Goal: Task Accomplishment & Management: Use online tool/utility

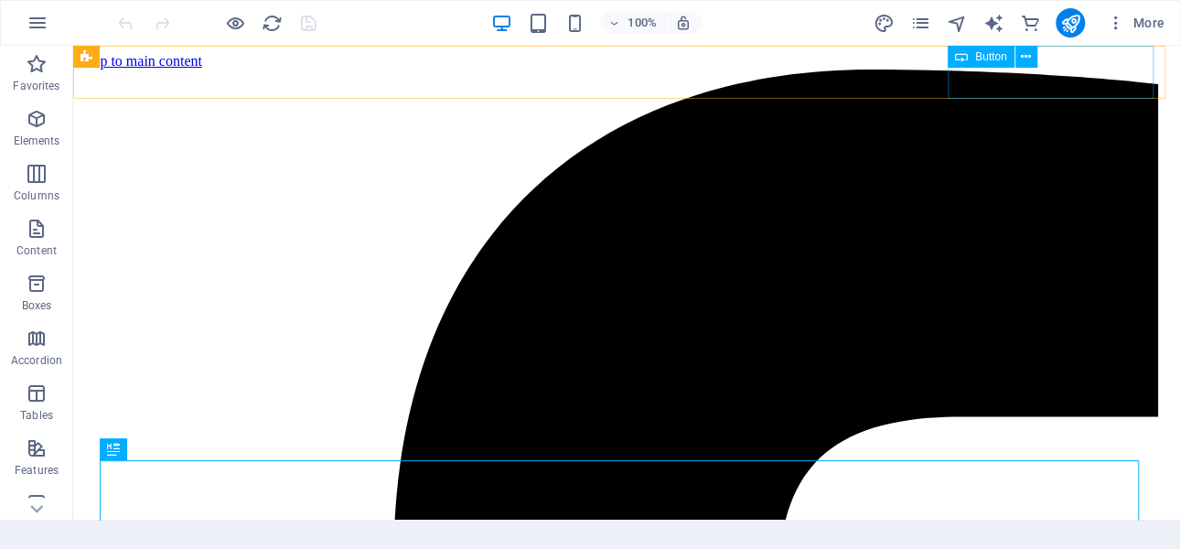
click at [970, 58] on div "Button" at bounding box center [980, 57] width 67 height 22
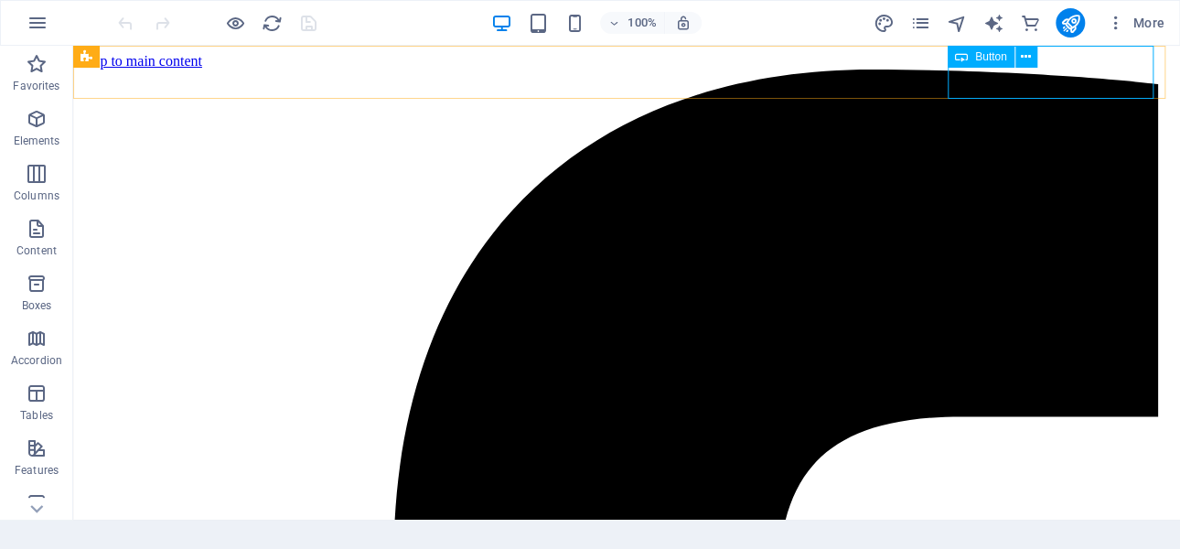
click at [980, 56] on span "Button" at bounding box center [991, 56] width 32 height 11
select select "%"
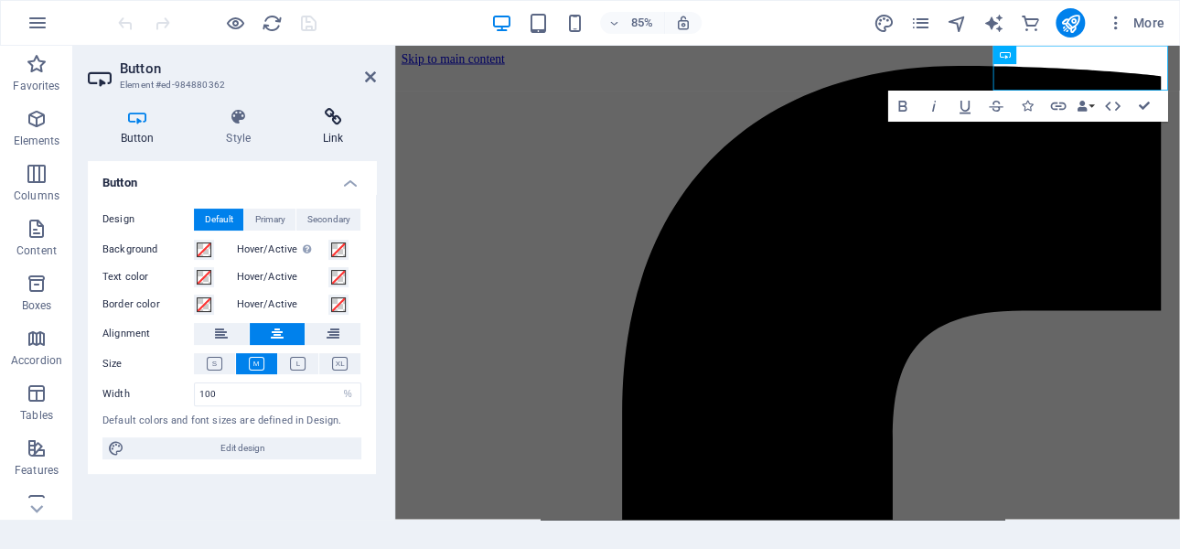
click at [336, 124] on icon at bounding box center [333, 117] width 86 height 18
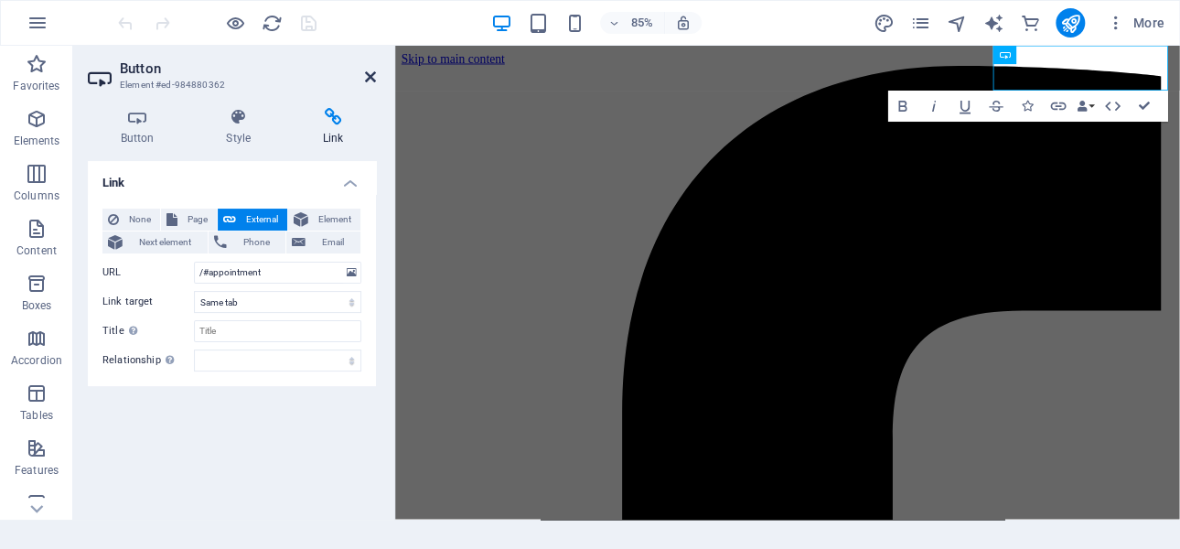
click at [367, 79] on icon at bounding box center [370, 77] width 11 height 15
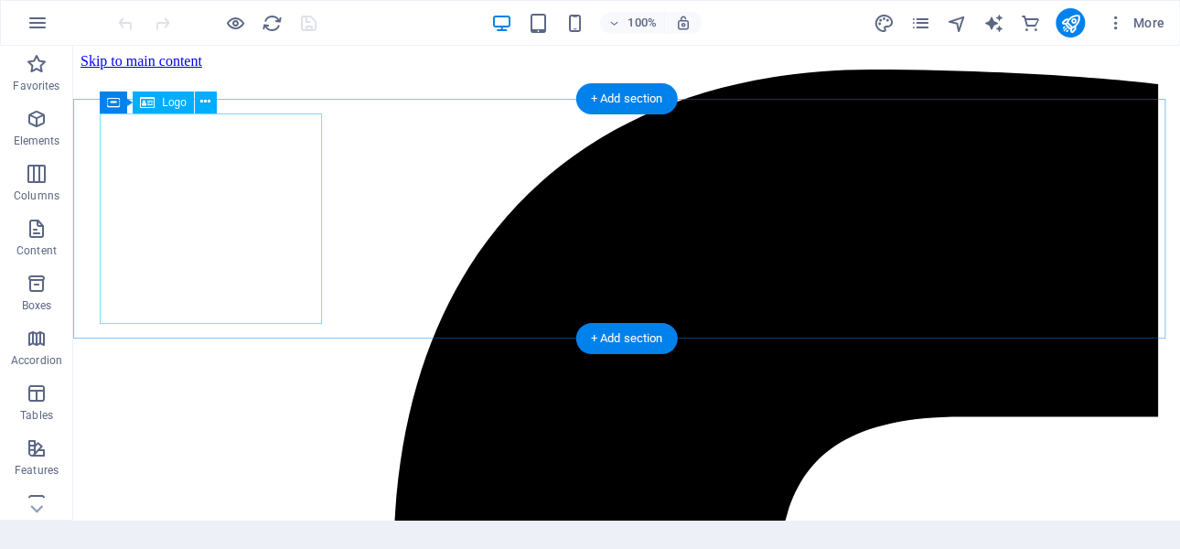
select select "px"
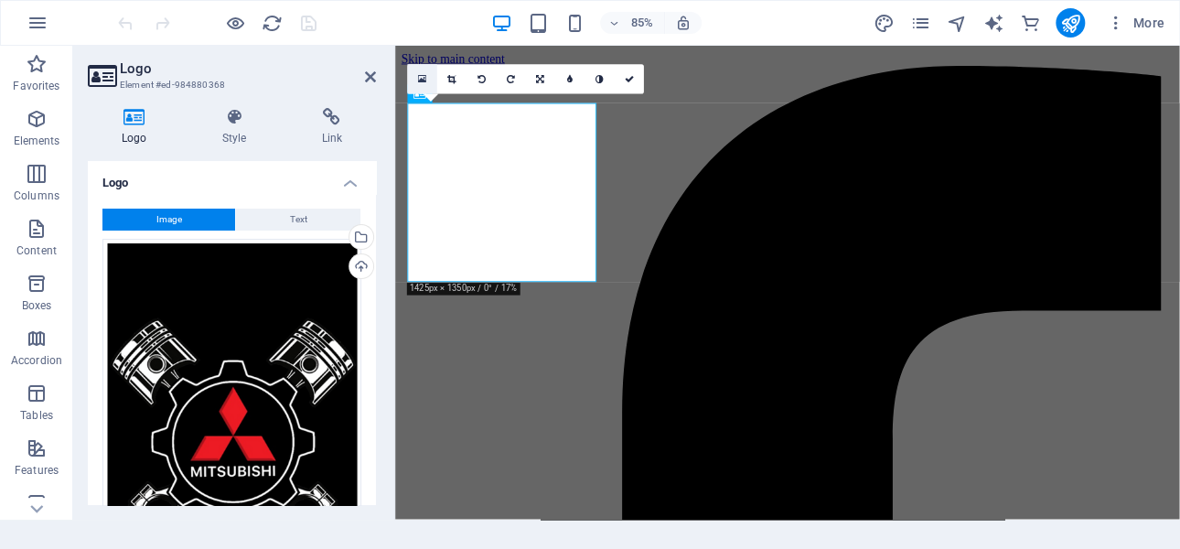
click at [423, 78] on icon at bounding box center [422, 78] width 8 height 11
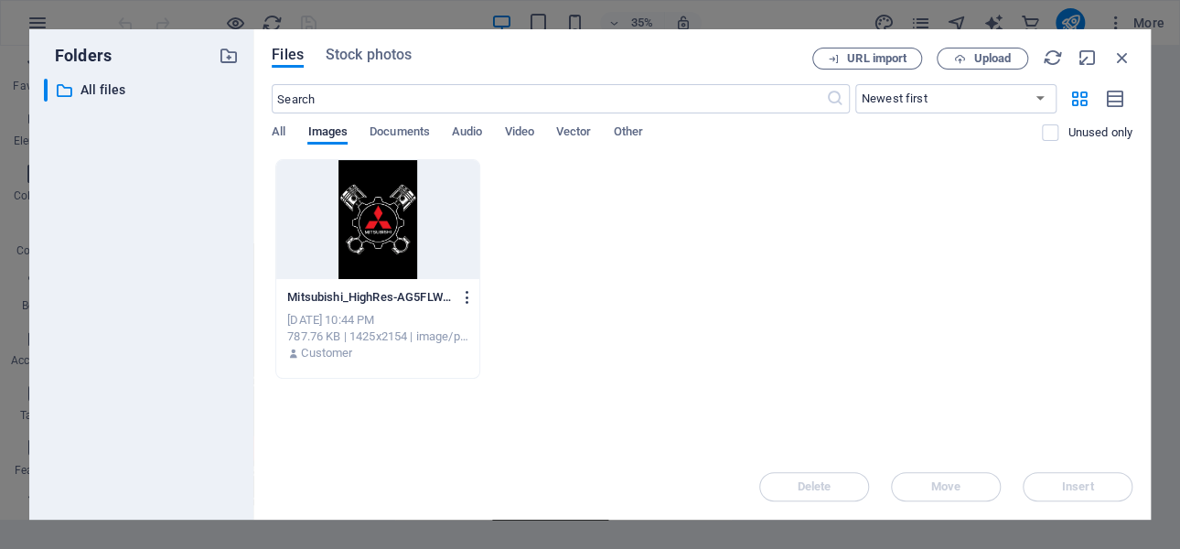
click at [470, 301] on icon "button" at bounding box center [467, 297] width 17 height 16
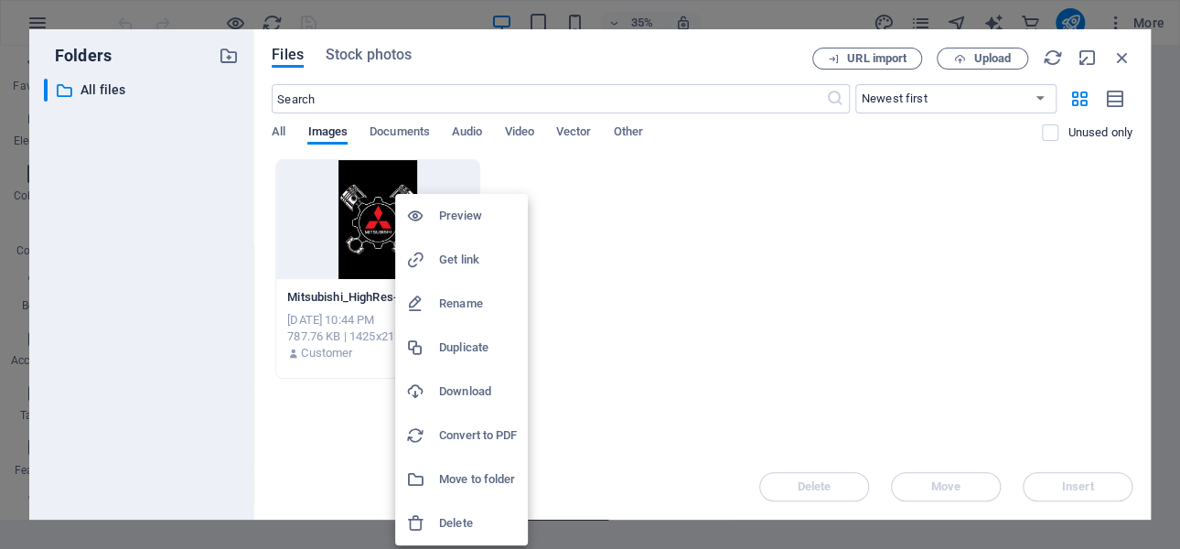
click at [457, 522] on h6 "Delete" at bounding box center [478, 523] width 78 height 22
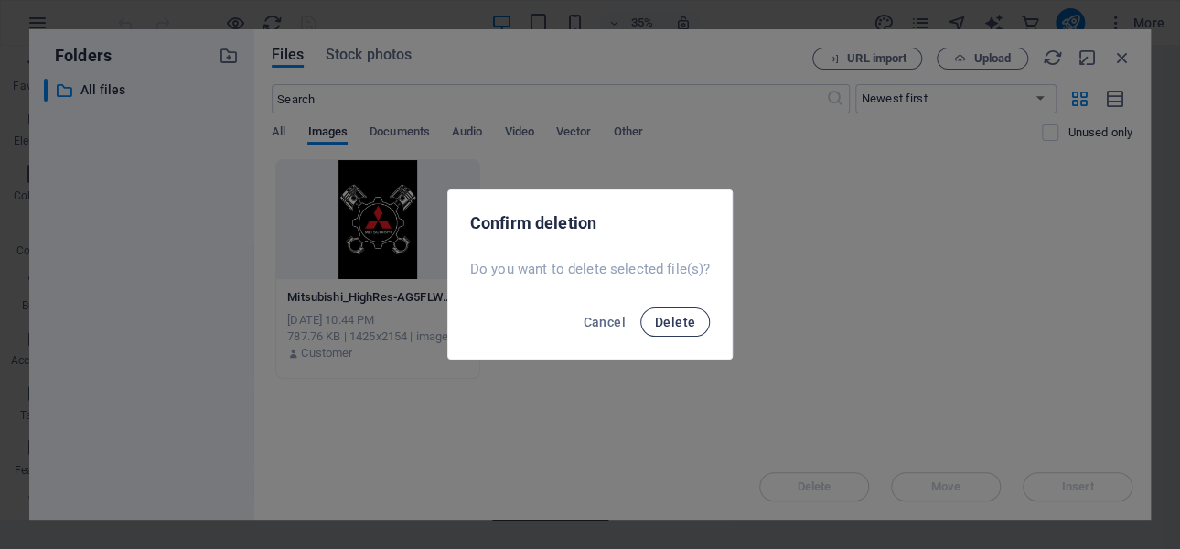
click at [670, 312] on button "Delete" at bounding box center [675, 321] width 70 height 29
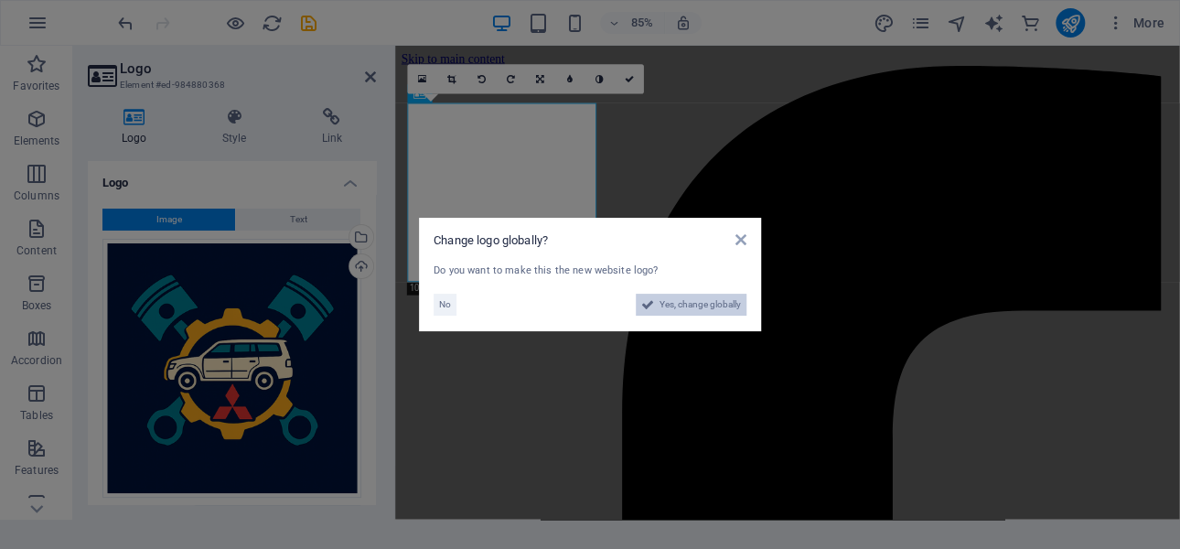
drag, startPoint x: 680, startPoint y: 304, endPoint x: 894, endPoint y: 726, distance: 473.6
click at [680, 304] on span "Yes, change globally" at bounding box center [699, 305] width 81 height 22
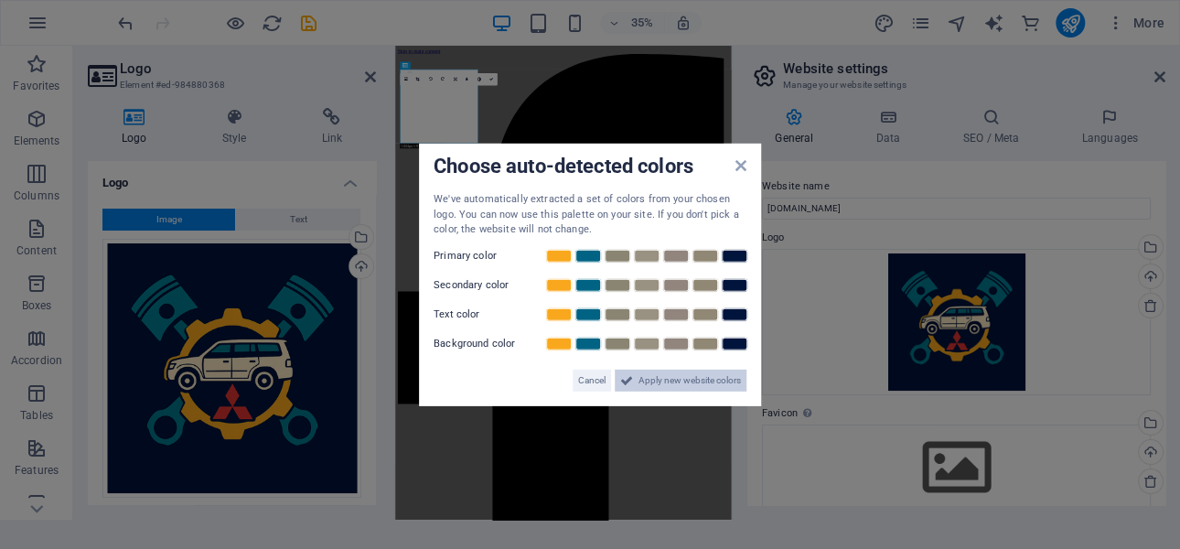
click at [684, 378] on span "Apply new website colors" at bounding box center [689, 380] width 102 height 22
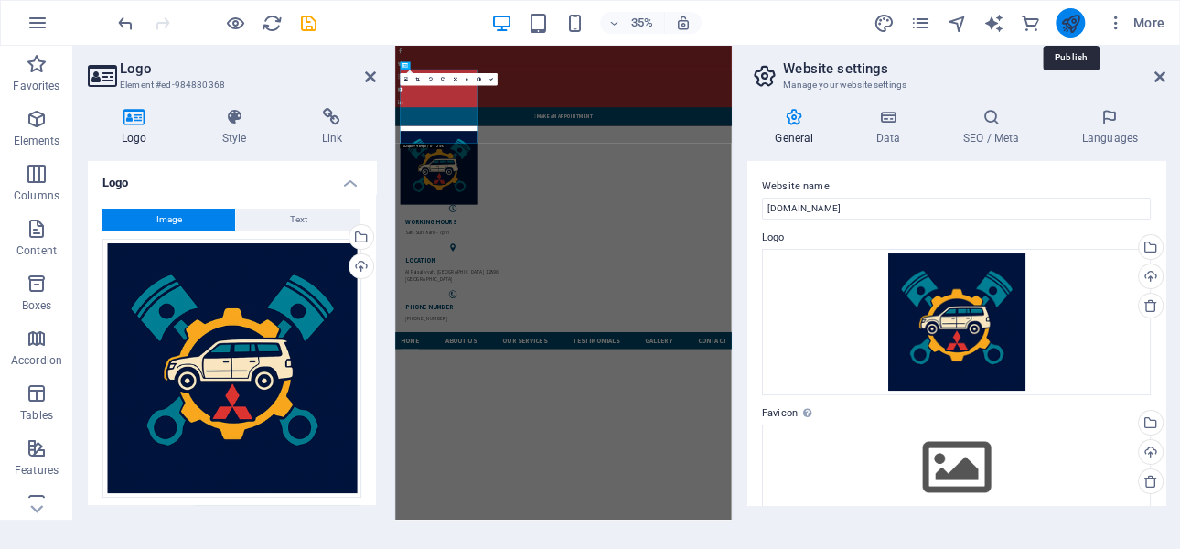
click at [1073, 27] on icon "publish" at bounding box center [1069, 23] width 21 height 21
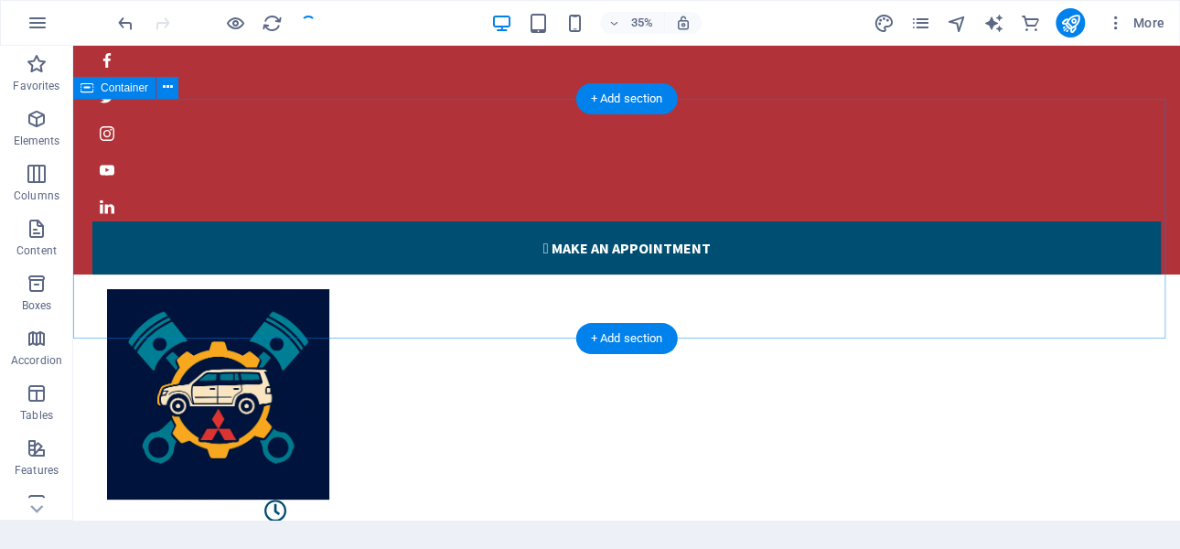
checkbox input "false"
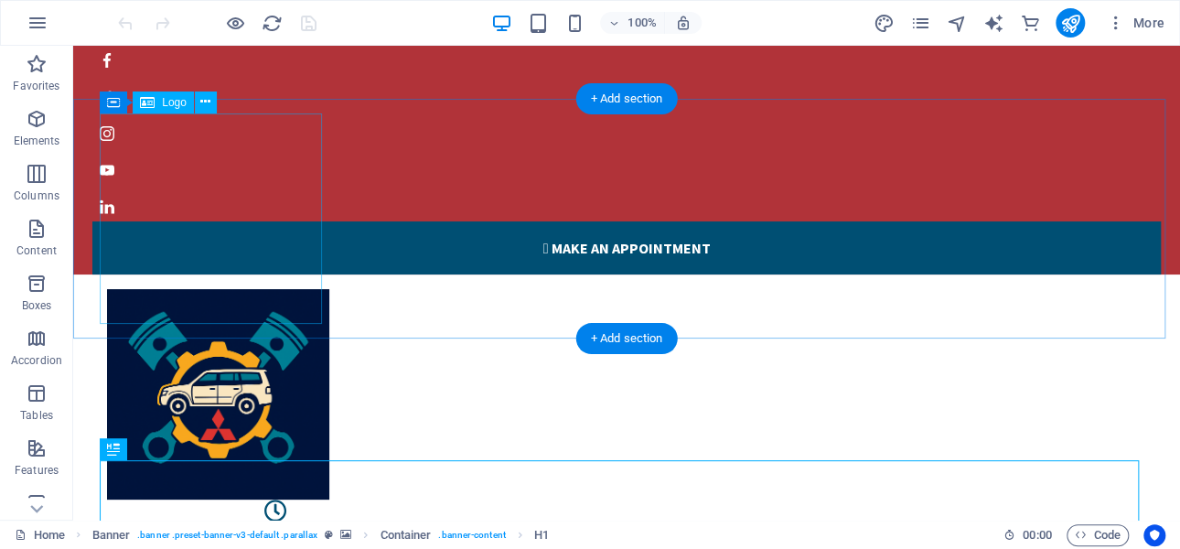
click at [209, 289] on div at bounding box center [626, 394] width 1039 height 210
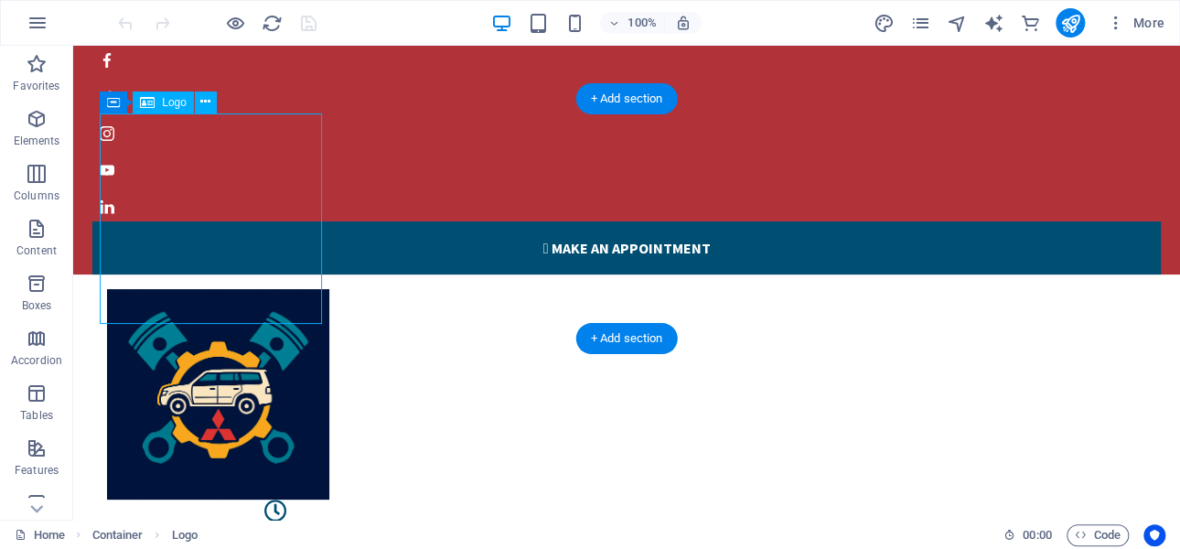
click at [209, 289] on div at bounding box center [626, 394] width 1039 height 210
click at [210, 289] on div at bounding box center [626, 394] width 1039 height 210
select select "px"
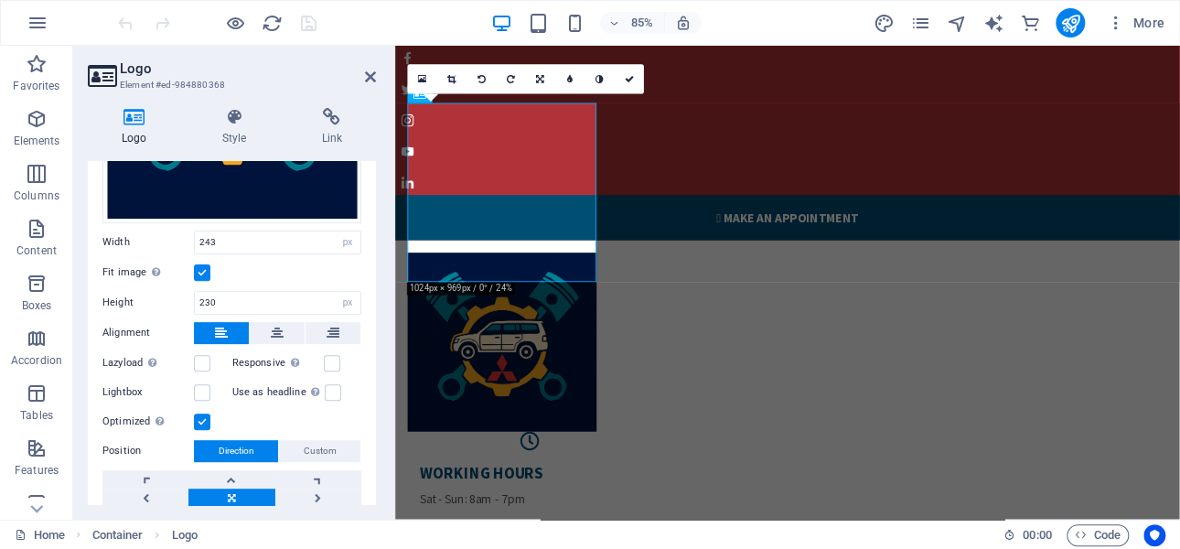
scroll to position [183, 0]
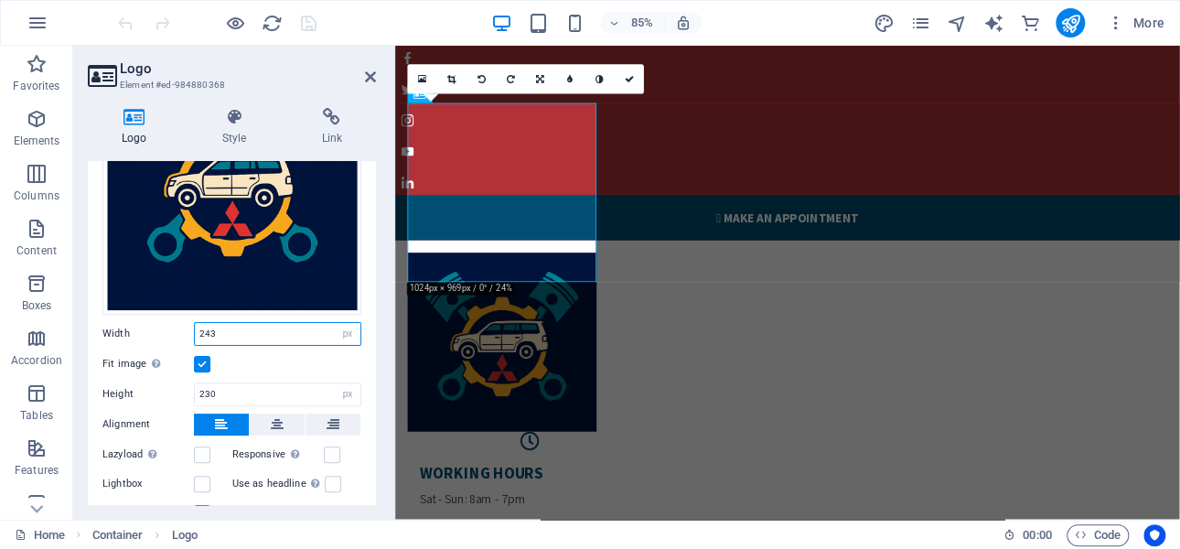
drag, startPoint x: 222, startPoint y: 332, endPoint x: 197, endPoint y: 328, distance: 25.9
click at [197, 328] on input "243" at bounding box center [278, 334] width 166 height 22
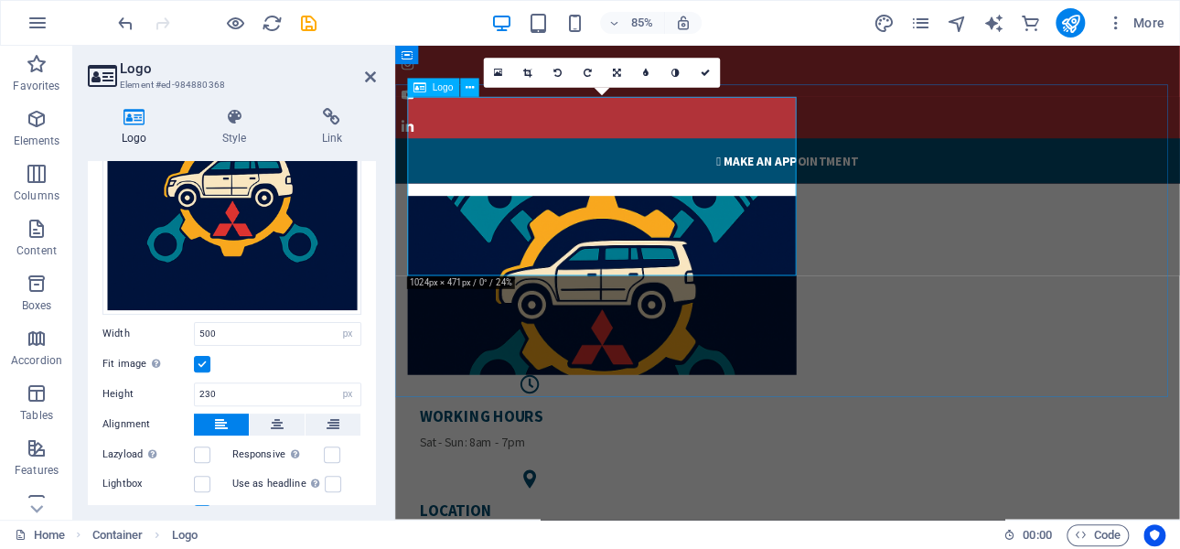
scroll to position [0, 0]
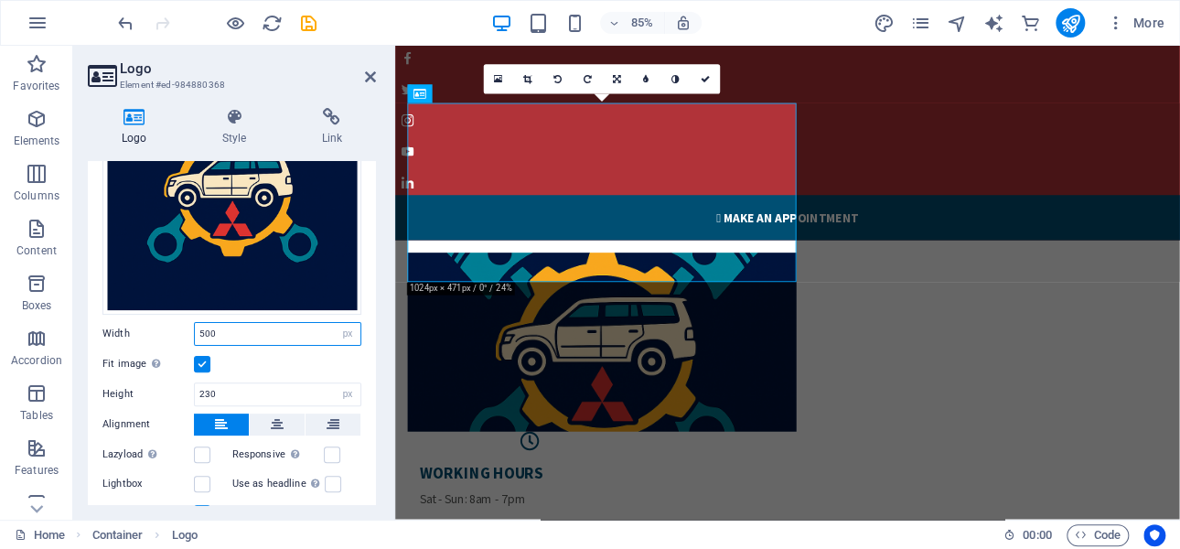
drag, startPoint x: 217, startPoint y: 329, endPoint x: 200, endPoint y: 329, distance: 16.5
click at [200, 329] on input "500" at bounding box center [278, 334] width 166 height 22
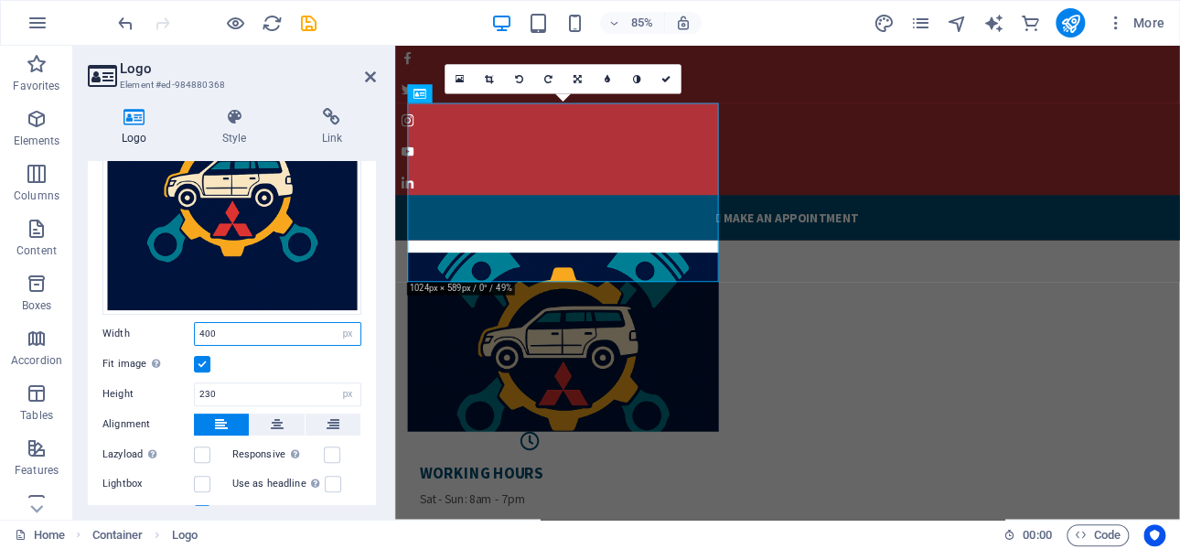
drag, startPoint x: 219, startPoint y: 326, endPoint x: 200, endPoint y: 330, distance: 18.9
click at [200, 330] on input "400" at bounding box center [278, 334] width 166 height 22
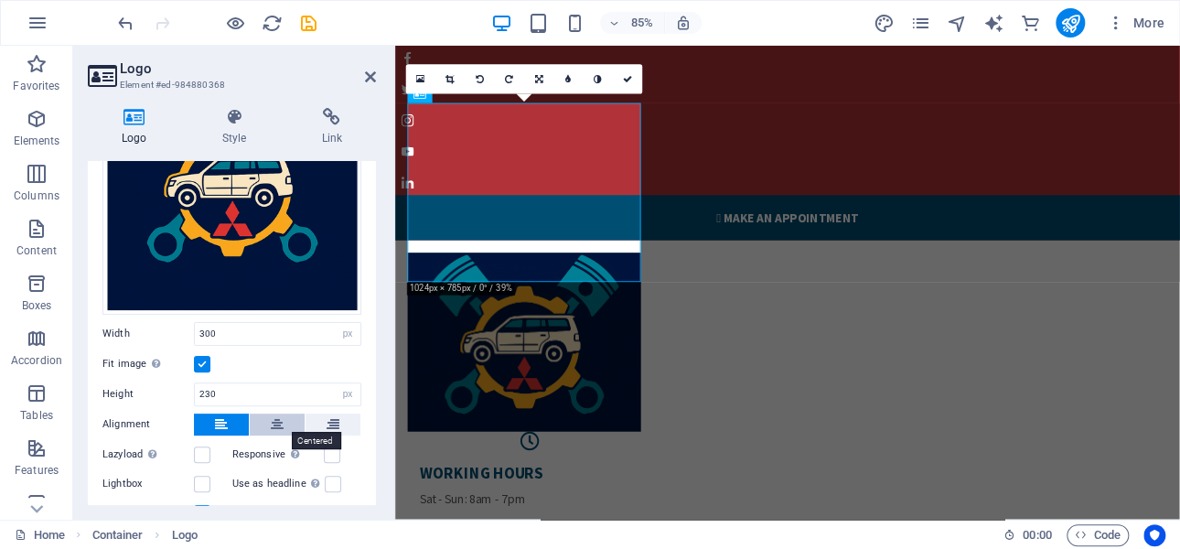
click at [280, 425] on icon at bounding box center [277, 424] width 13 height 22
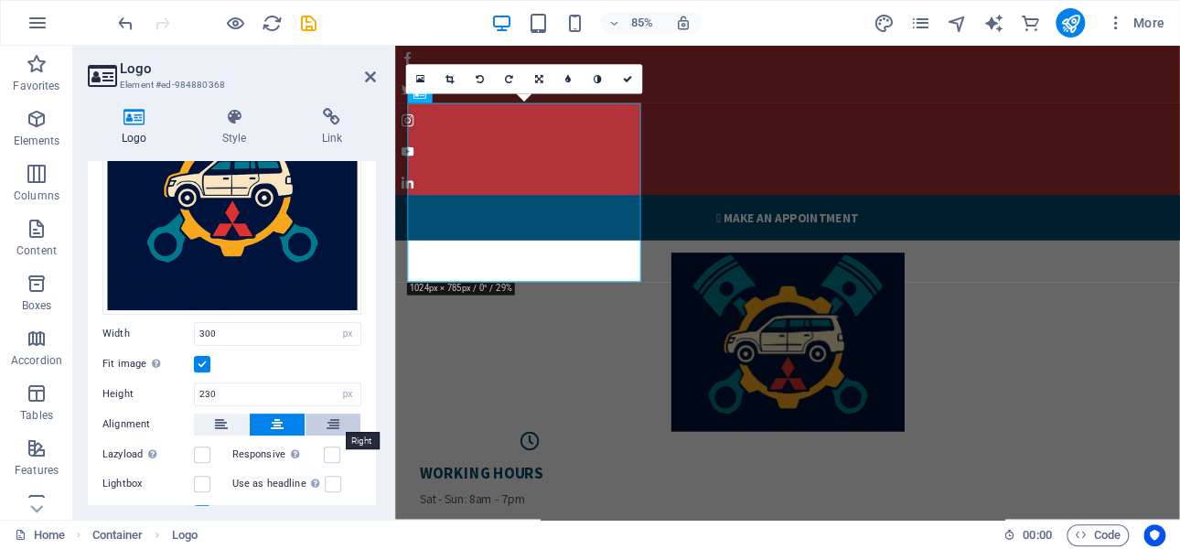
click at [335, 422] on icon at bounding box center [332, 424] width 13 height 22
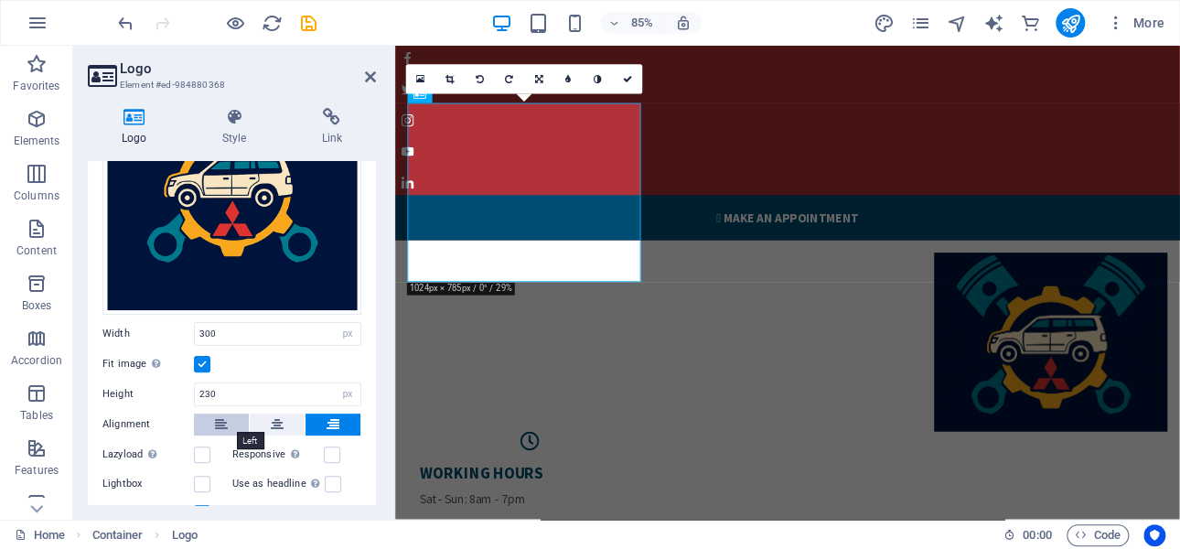
click at [223, 423] on icon at bounding box center [221, 424] width 13 height 22
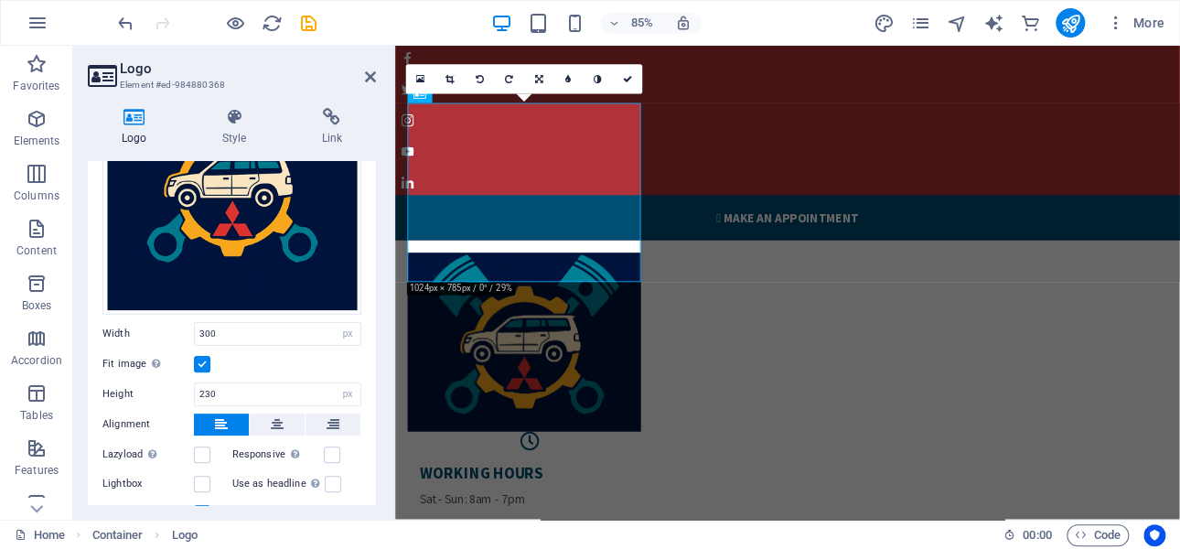
scroll to position [274, 0]
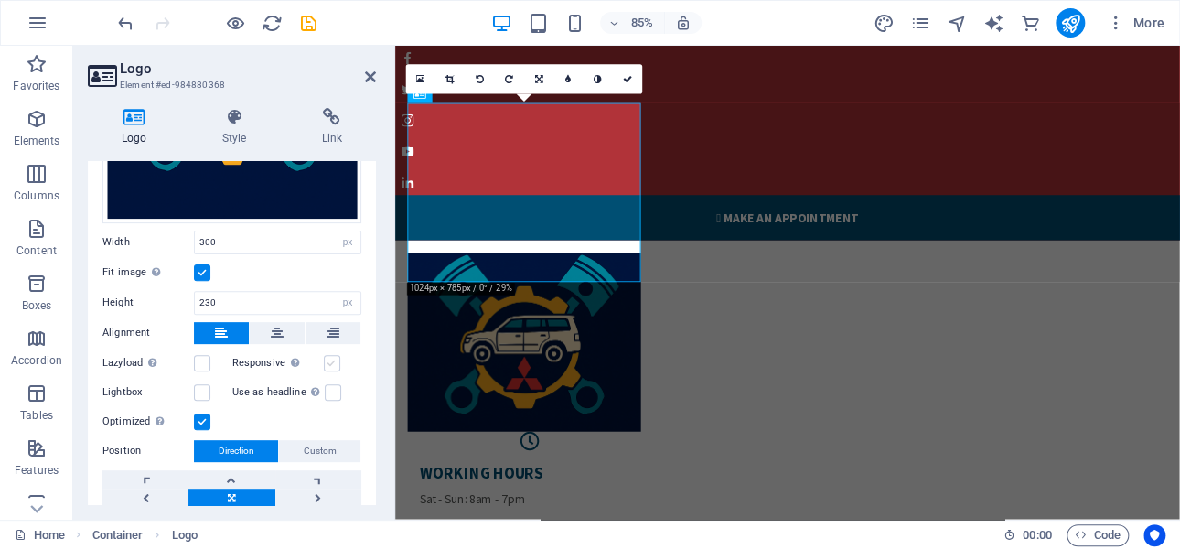
click at [329, 358] on label at bounding box center [332, 363] width 16 height 16
click at [0, 0] on input "Responsive Automatically load retina image and smartphone optimized sizes." at bounding box center [0, 0] width 0 height 0
click at [329, 388] on label at bounding box center [333, 392] width 16 height 16
click at [0, 0] on input "Use as headline The image will be wrapped in an H1 headline tag. Useful for giv…" at bounding box center [0, 0] width 0 height 0
click at [329, 388] on label at bounding box center [333, 392] width 16 height 16
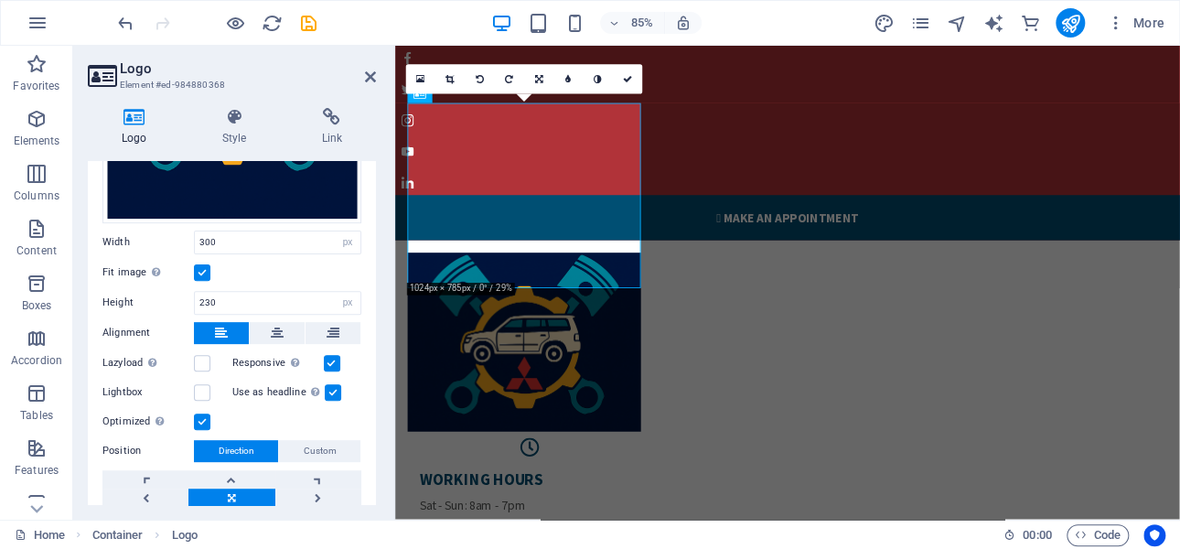
click at [0, 0] on input "Use as headline The image will be wrapped in an H1 headline tag. Useful for giv…" at bounding box center [0, 0] width 0 height 0
click at [205, 360] on label at bounding box center [202, 363] width 16 height 16
click at [0, 0] on input "Lazyload Loading images after the page loads improves page speed." at bounding box center [0, 0] width 0 height 0
click at [200, 362] on label at bounding box center [202, 363] width 16 height 16
click at [0, 0] on input "Lazyload Loading images after the page loads improves page speed." at bounding box center [0, 0] width 0 height 0
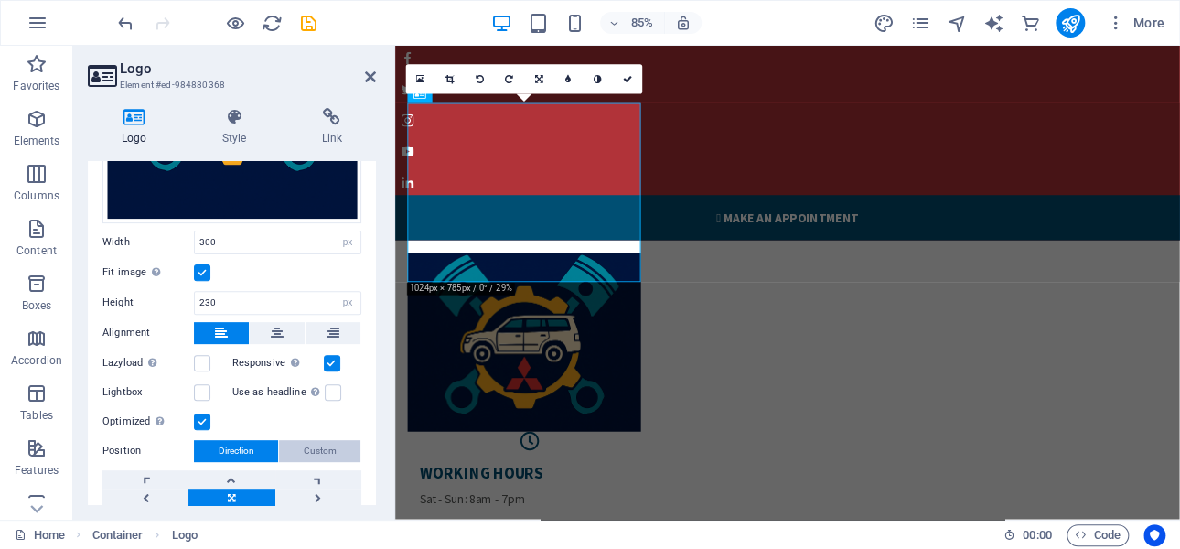
scroll to position [348, 0]
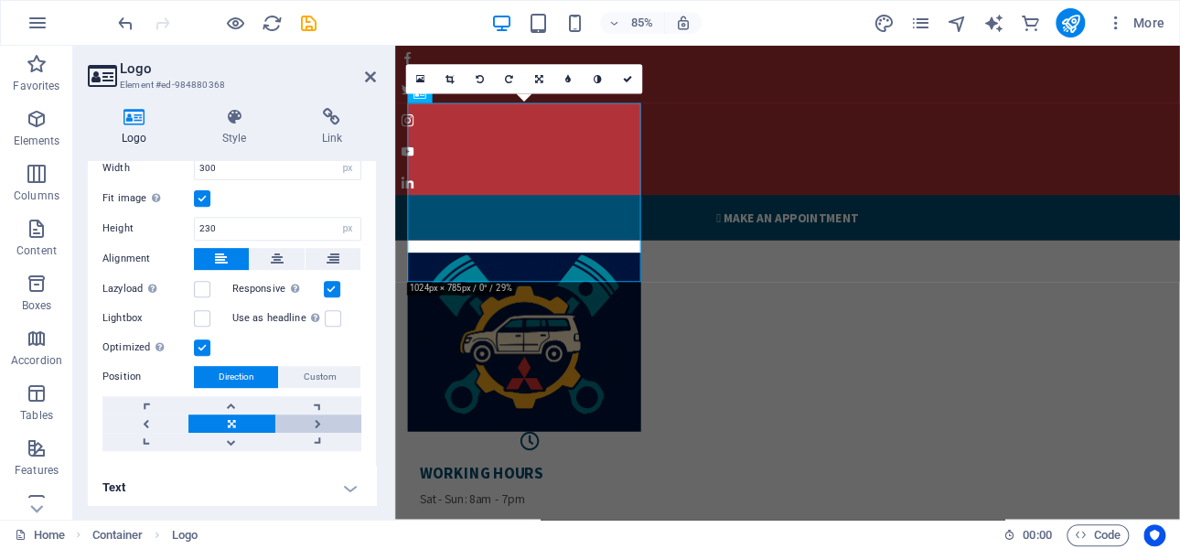
click at [314, 420] on link at bounding box center [318, 423] width 86 height 18
click at [234, 423] on link at bounding box center [231, 423] width 86 height 18
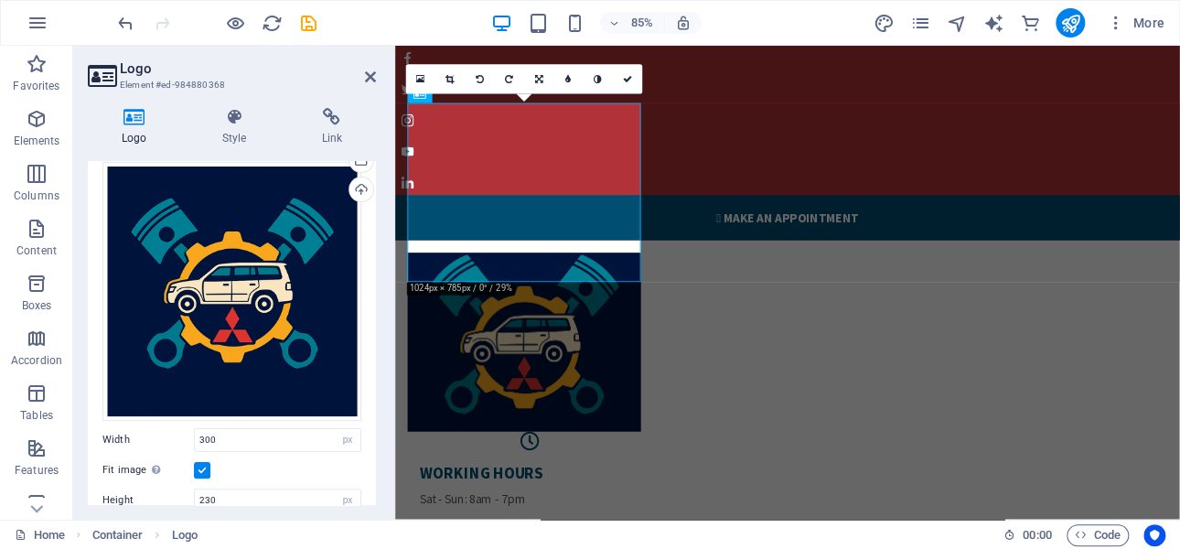
scroll to position [74, 0]
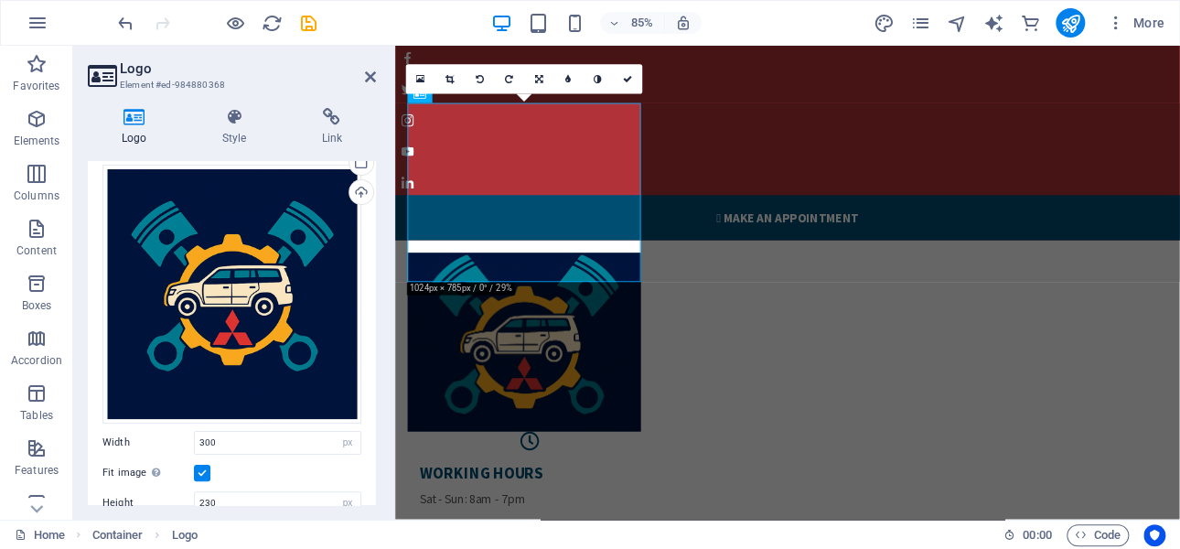
click at [204, 468] on label at bounding box center [202, 473] width 16 height 16
click at [0, 0] on input "Fit image Automatically fit image to a fixed width and height" at bounding box center [0, 0] width 0 height 0
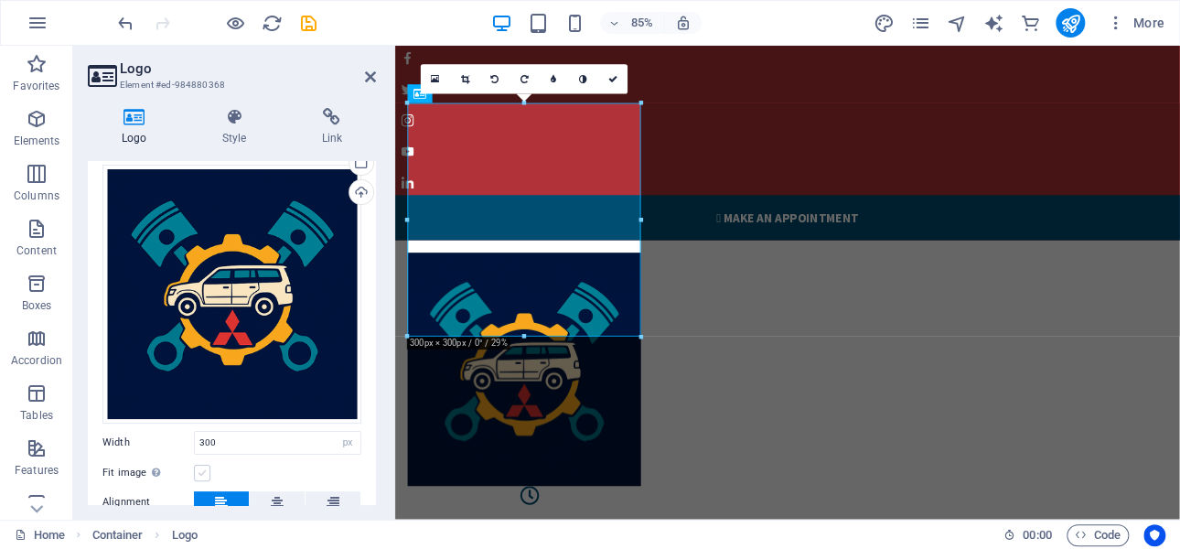
click at [205, 469] on label at bounding box center [202, 473] width 16 height 16
click at [0, 0] on input "Fit image Automatically fit image to a fixed width and height" at bounding box center [0, 0] width 0 height 0
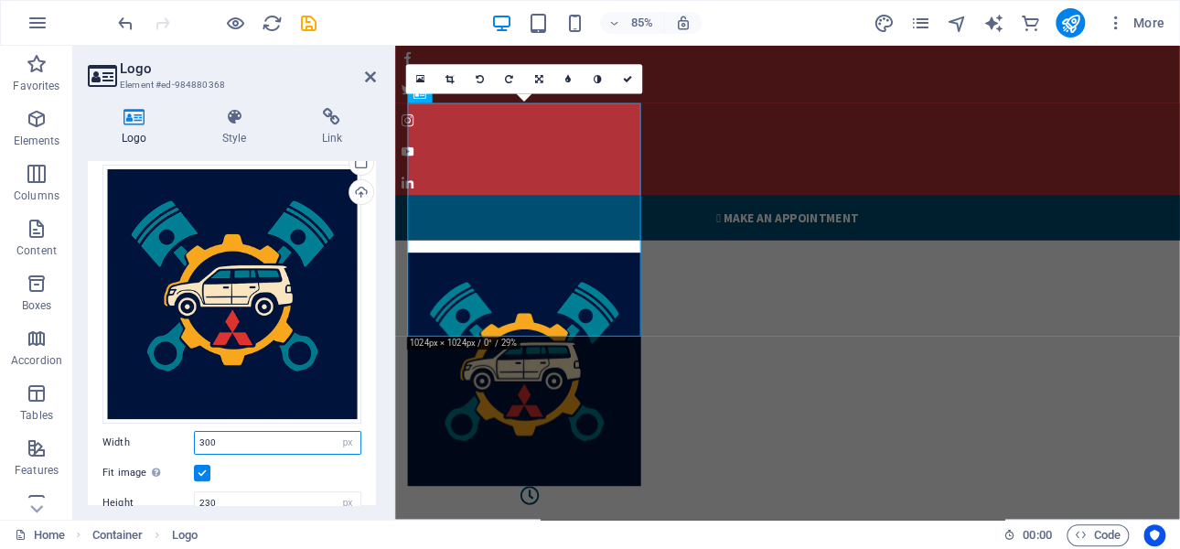
drag, startPoint x: 230, startPoint y: 443, endPoint x: 196, endPoint y: 443, distance: 34.8
click at [196, 443] on input "300" at bounding box center [278, 443] width 166 height 22
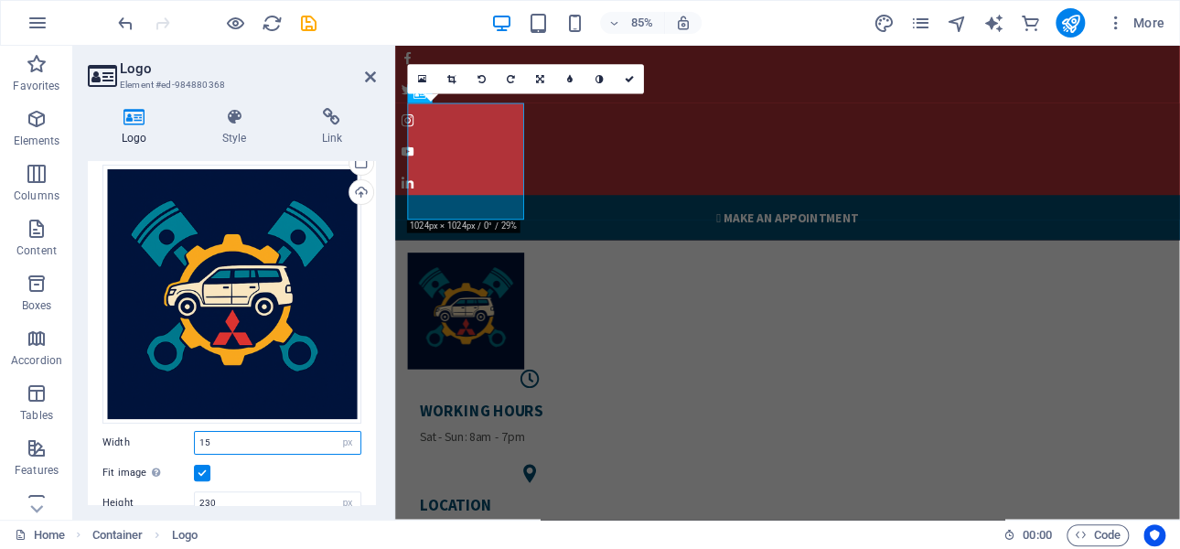
type input "1"
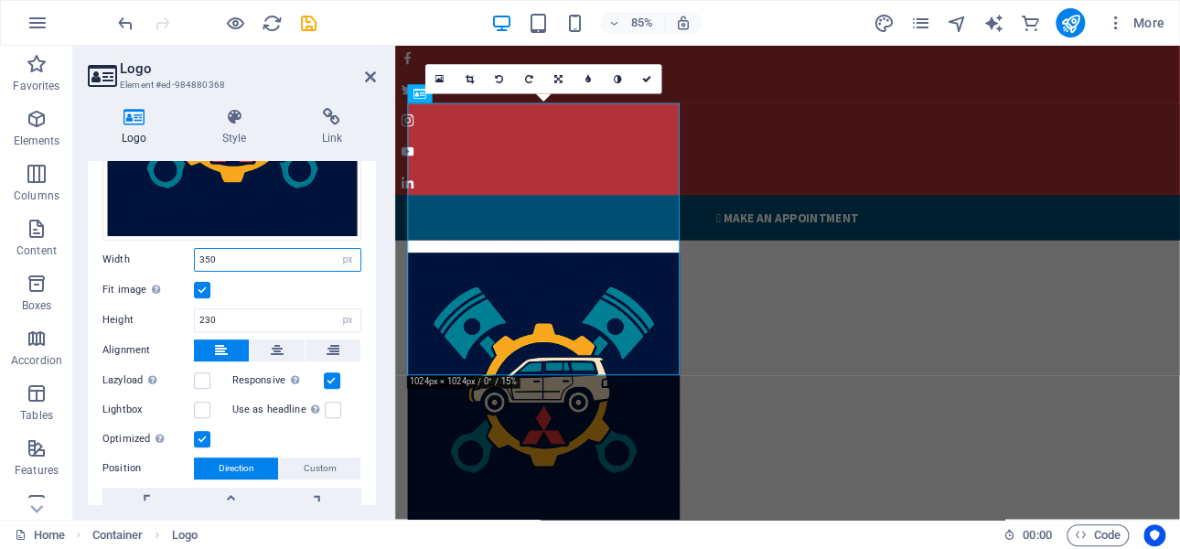
scroll to position [0, 0]
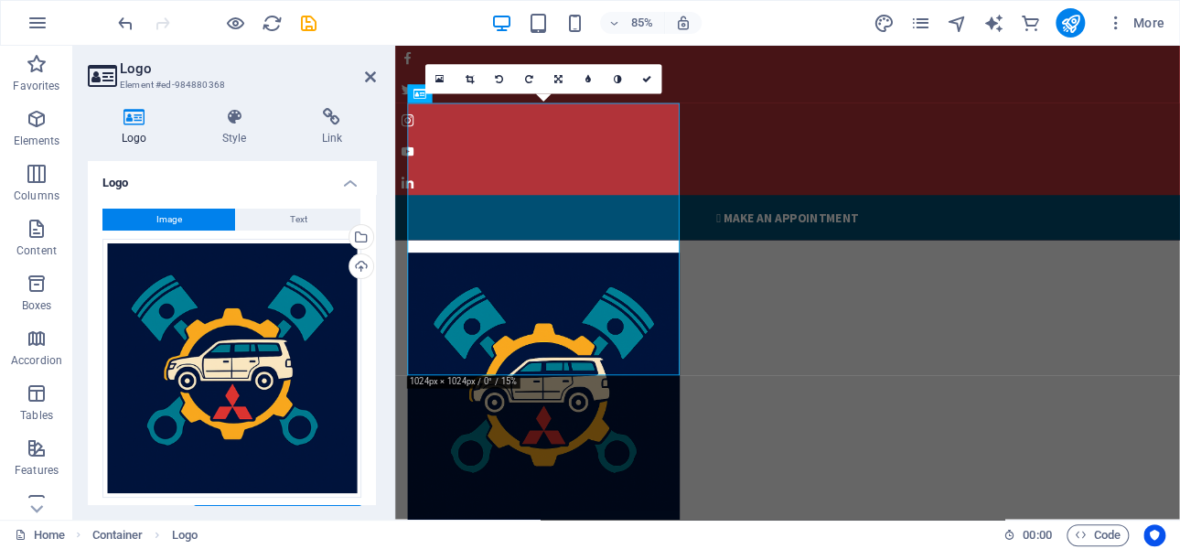
type input "350"
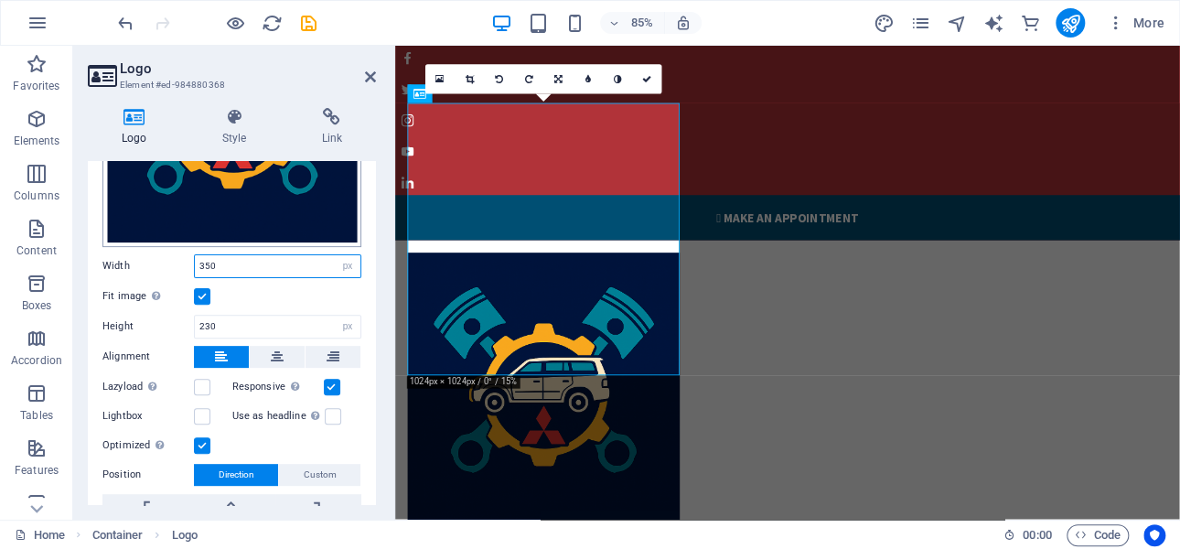
scroll to position [274, 0]
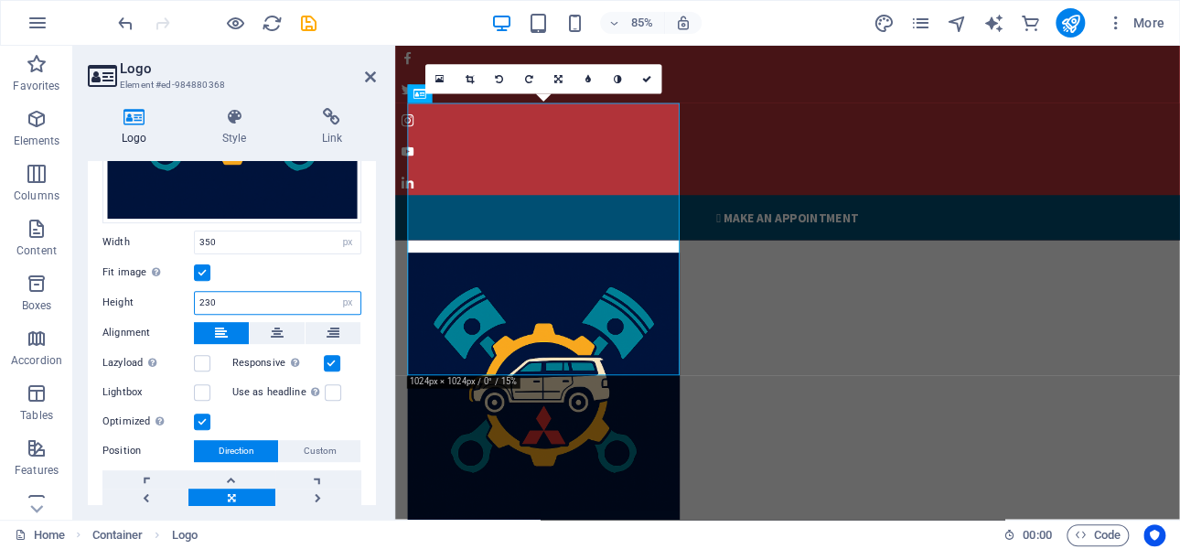
drag, startPoint x: 219, startPoint y: 297, endPoint x: 197, endPoint y: 296, distance: 22.0
click at [197, 296] on input "230" at bounding box center [278, 303] width 166 height 22
type input "3"
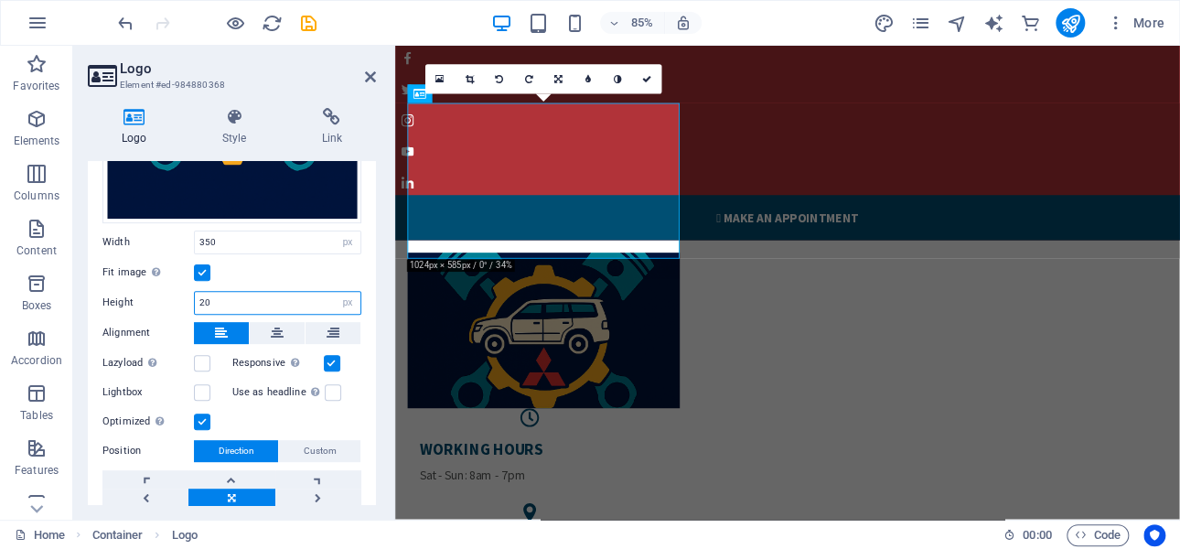
type input "2"
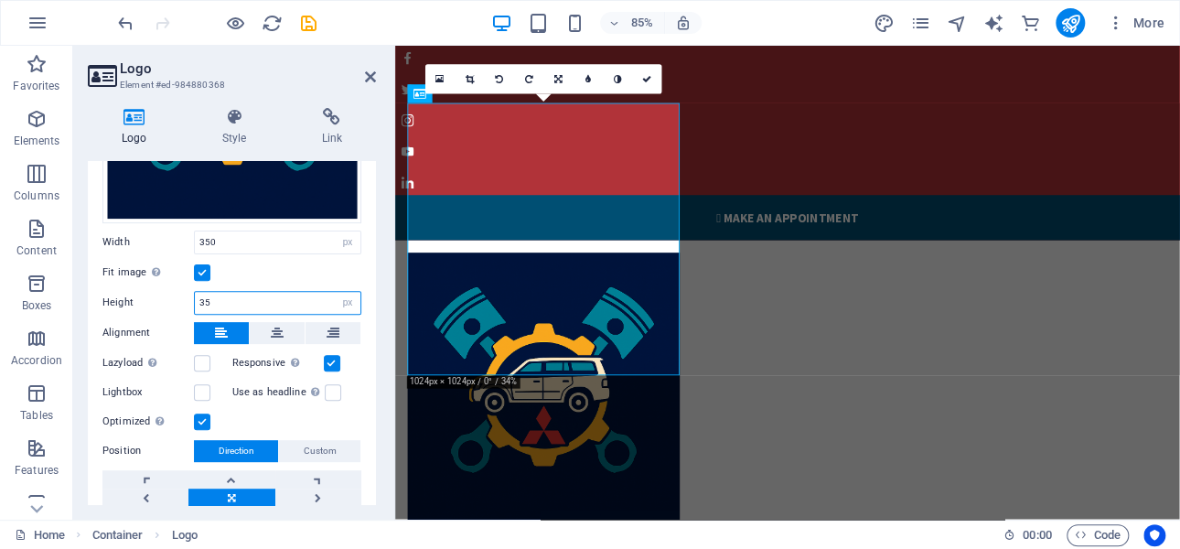
type input "3"
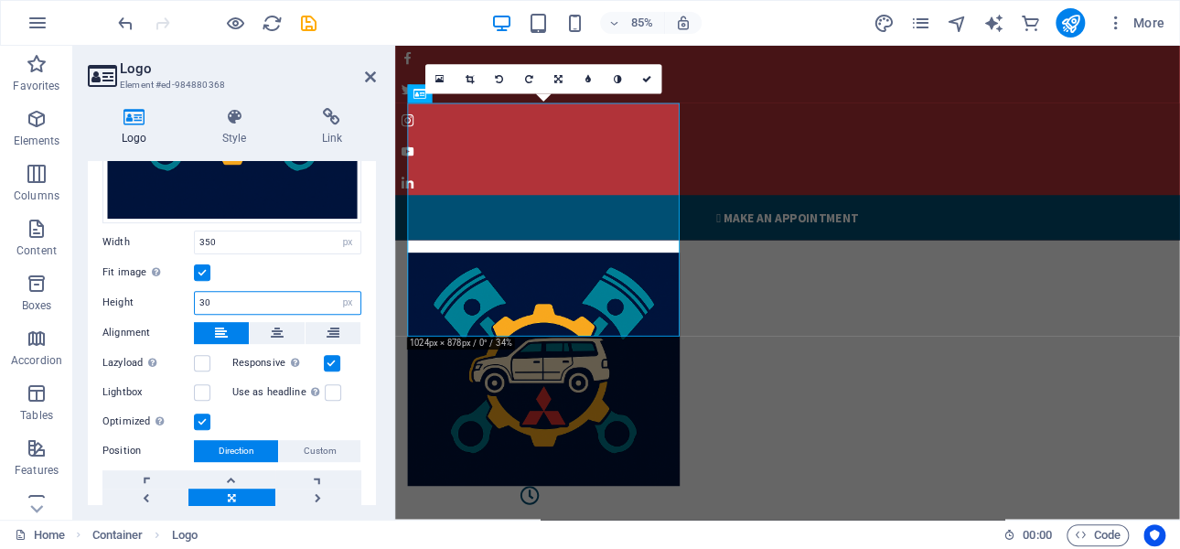
type input "3"
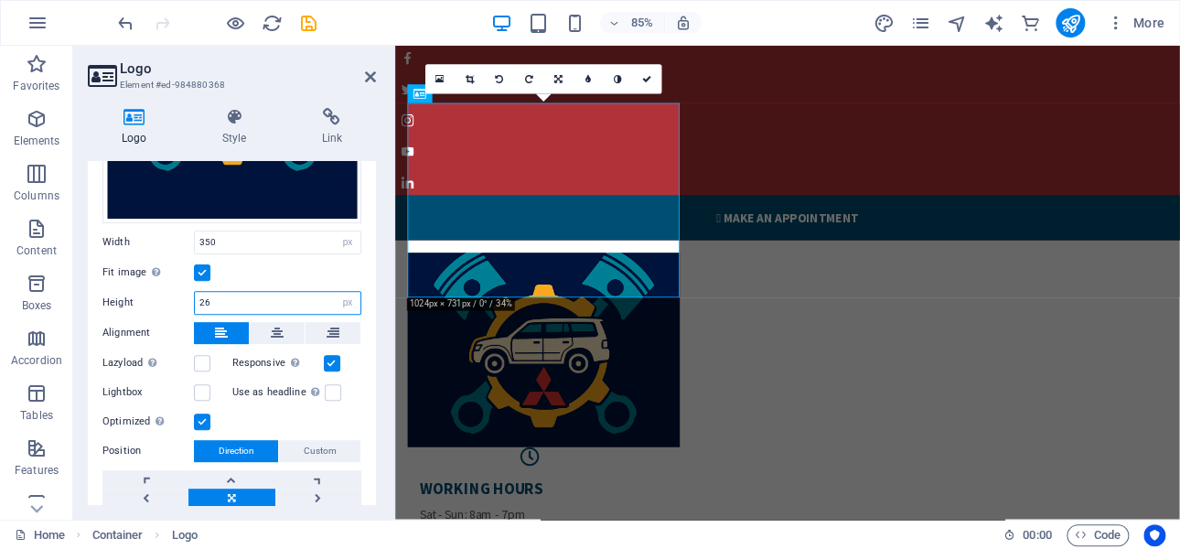
type input "265"
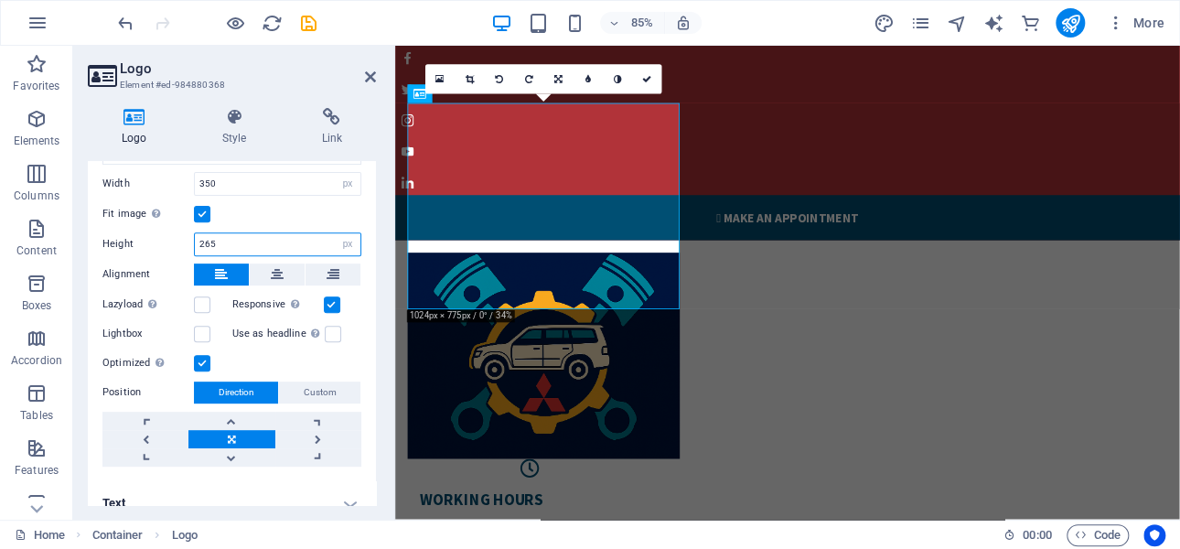
scroll to position [348, 0]
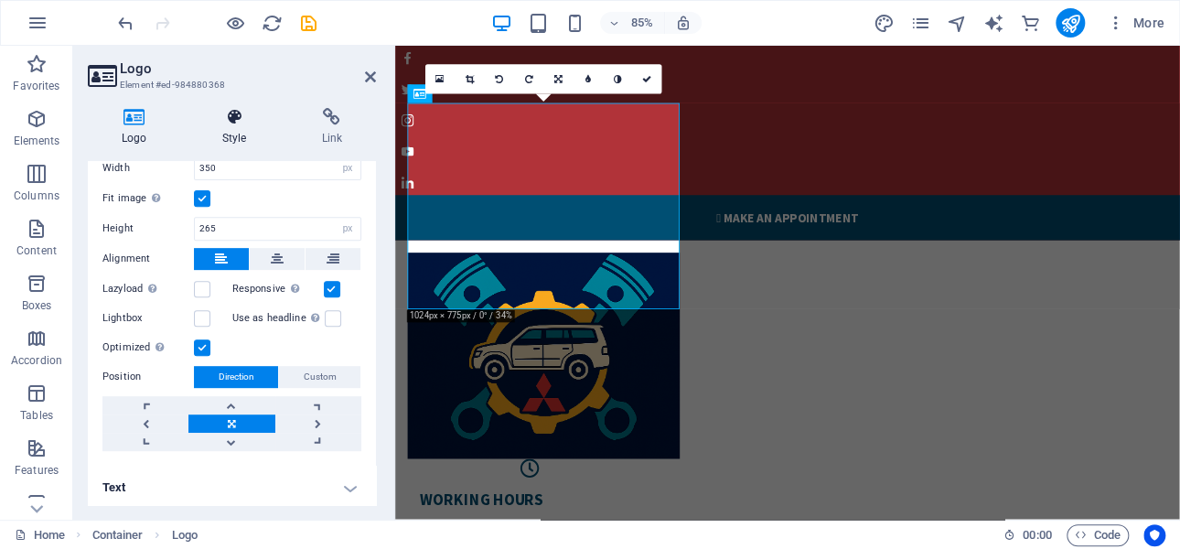
click at [236, 134] on h4 "Style" at bounding box center [238, 127] width 100 height 38
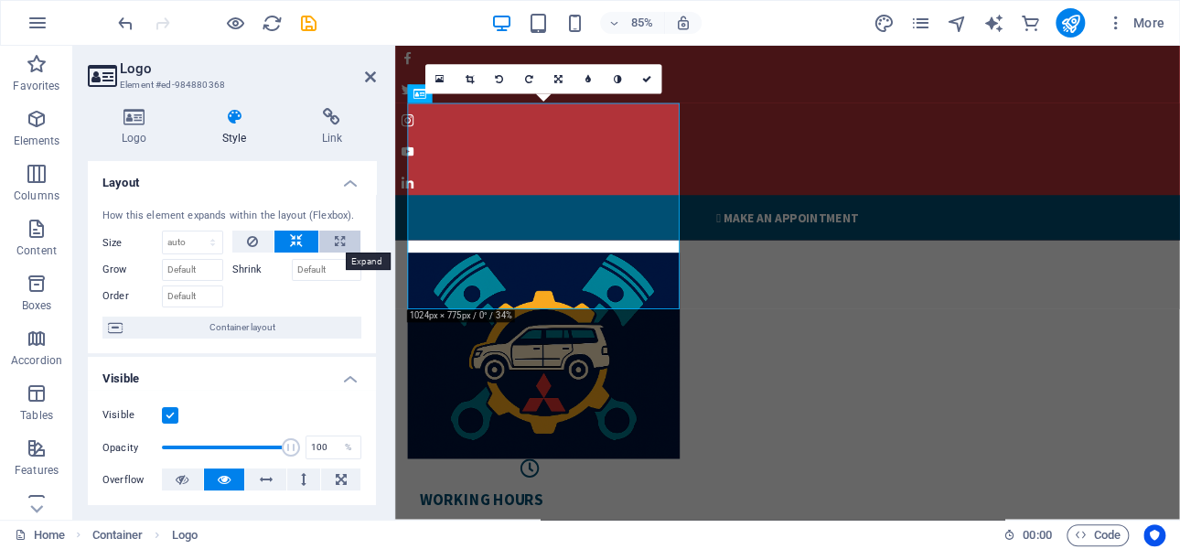
click at [335, 241] on icon at bounding box center [340, 241] width 10 height 22
type input "100"
select select "%"
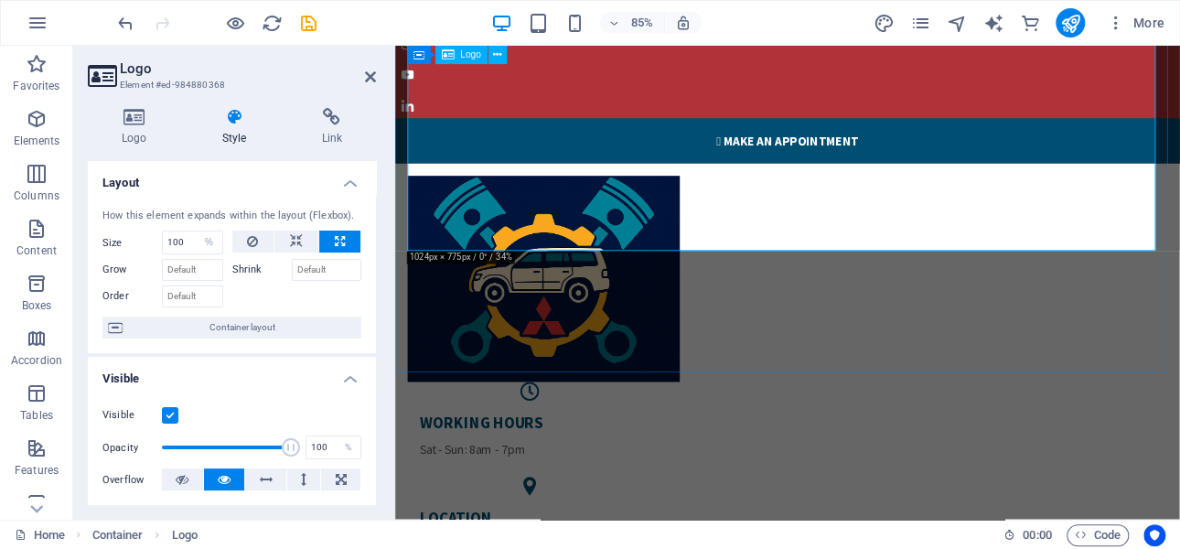
scroll to position [0, 0]
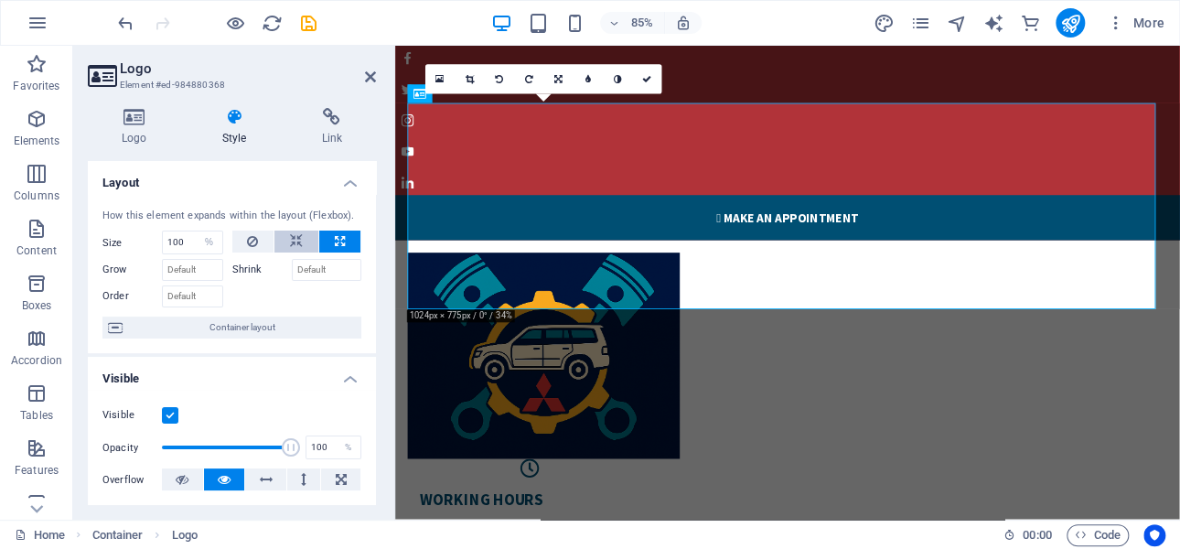
click at [293, 239] on icon at bounding box center [296, 241] width 13 height 22
select select "DISABLED_OPTION_VALUE"
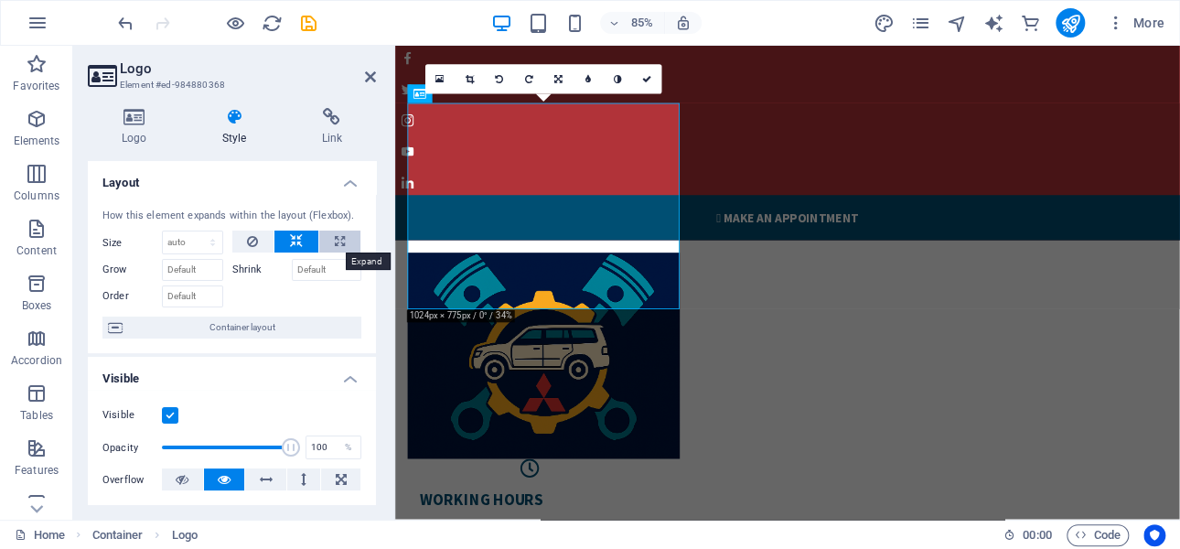
click at [336, 239] on icon at bounding box center [340, 241] width 10 height 22
type input "100"
select select "%"
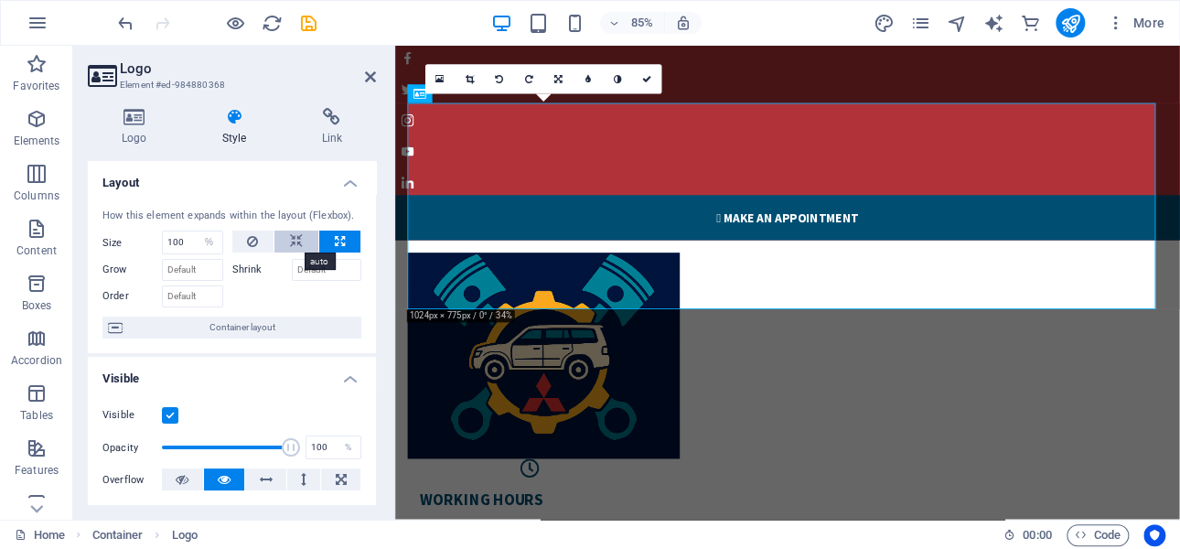
click at [293, 239] on icon at bounding box center [296, 241] width 13 height 22
select select "DISABLED_OPTION_VALUE"
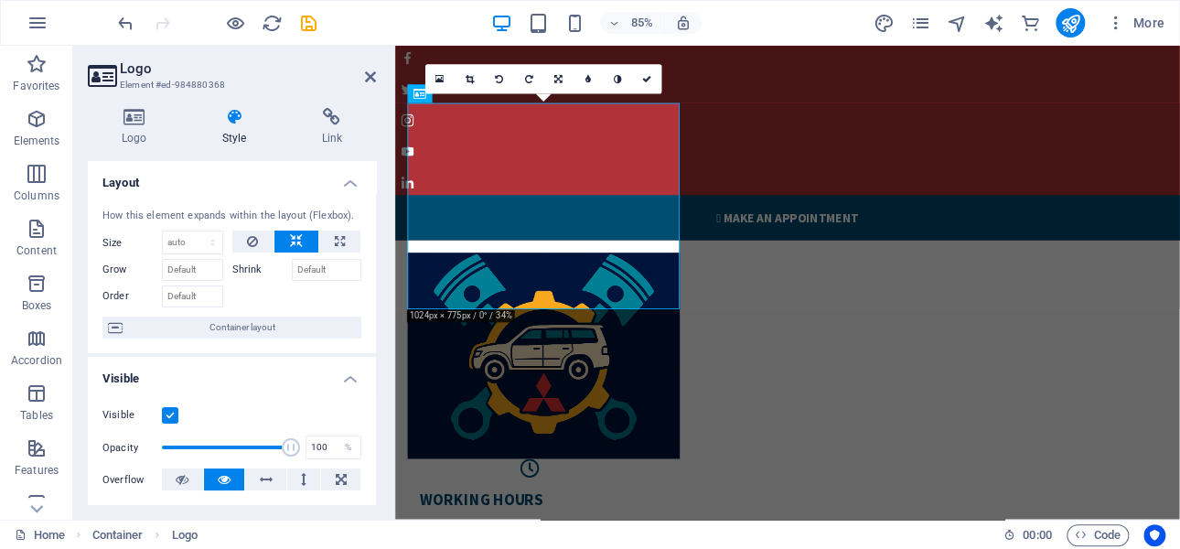
click at [248, 268] on label "Shrink" at bounding box center [261, 270] width 59 height 22
click at [292, 268] on input "Shrink" at bounding box center [327, 270] width 70 height 22
click at [248, 267] on label "Shrink" at bounding box center [261, 270] width 59 height 22
click at [292, 267] on input "Shrink" at bounding box center [327, 270] width 70 height 22
click at [248, 267] on label "Shrink" at bounding box center [261, 270] width 59 height 22
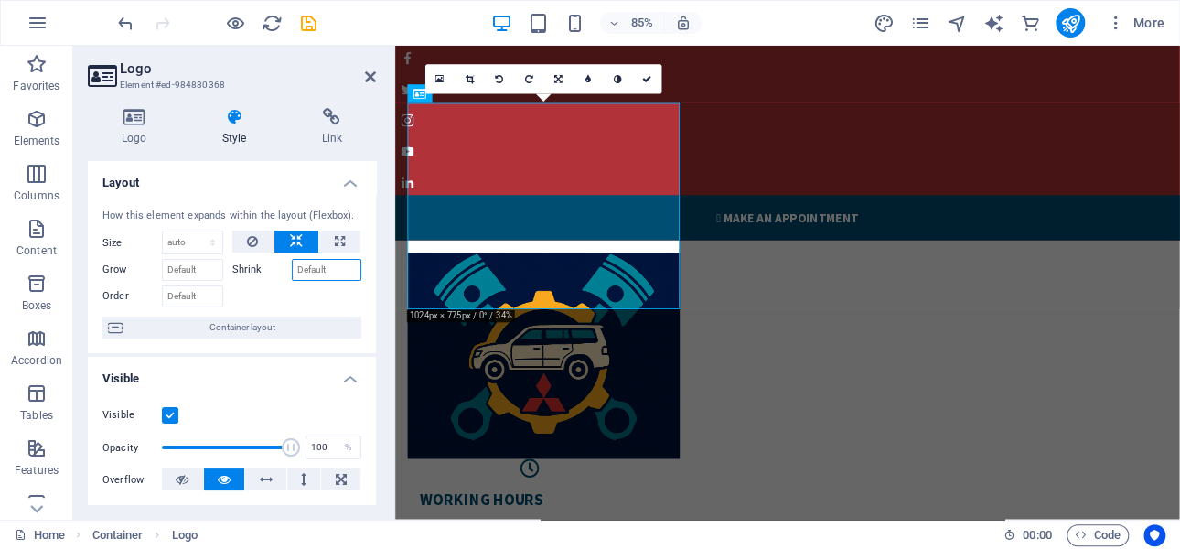
click at [292, 267] on input "Shrink" at bounding box center [327, 270] width 70 height 22
click at [186, 271] on input "Grow" at bounding box center [192, 270] width 61 height 22
click at [322, 271] on input "Shrink" at bounding box center [327, 270] width 70 height 22
click at [227, 327] on span "Container layout" at bounding box center [242, 327] width 228 height 22
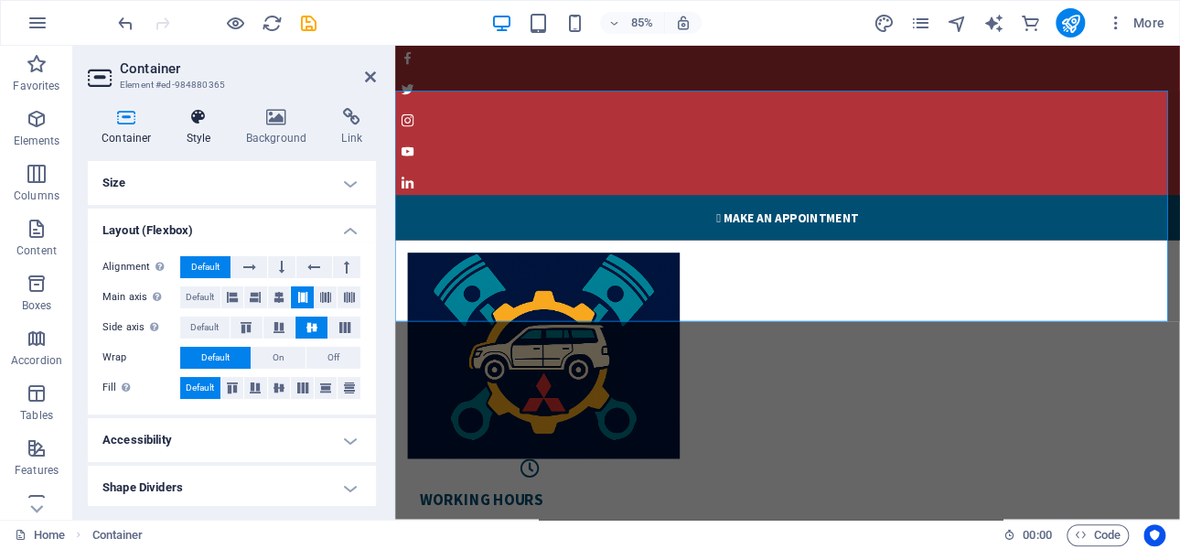
click at [205, 131] on h4 "Style" at bounding box center [202, 127] width 59 height 38
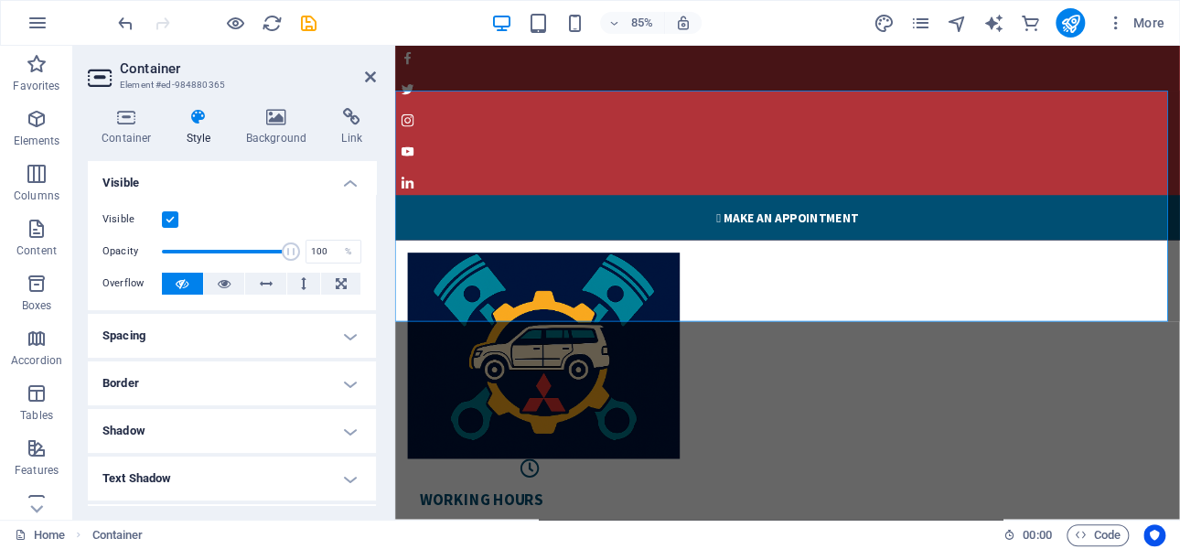
click at [170, 218] on label at bounding box center [170, 219] width 16 height 16
click at [0, 0] on input "Visible" at bounding box center [0, 0] width 0 height 0
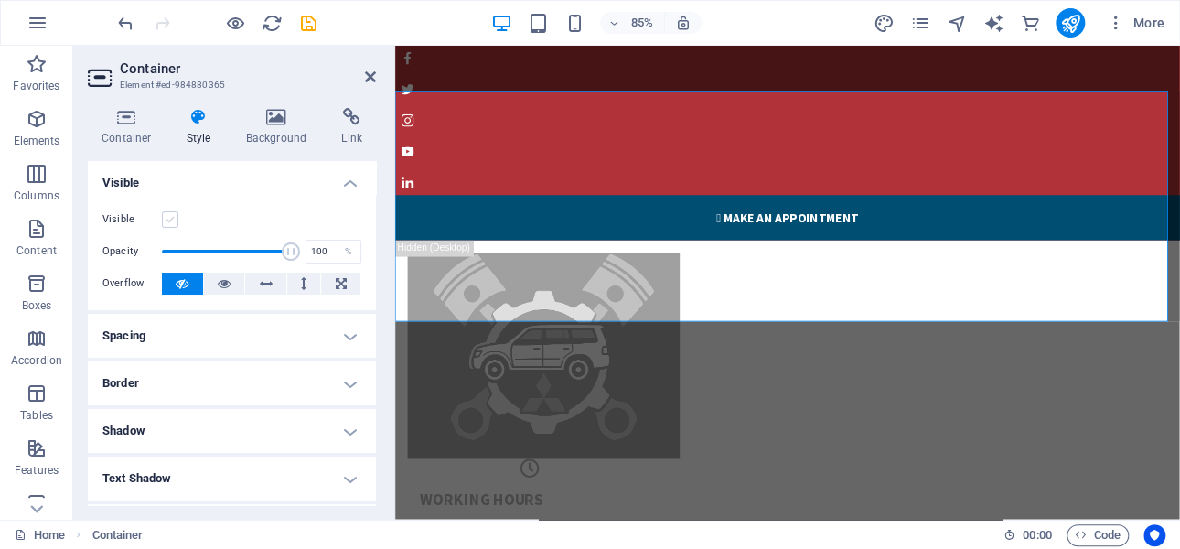
click at [170, 218] on label at bounding box center [170, 219] width 16 height 16
click at [0, 0] on input "Visible" at bounding box center [0, 0] width 0 height 0
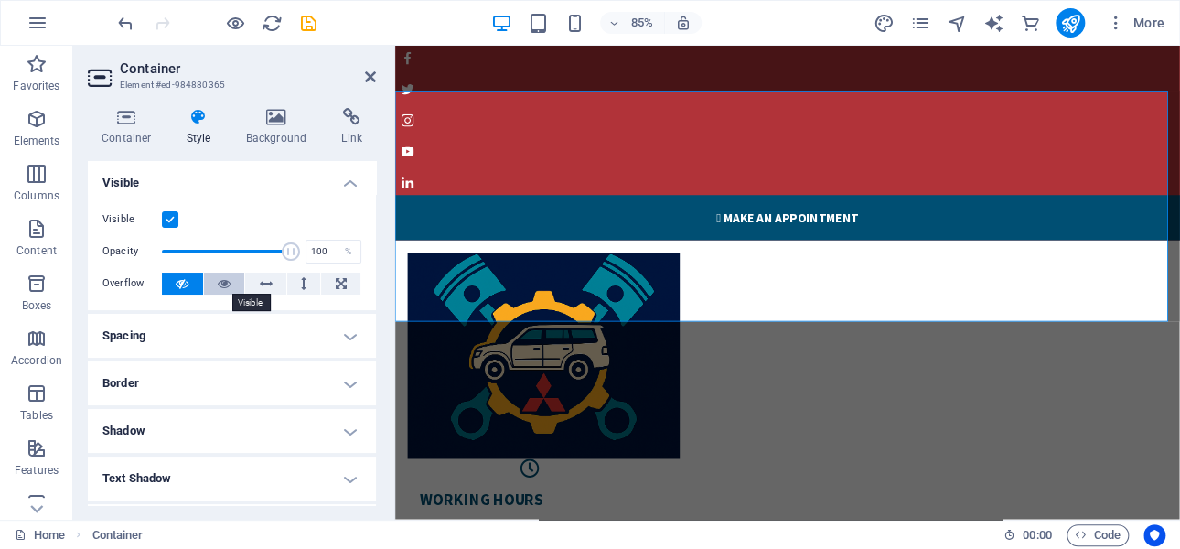
click at [225, 282] on icon at bounding box center [224, 284] width 13 height 22
click at [180, 280] on icon at bounding box center [182, 284] width 13 height 22
click at [348, 432] on h4 "Shadow" at bounding box center [232, 431] width 288 height 44
click at [348, 432] on h4 "Shadow" at bounding box center [232, 425] width 288 height 33
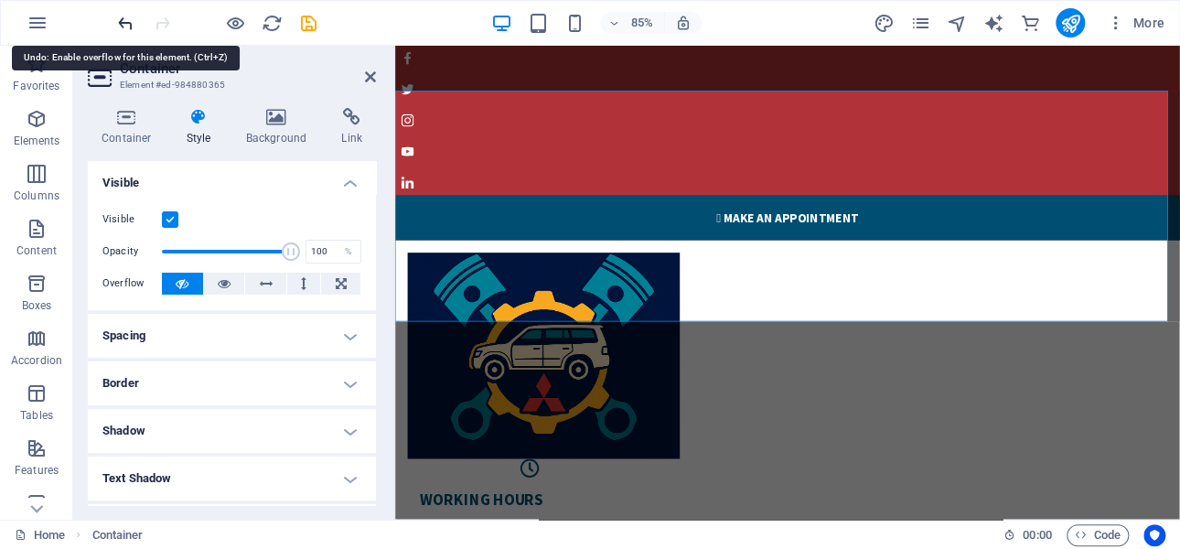
click at [124, 20] on icon "undo" at bounding box center [125, 23] width 21 height 21
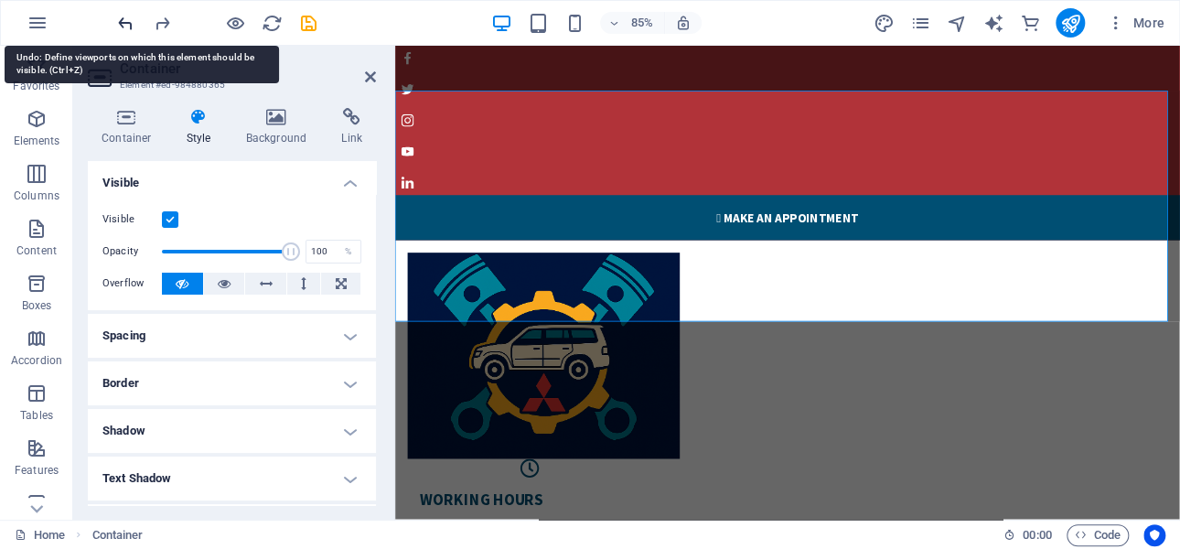
click at [124, 20] on icon "undo" at bounding box center [125, 23] width 21 height 21
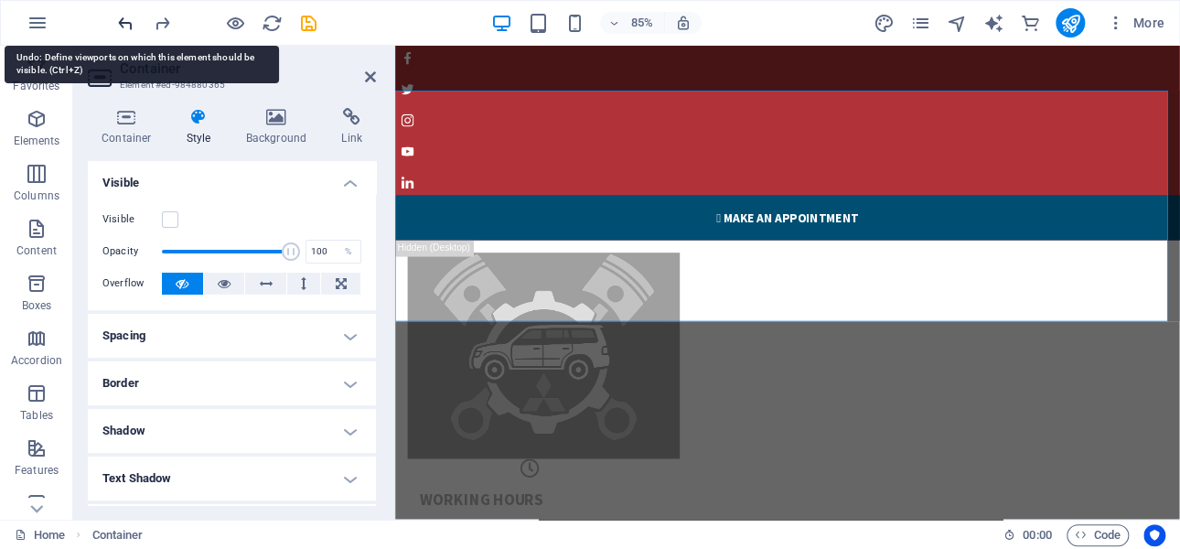
click at [124, 20] on icon "undo" at bounding box center [125, 23] width 21 height 21
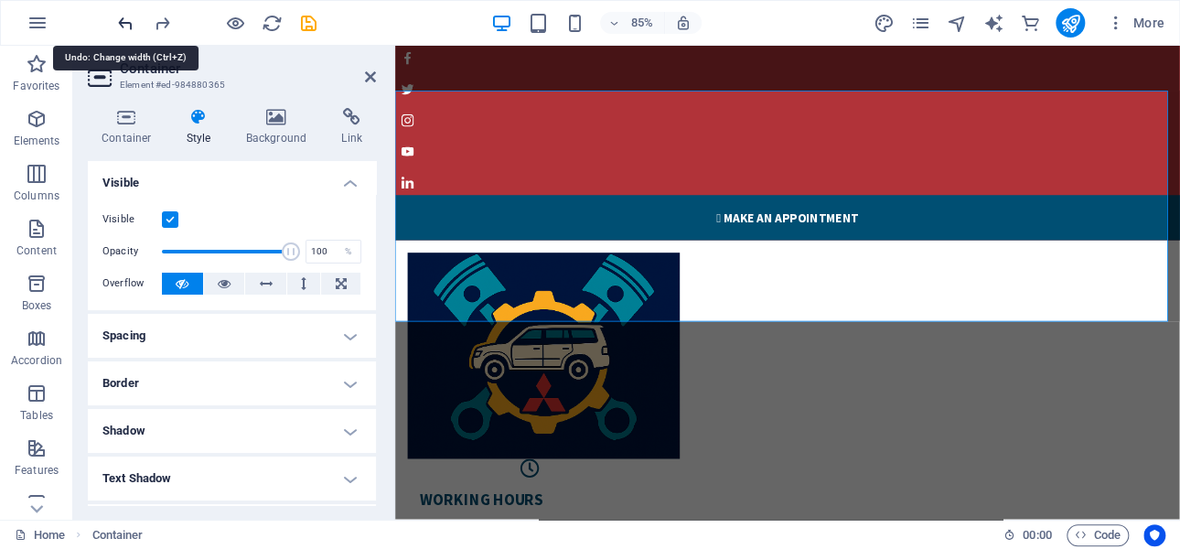
click at [124, 20] on icon "undo" at bounding box center [125, 23] width 21 height 21
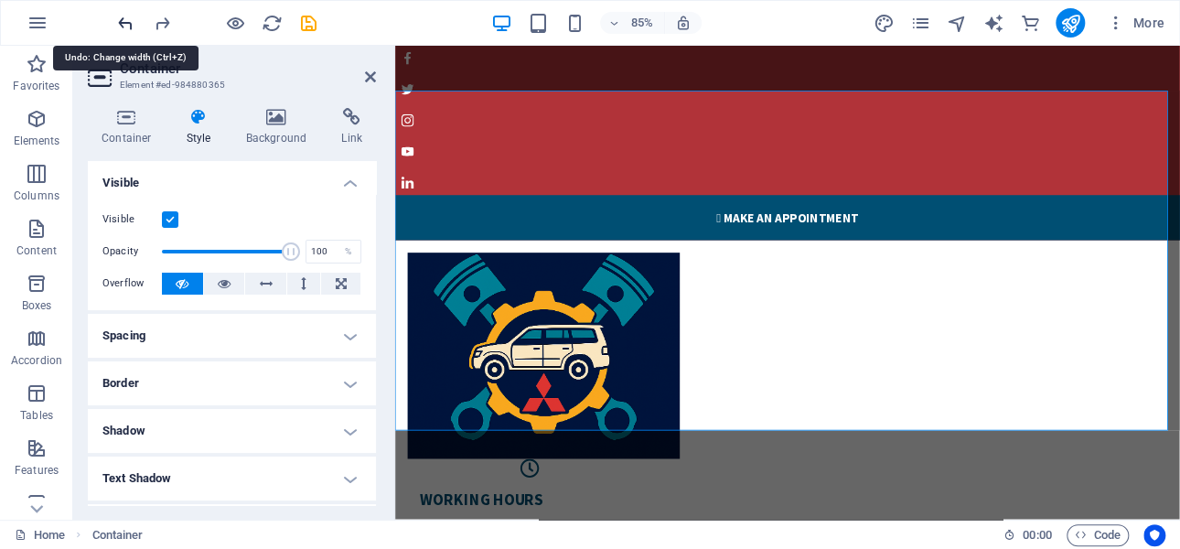
click at [123, 20] on icon "undo" at bounding box center [125, 23] width 21 height 21
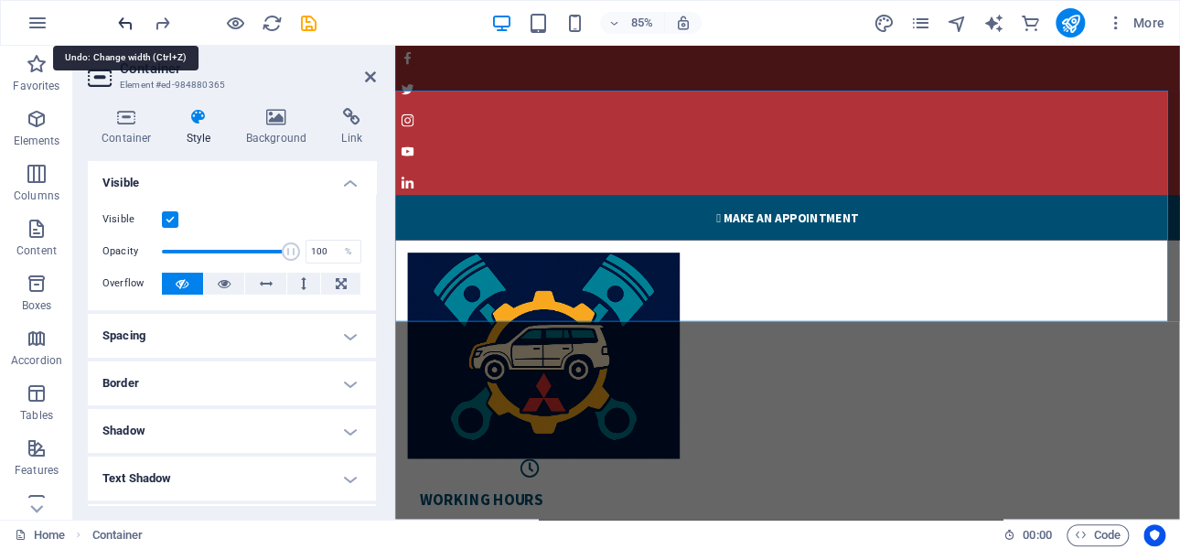
click at [123, 19] on icon "undo" at bounding box center [125, 23] width 21 height 21
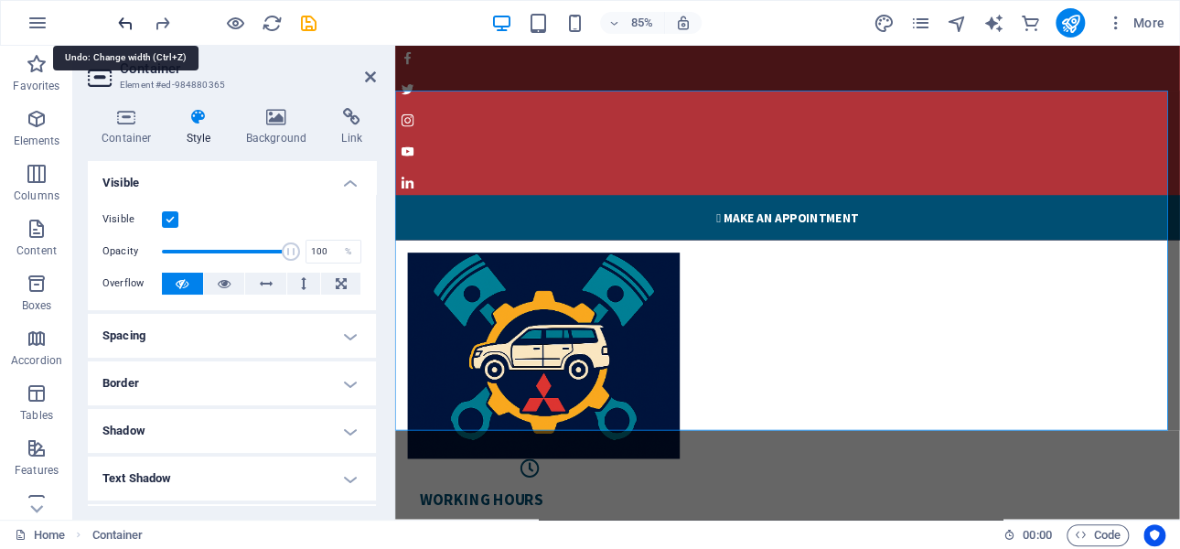
click at [123, 19] on icon "undo" at bounding box center [125, 23] width 21 height 21
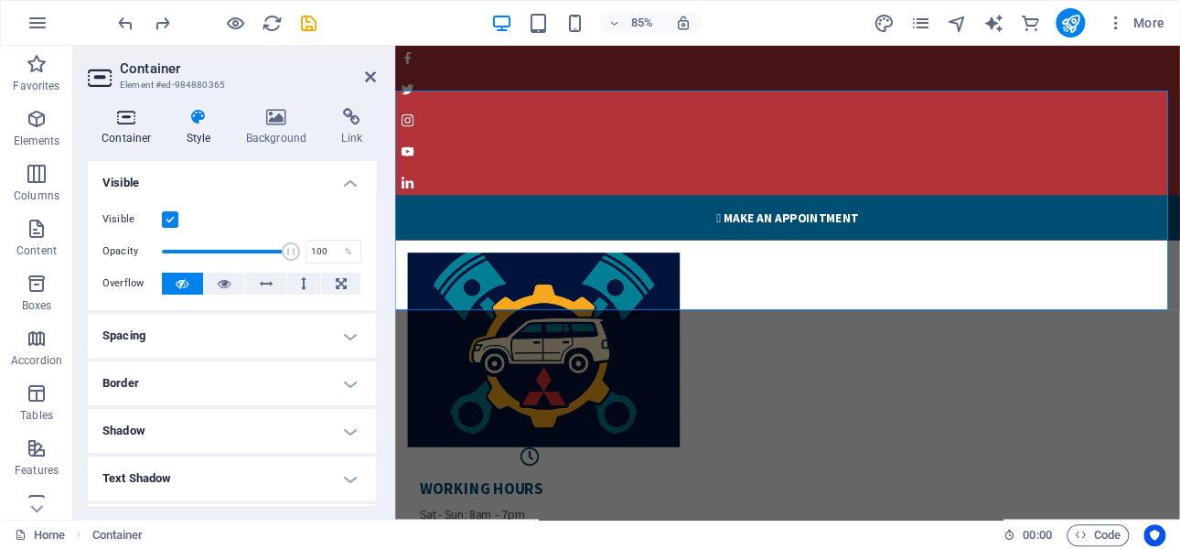
click at [142, 122] on icon at bounding box center [127, 117] width 78 height 18
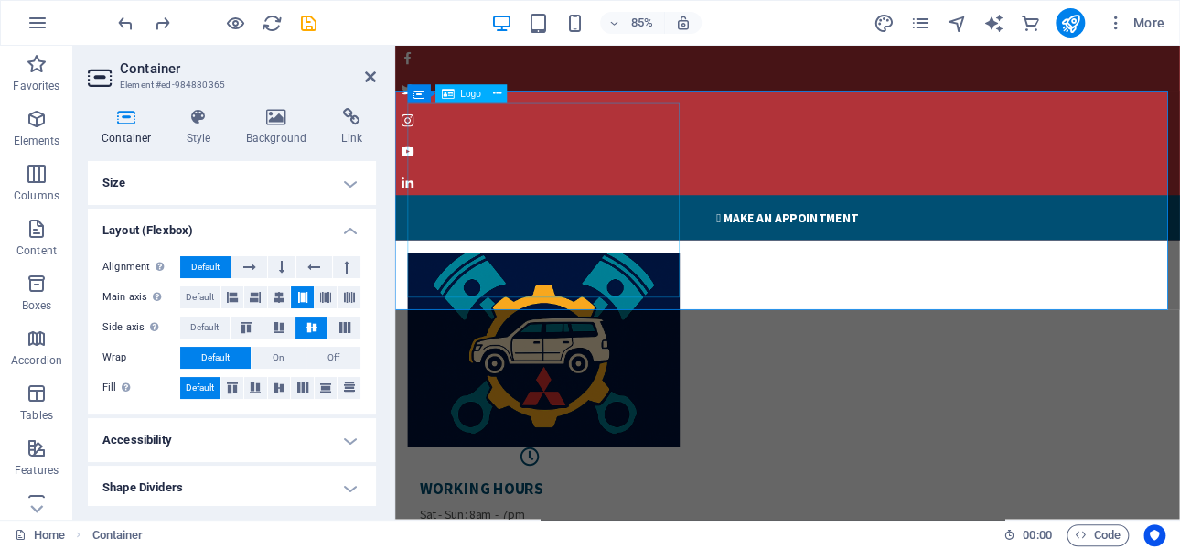
click at [618, 289] on div at bounding box center [857, 403] width 894 height 229
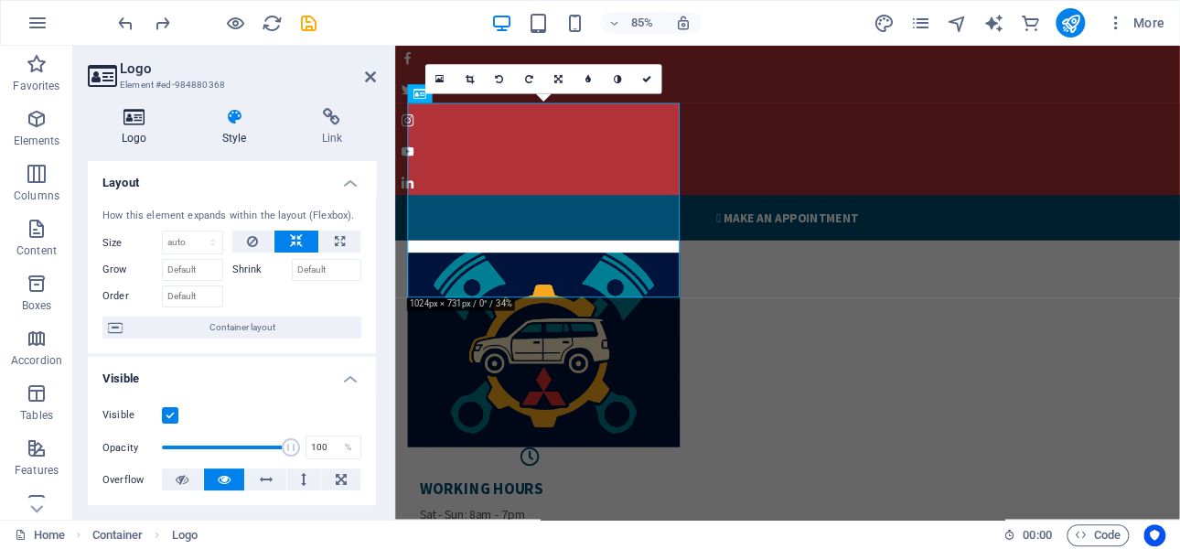
click at [137, 135] on h4 "Logo" at bounding box center [138, 127] width 101 height 38
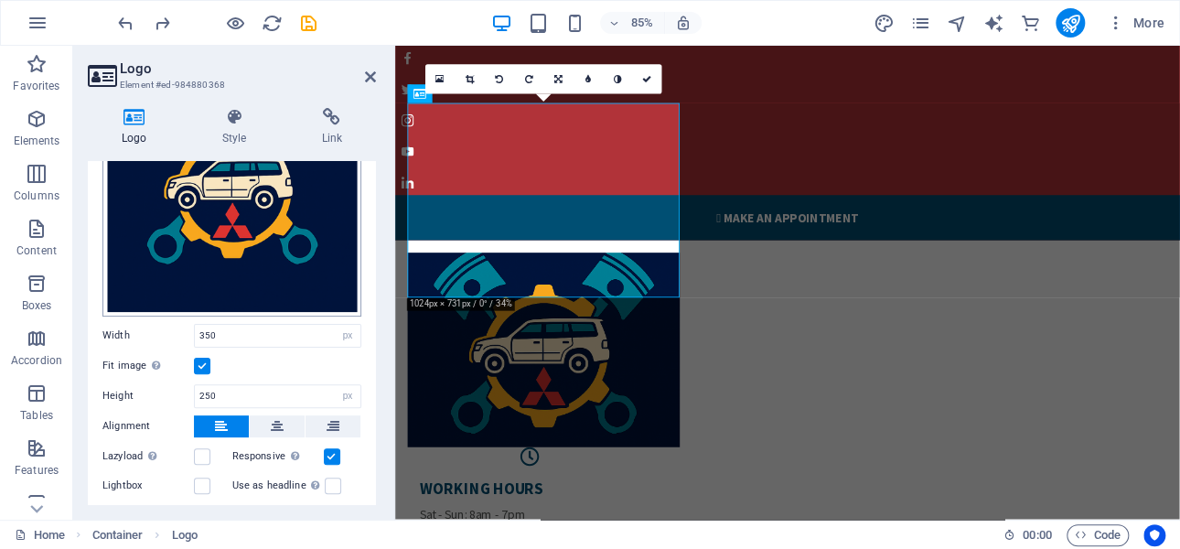
scroll to position [74, 0]
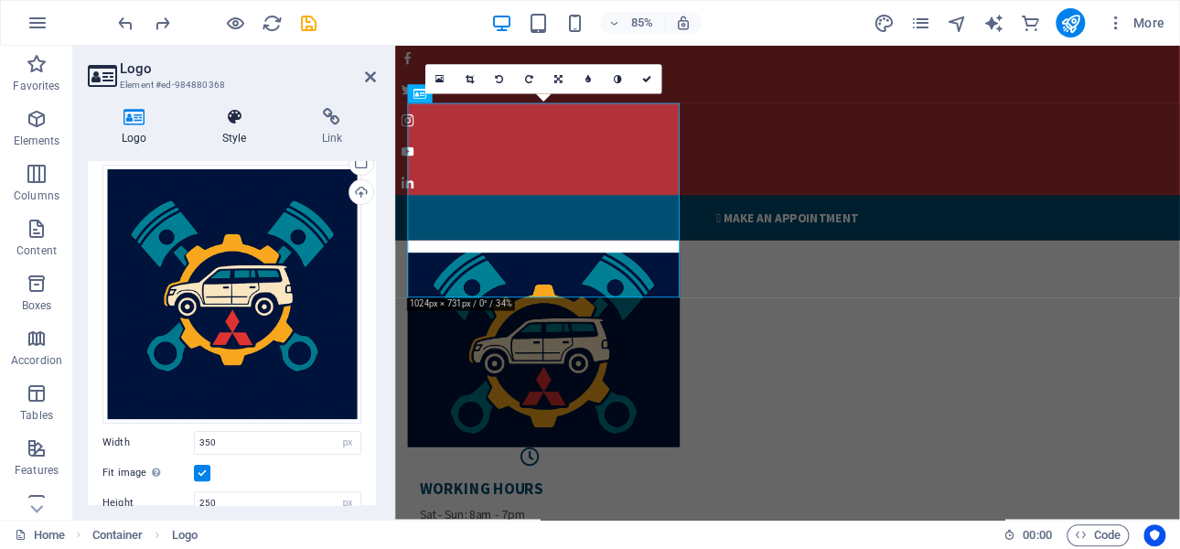
click at [236, 134] on h4 "Style" at bounding box center [238, 127] width 100 height 38
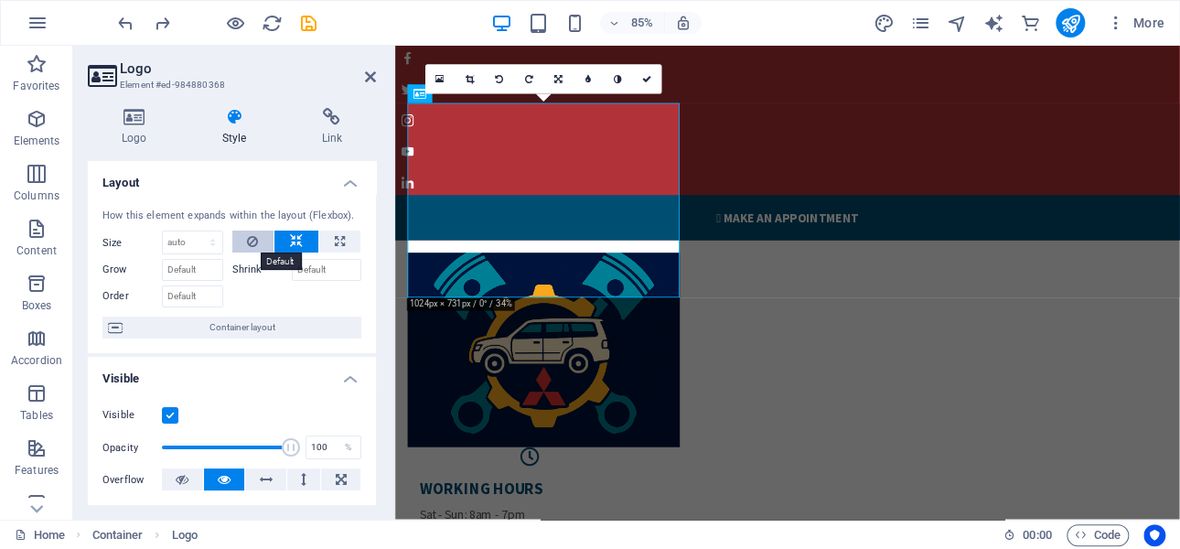
click at [247, 243] on icon at bounding box center [252, 241] width 11 height 22
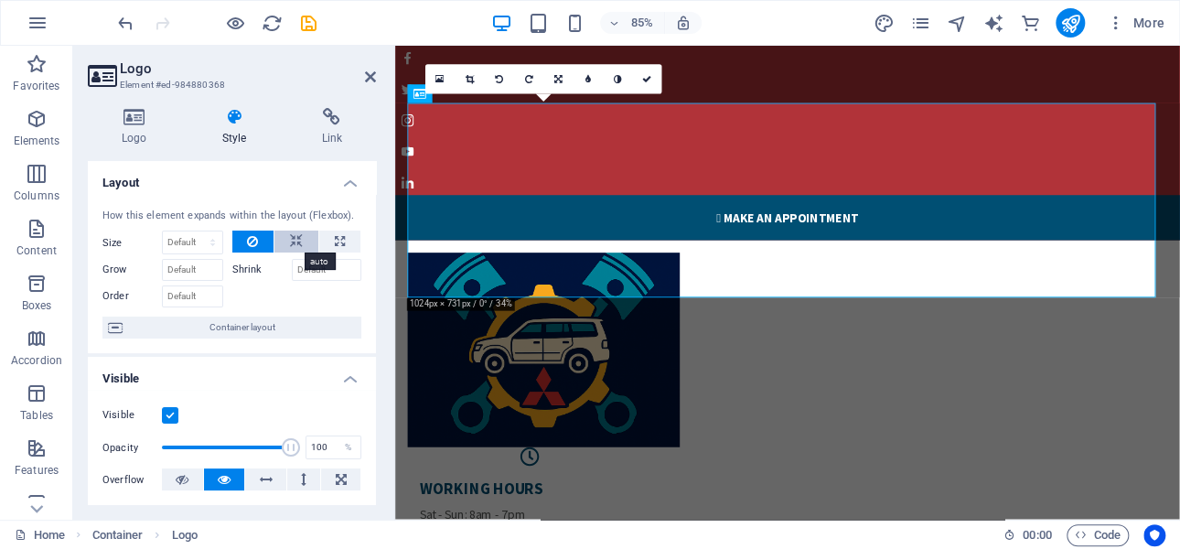
click at [293, 240] on icon at bounding box center [296, 241] width 13 height 22
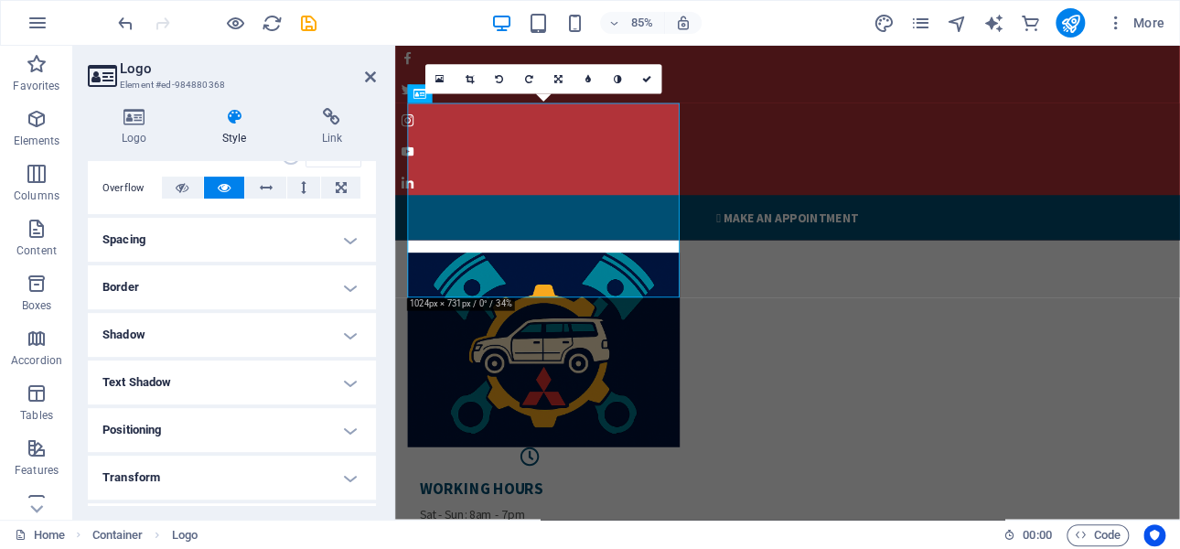
scroll to position [366, 0]
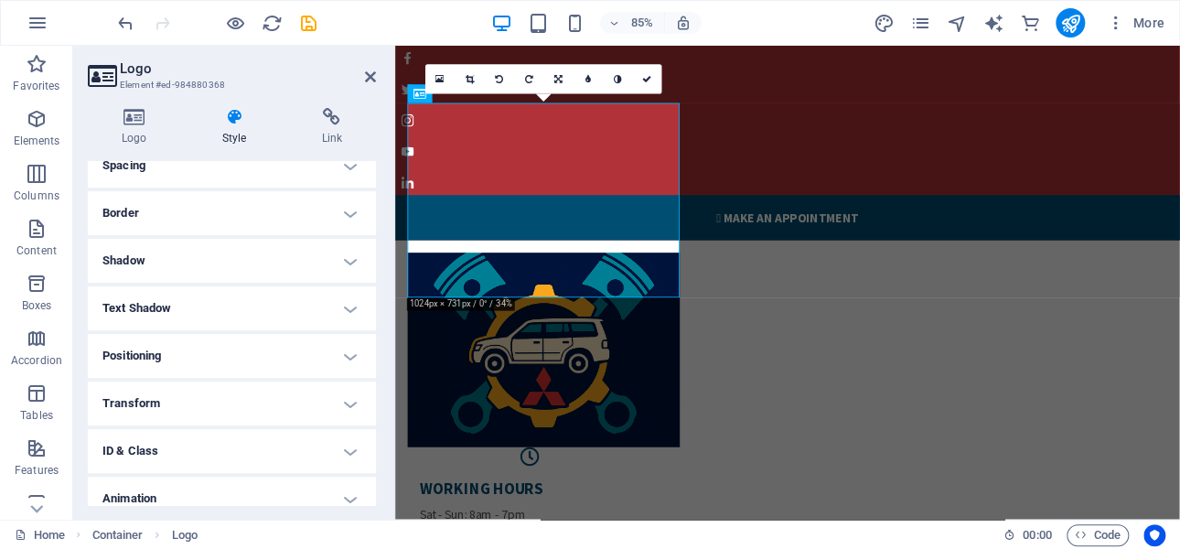
click at [346, 211] on h4 "Border" at bounding box center [232, 213] width 288 height 44
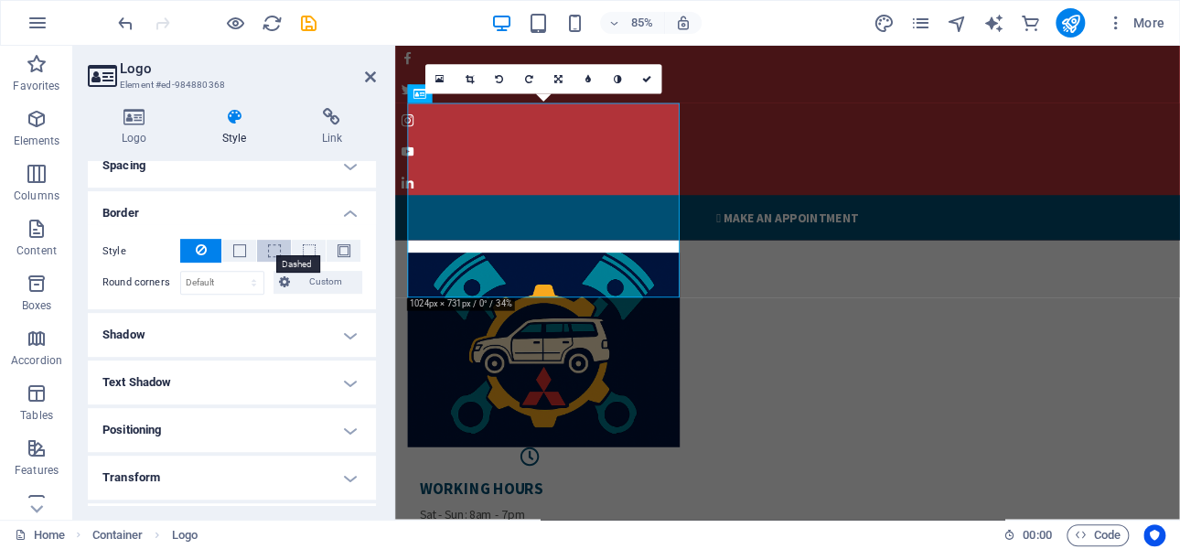
click at [272, 251] on span at bounding box center [274, 250] width 13 height 13
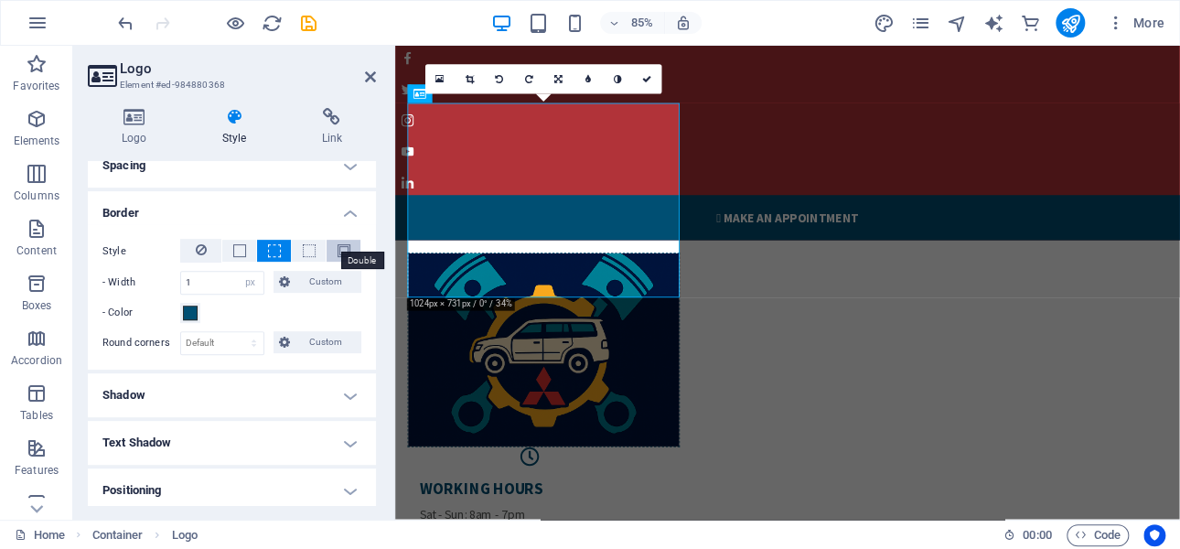
click at [340, 249] on span at bounding box center [343, 250] width 13 height 13
click at [236, 251] on span at bounding box center [239, 250] width 13 height 13
click at [187, 278] on input "1" at bounding box center [222, 283] width 82 height 22
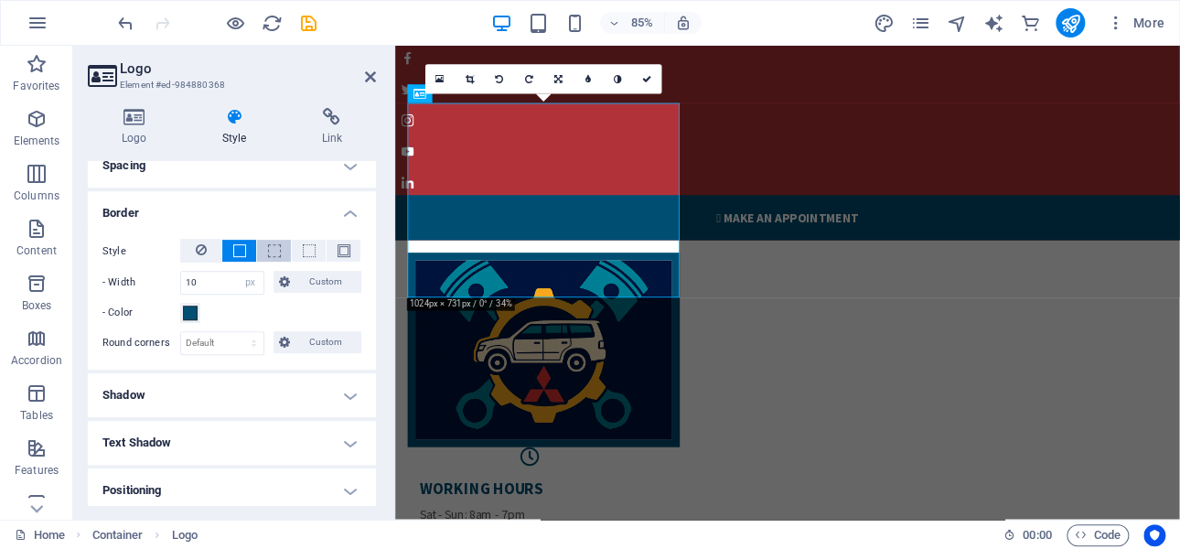
click at [271, 248] on span at bounding box center [274, 250] width 13 height 13
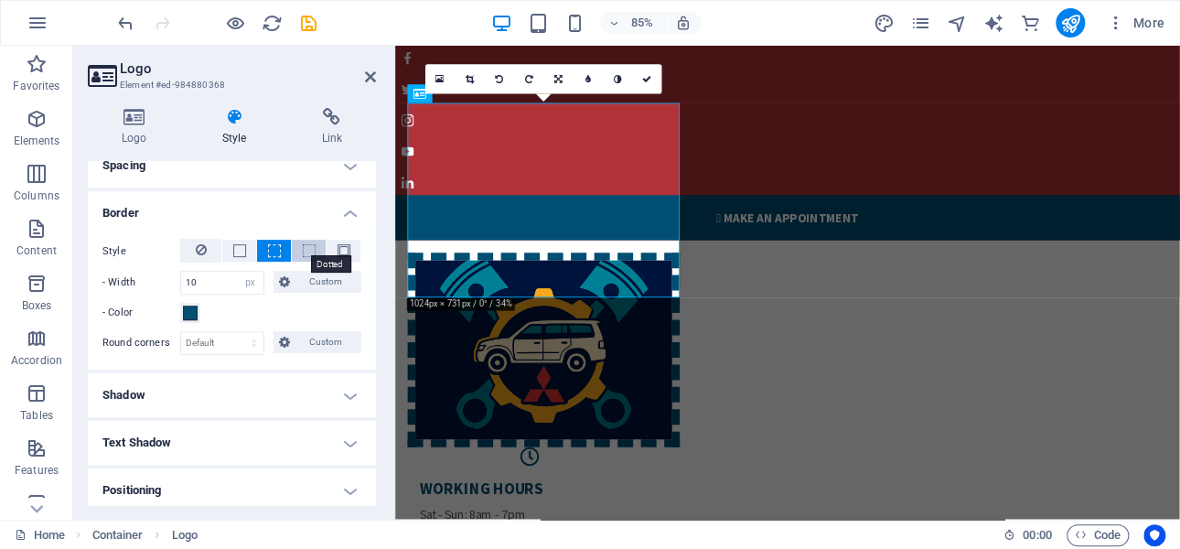
click at [306, 251] on span at bounding box center [309, 250] width 13 height 13
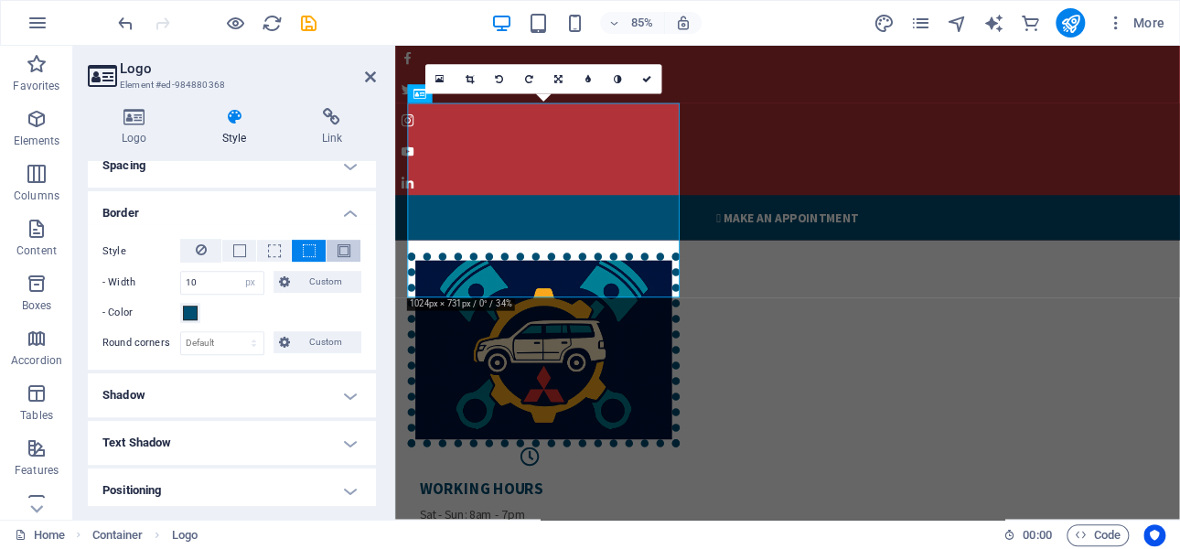
click at [342, 249] on span at bounding box center [343, 250] width 13 height 13
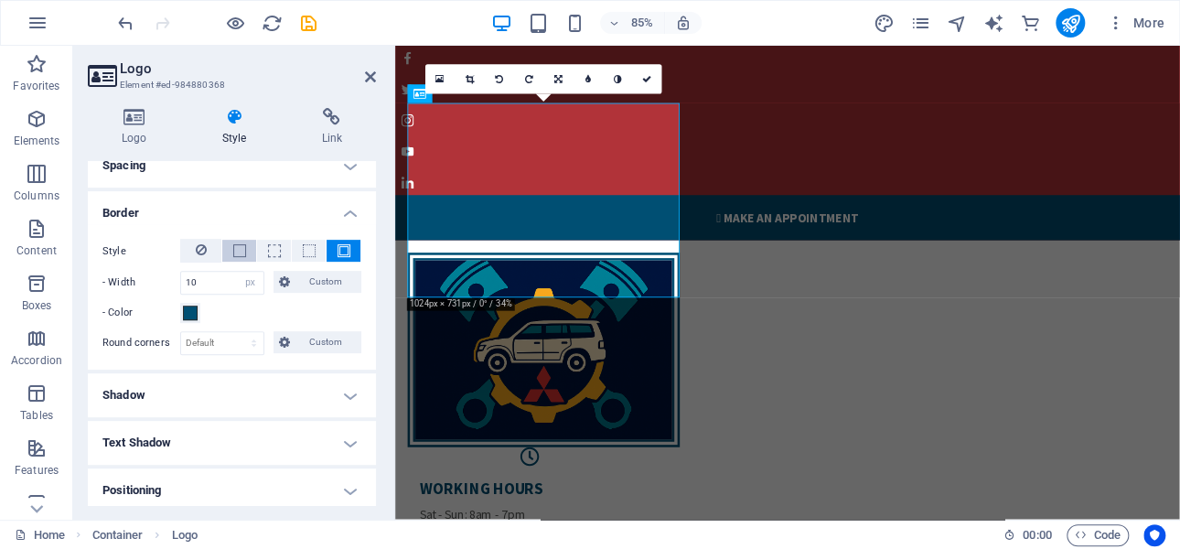
click at [241, 250] on span at bounding box center [239, 250] width 13 height 13
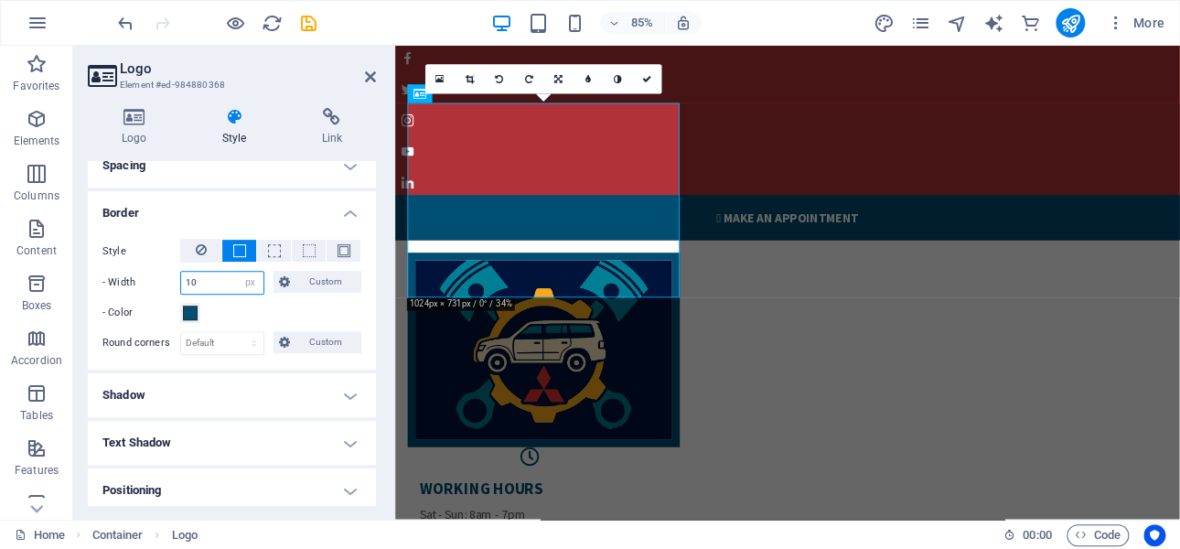
drag, startPoint x: 206, startPoint y: 284, endPoint x: 193, endPoint y: 281, distance: 13.3
click at [185, 284] on input "10" at bounding box center [222, 283] width 82 height 22
type input "5"
click at [188, 307] on span at bounding box center [190, 312] width 15 height 15
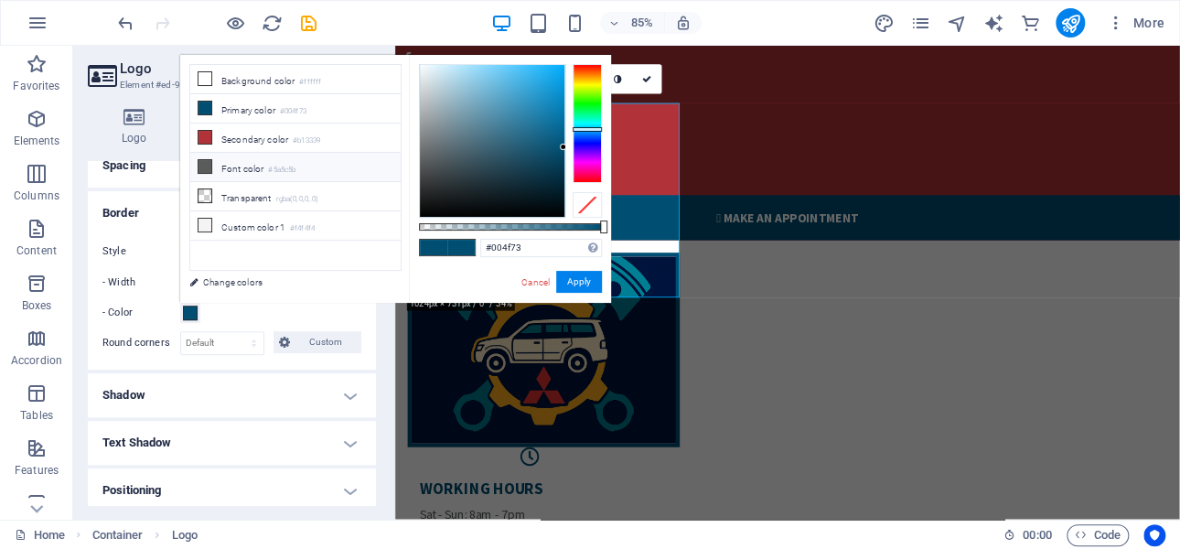
click at [206, 164] on icon at bounding box center [204, 166] width 13 height 13
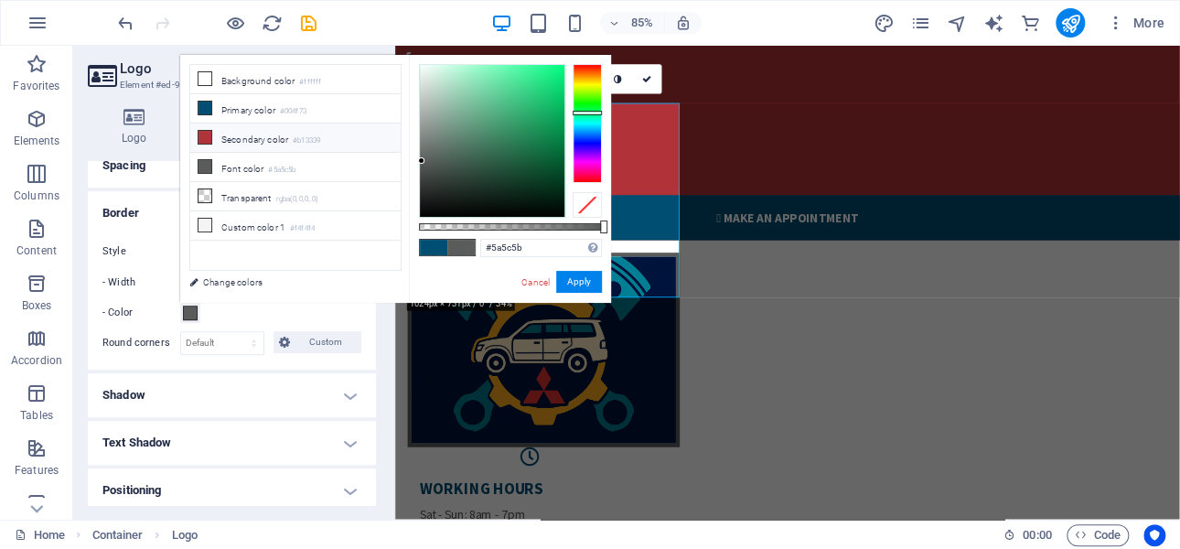
click at [203, 133] on icon at bounding box center [204, 137] width 13 height 13
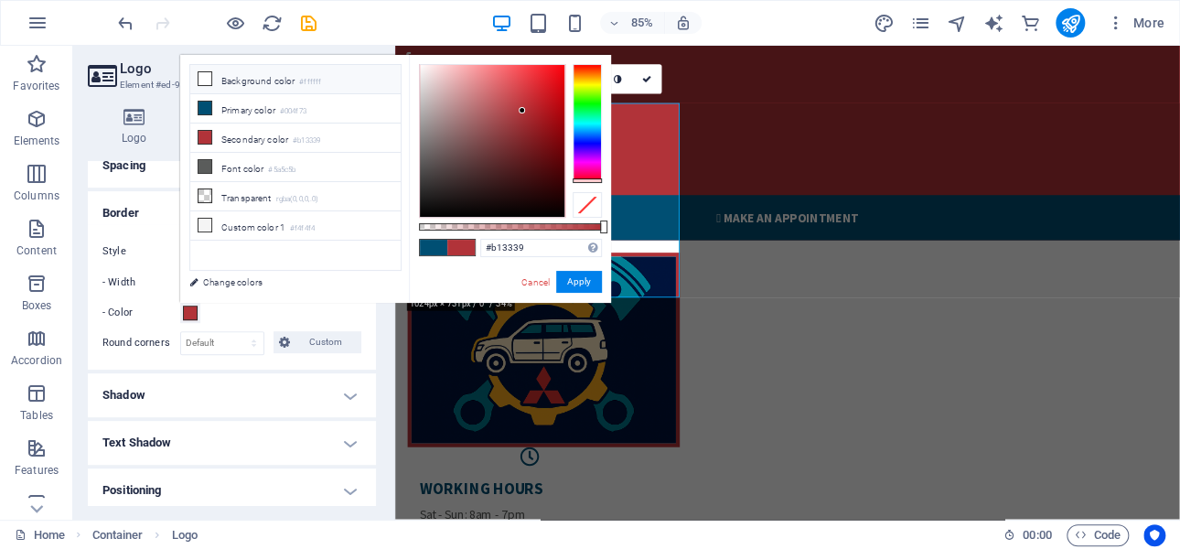
click at [205, 75] on icon at bounding box center [204, 78] width 13 height 13
type input "#ffffff"
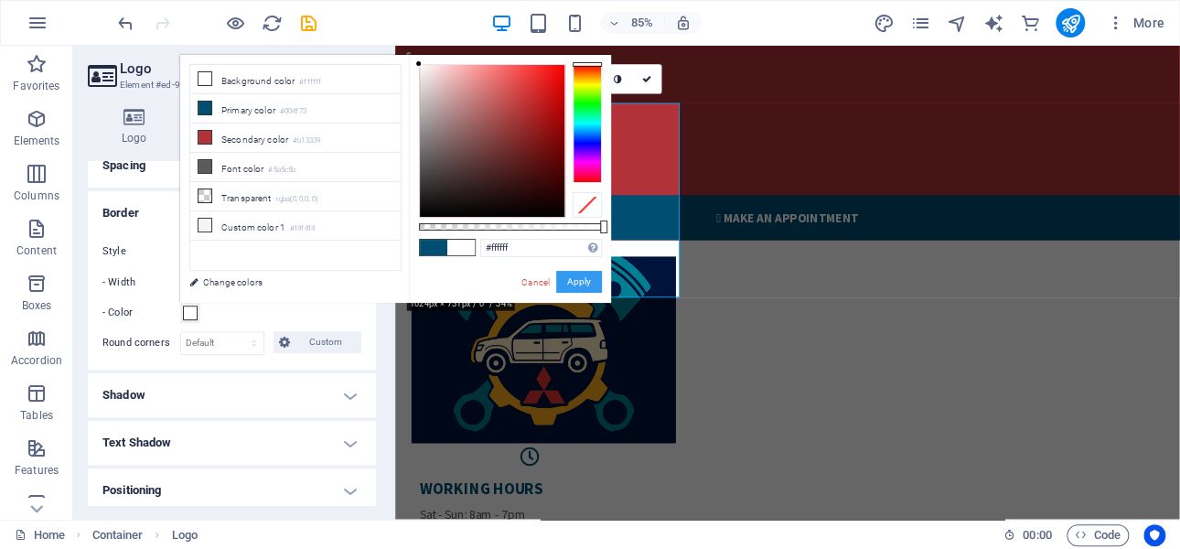
click at [579, 280] on button "Apply" at bounding box center [579, 282] width 46 height 22
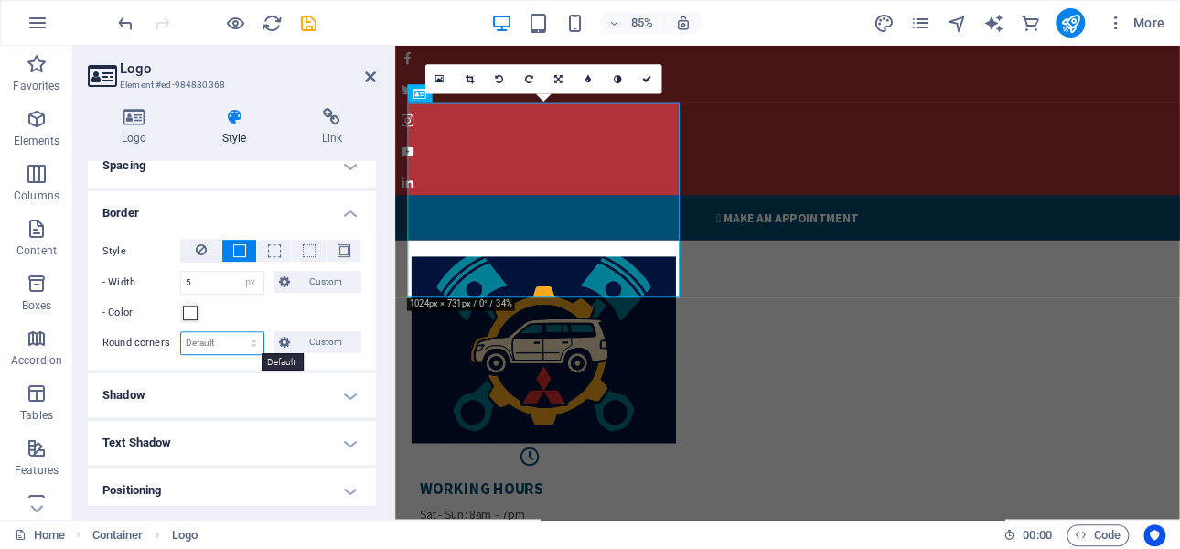
click at [201, 343] on select "Default px rem % vh vw Custom" at bounding box center [222, 343] width 82 height 22
select select "px"
click at [236, 332] on select "Default px rem % vh vw Custom" at bounding box center [222, 343] width 82 height 22
type input "2"
type input "1"
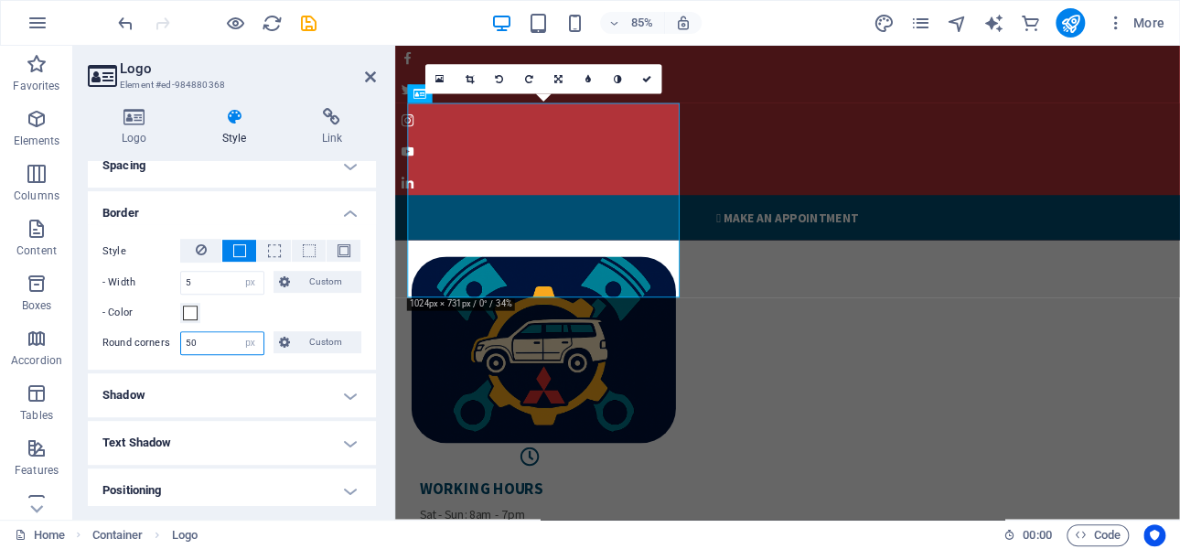
type input "5"
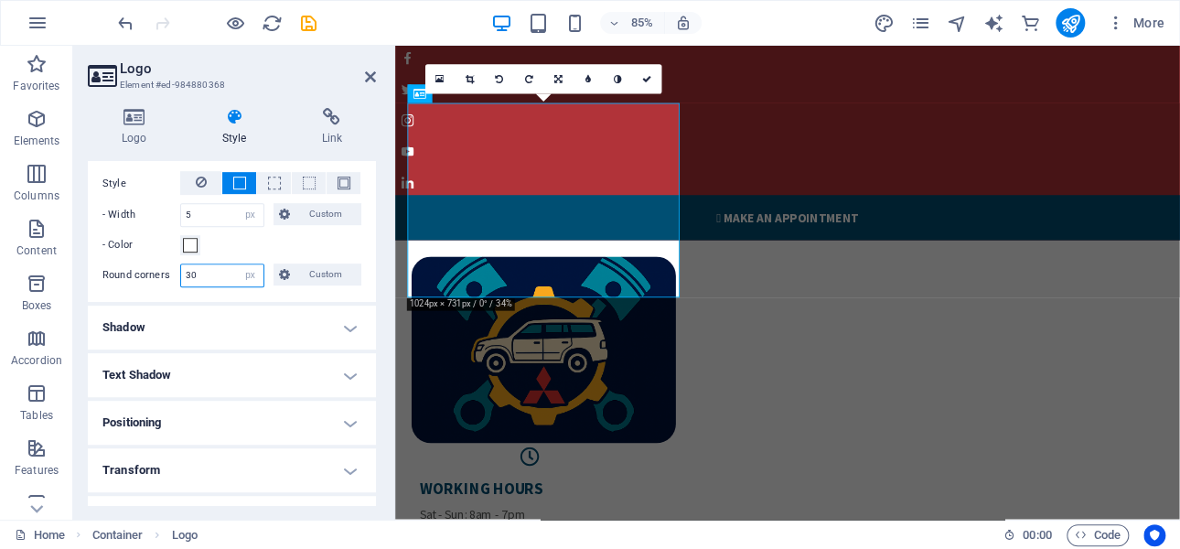
scroll to position [457, 0]
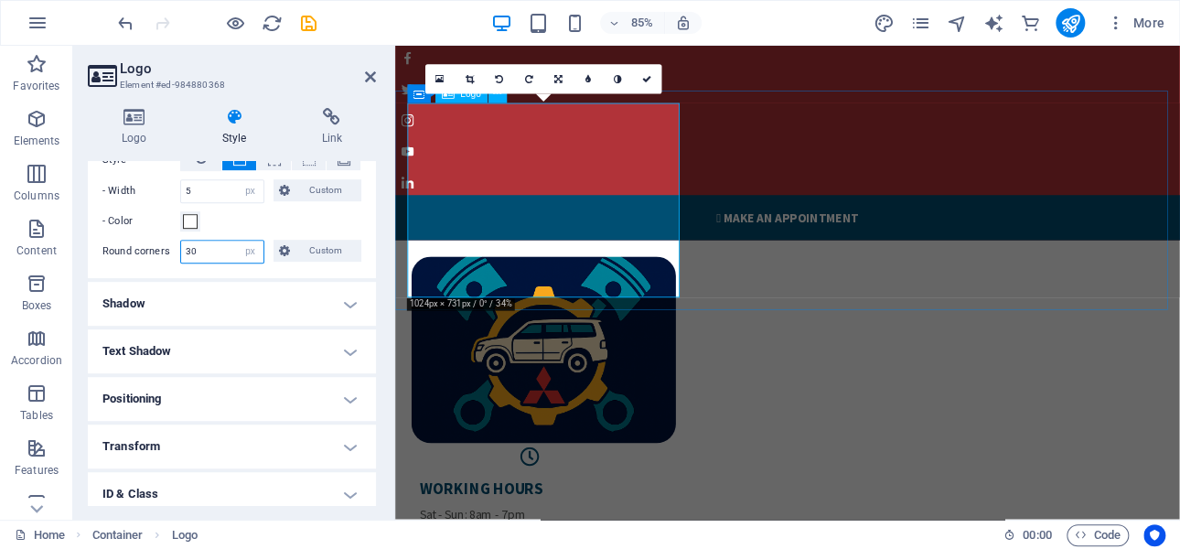
type input "30"
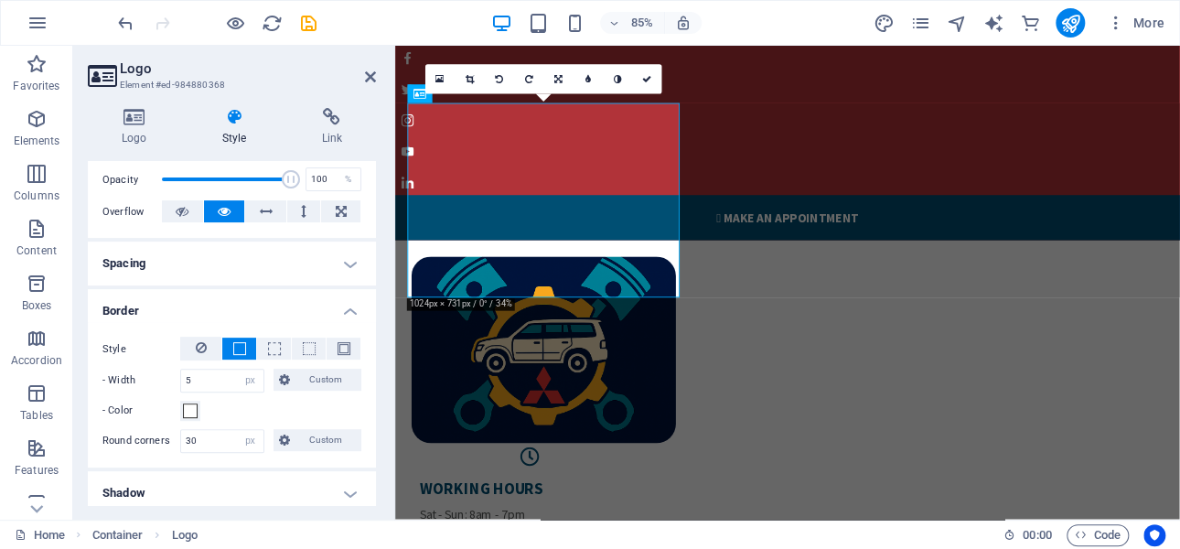
scroll to position [183, 0]
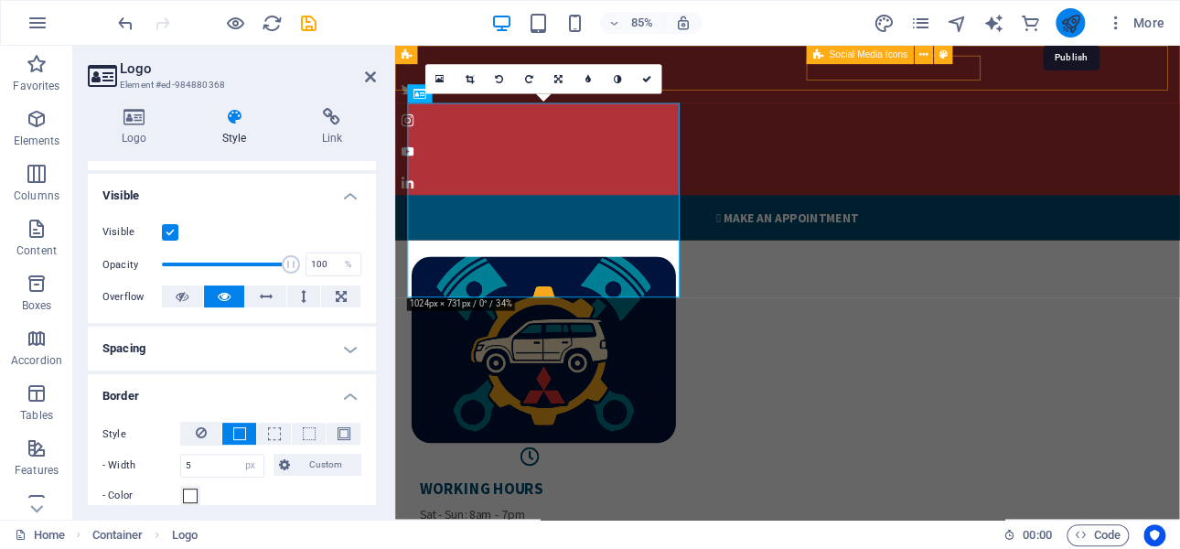
click at [1073, 21] on icon "publish" at bounding box center [1069, 23] width 21 height 21
checkbox input "false"
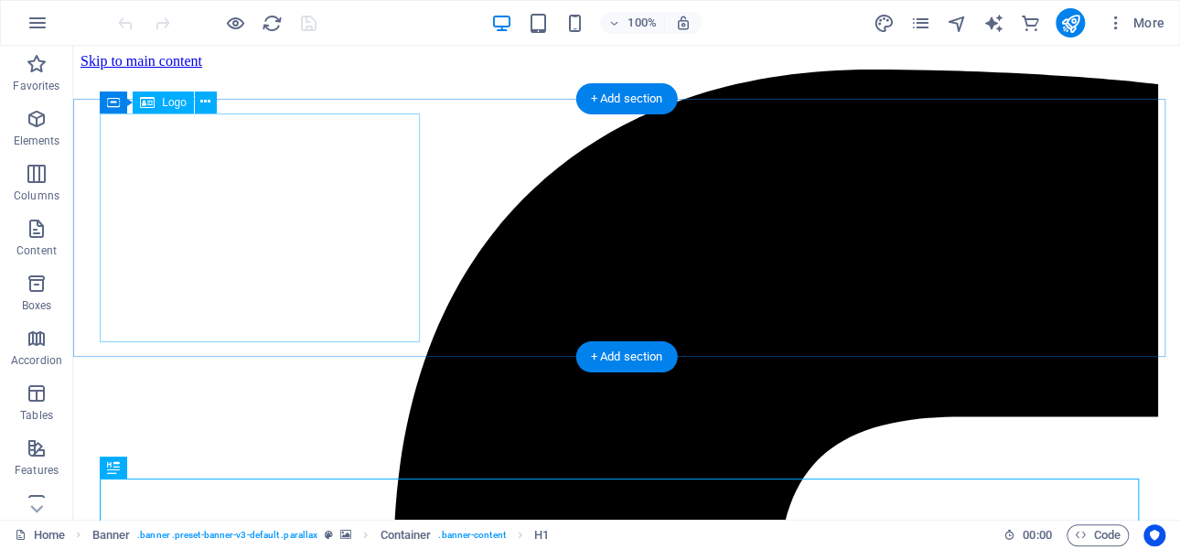
drag, startPoint x: 73, startPoint y: 46, endPoint x: 273, endPoint y: 236, distance: 276.2
select select "px"
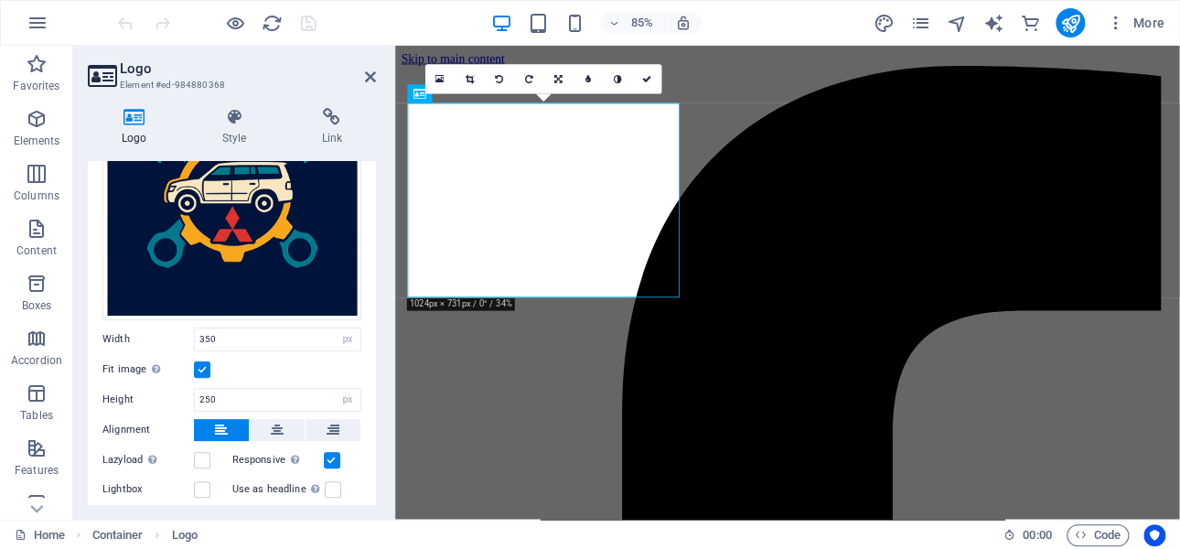
scroll to position [183, 0]
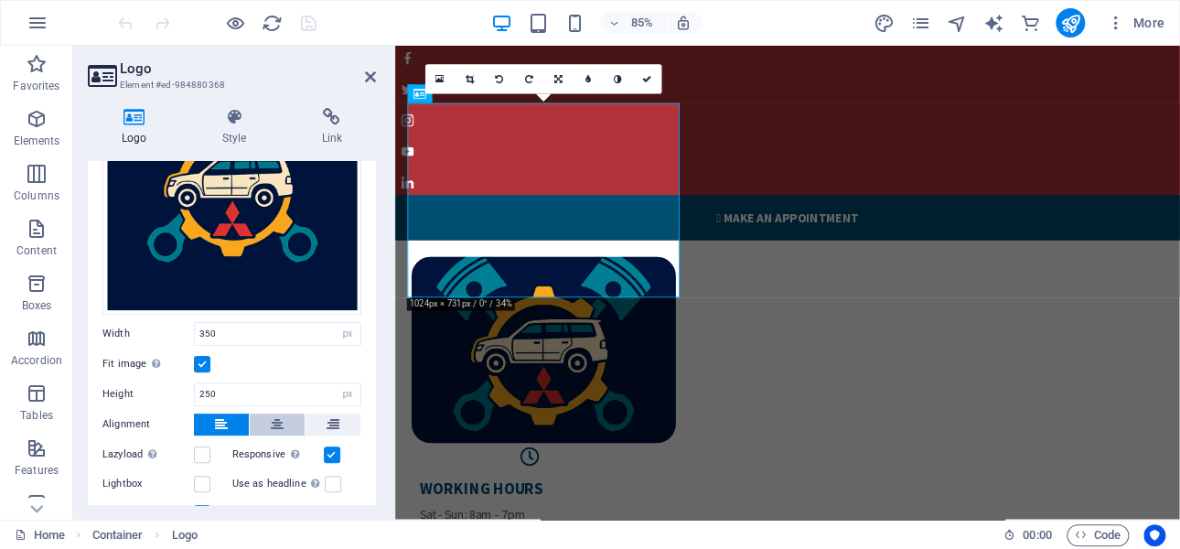
click at [273, 422] on icon at bounding box center [277, 424] width 13 height 22
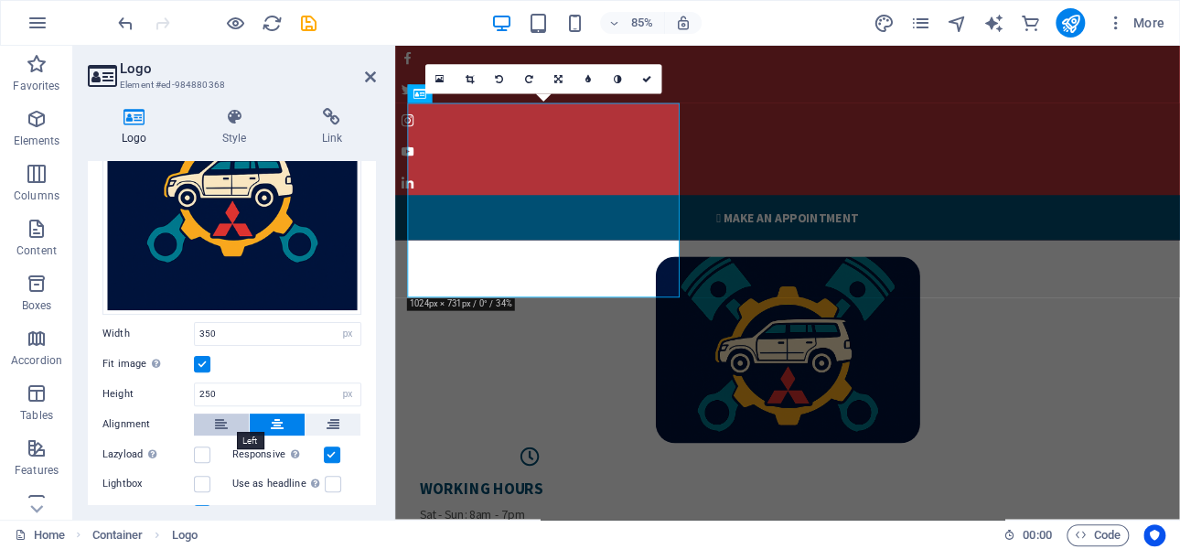
click at [219, 420] on icon at bounding box center [221, 424] width 13 height 22
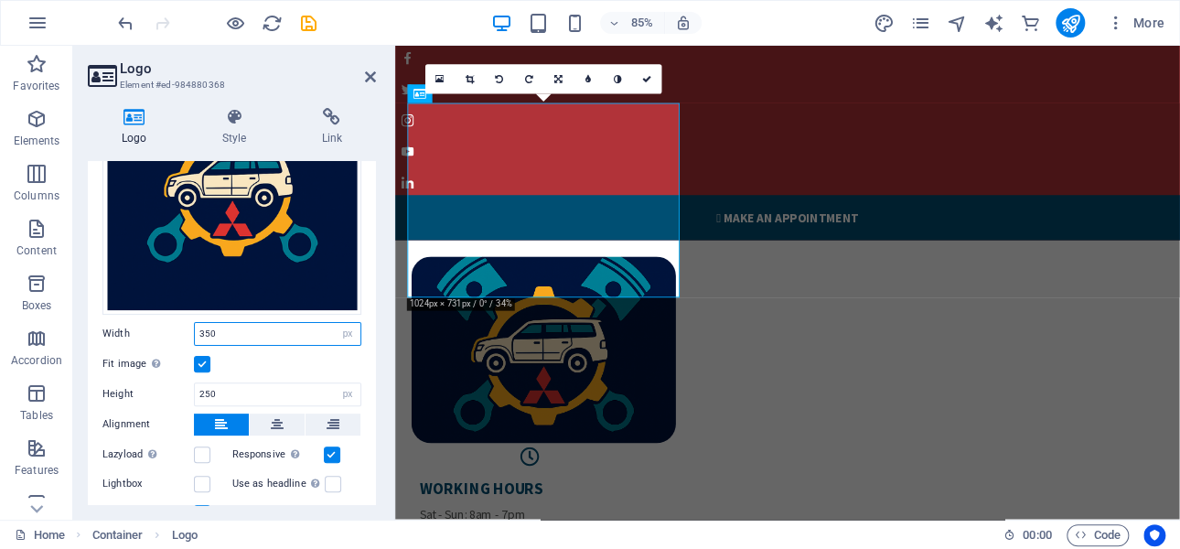
drag, startPoint x: 204, startPoint y: 327, endPoint x: 190, endPoint y: 327, distance: 13.7
click at [190, 327] on div "Width 350 Default auto px rem % em vh vw" at bounding box center [231, 334] width 259 height 24
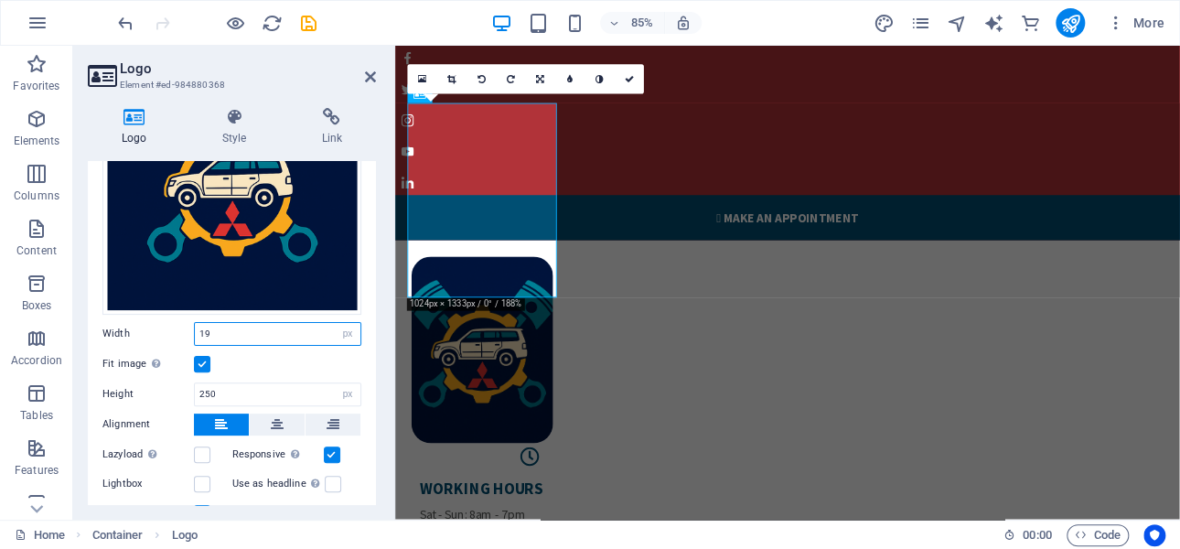
type input "1"
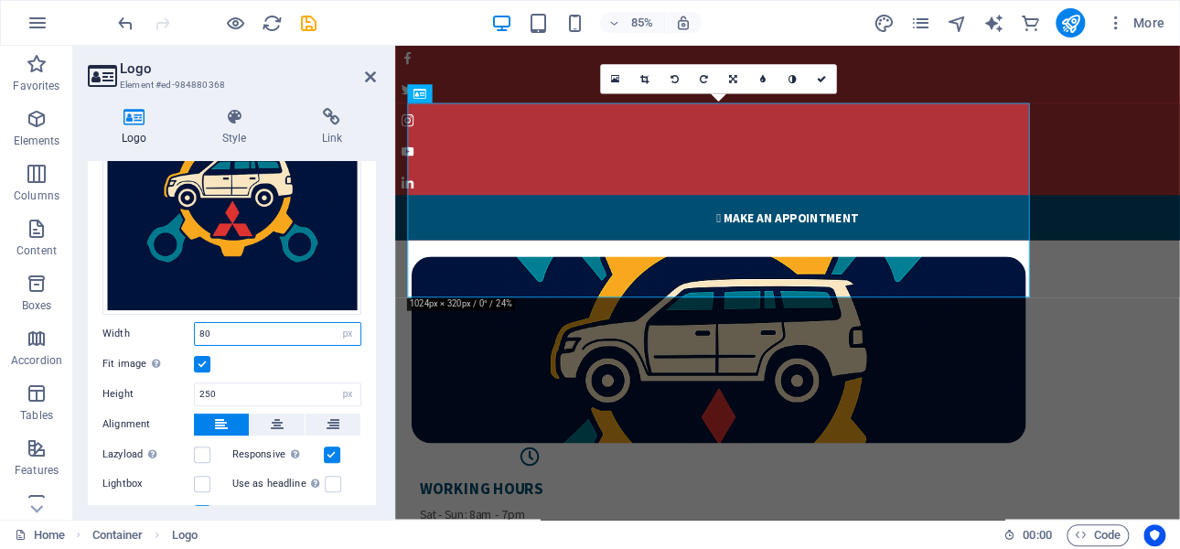
type input "8"
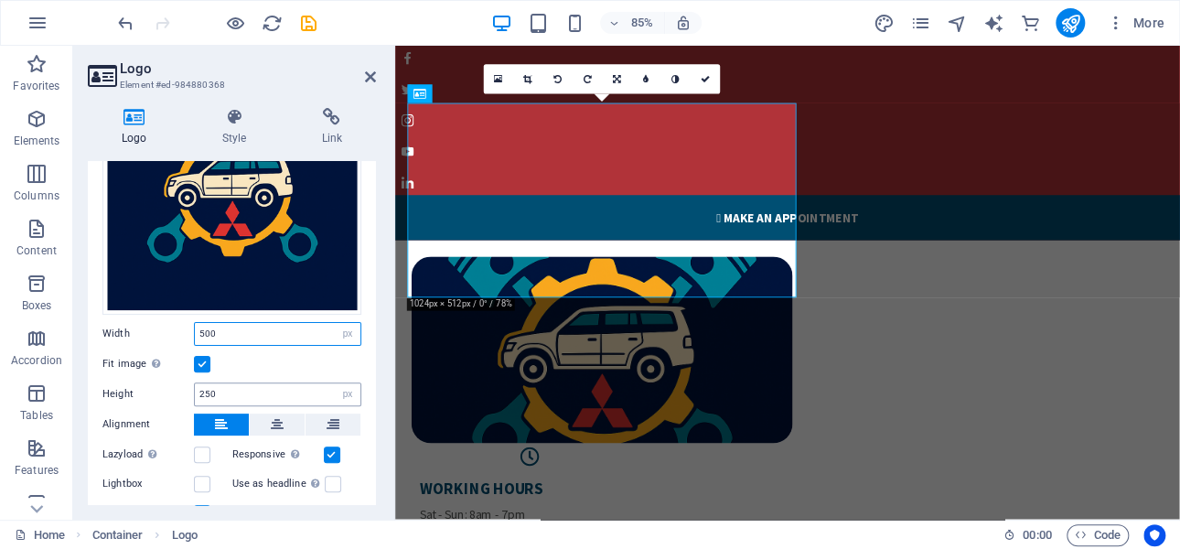
type input "500"
drag, startPoint x: 218, startPoint y: 391, endPoint x: 187, endPoint y: 393, distance: 30.2
click at [192, 392] on div "Height 250 Default auto px" at bounding box center [231, 394] width 259 height 24
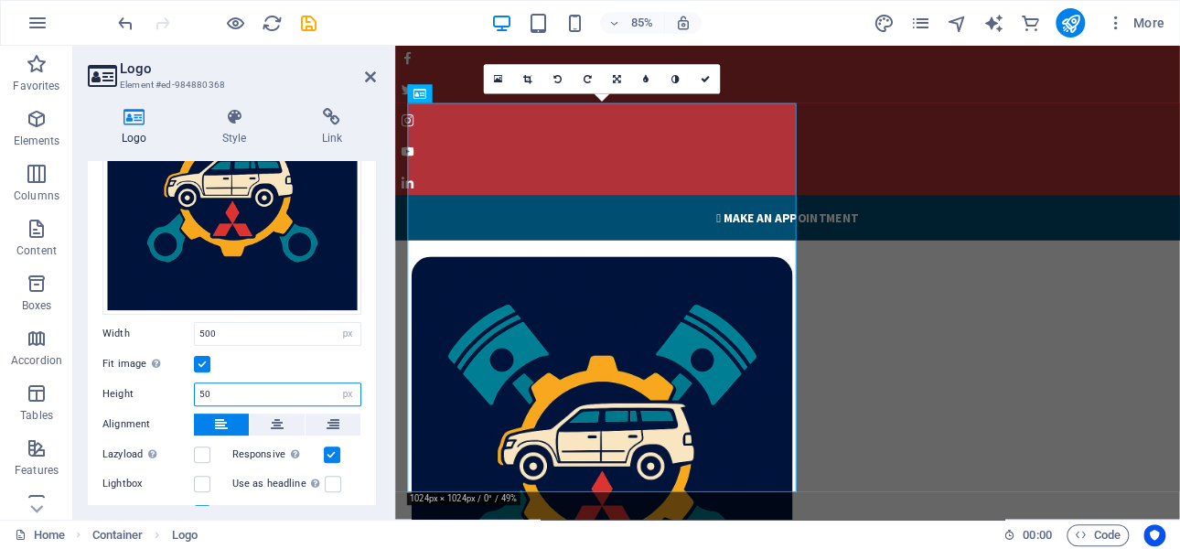
type input "5"
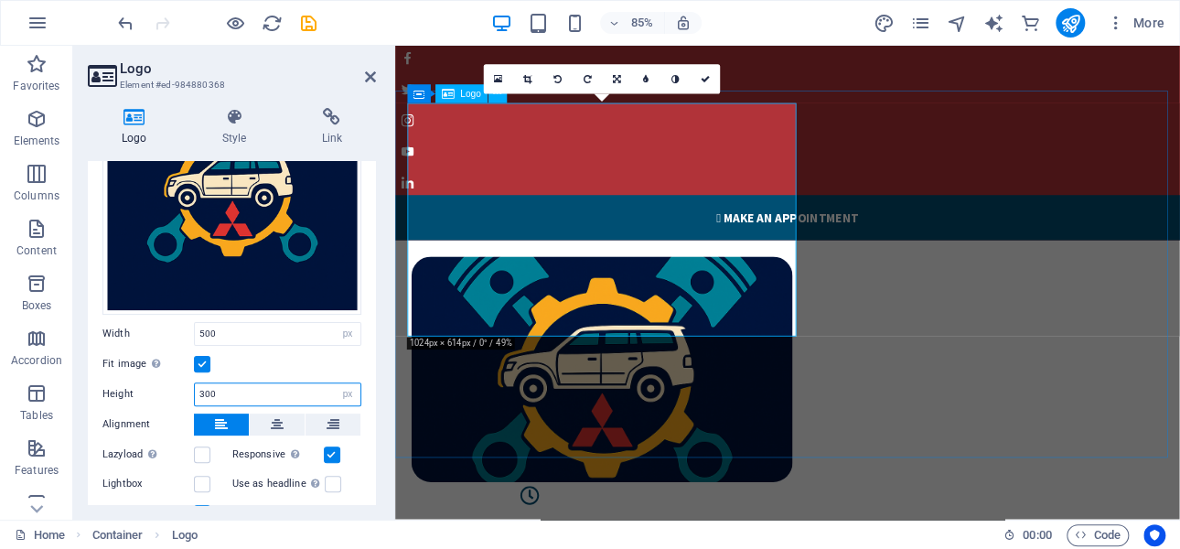
type input "300"
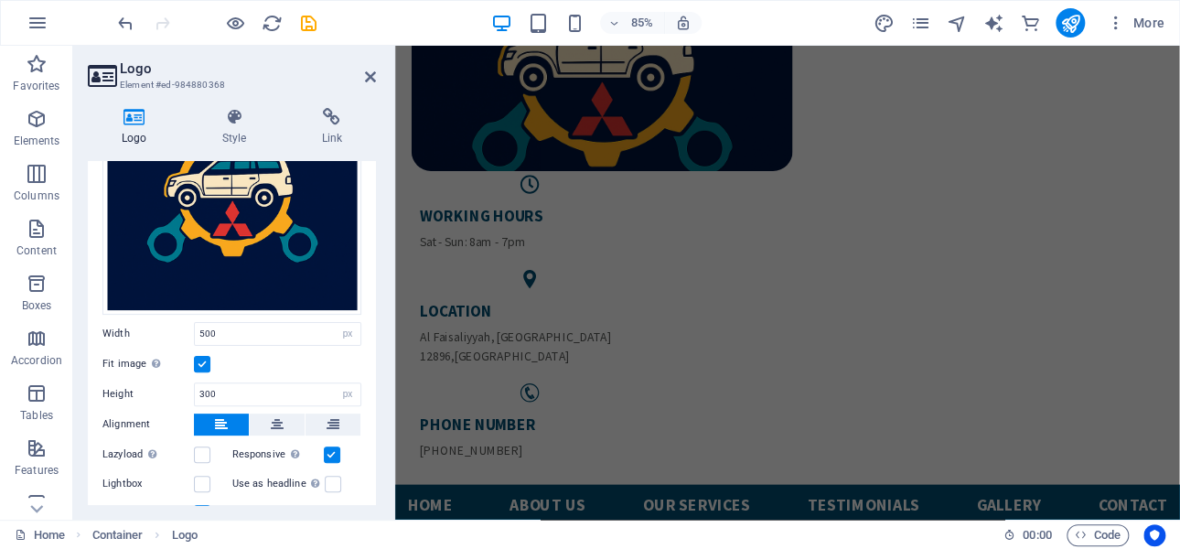
scroll to position [0, 0]
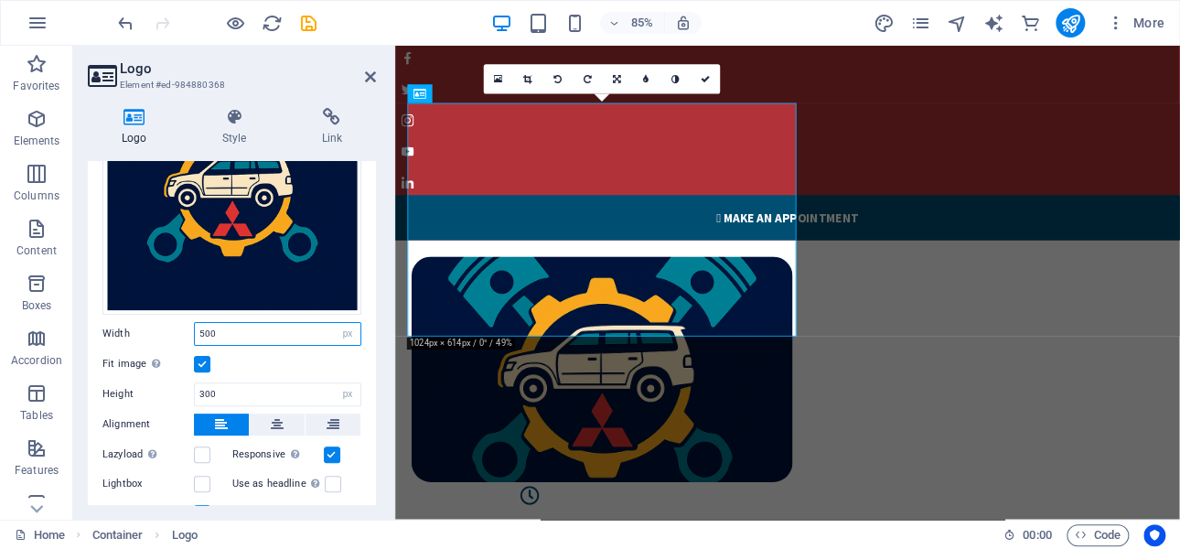
drag, startPoint x: 213, startPoint y: 329, endPoint x: 192, endPoint y: 335, distance: 21.7
click at [192, 335] on div "Width 500 Default auto px rem % em vh vw" at bounding box center [231, 334] width 259 height 24
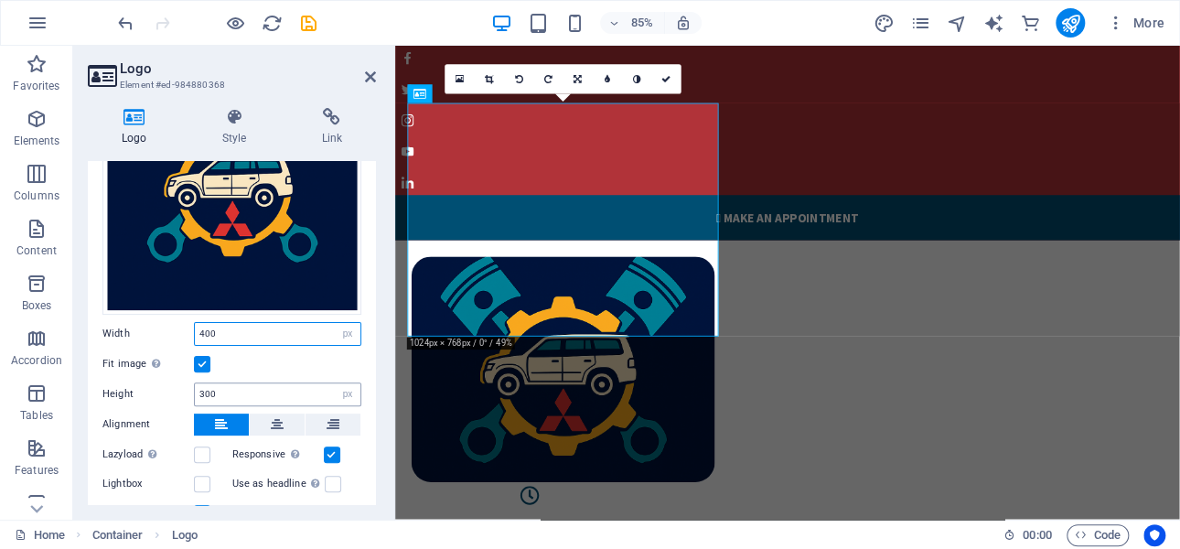
type input "400"
drag, startPoint x: 223, startPoint y: 387, endPoint x: 174, endPoint y: 392, distance: 49.7
click at [174, 392] on div "Height 300 Default auto px" at bounding box center [231, 394] width 259 height 24
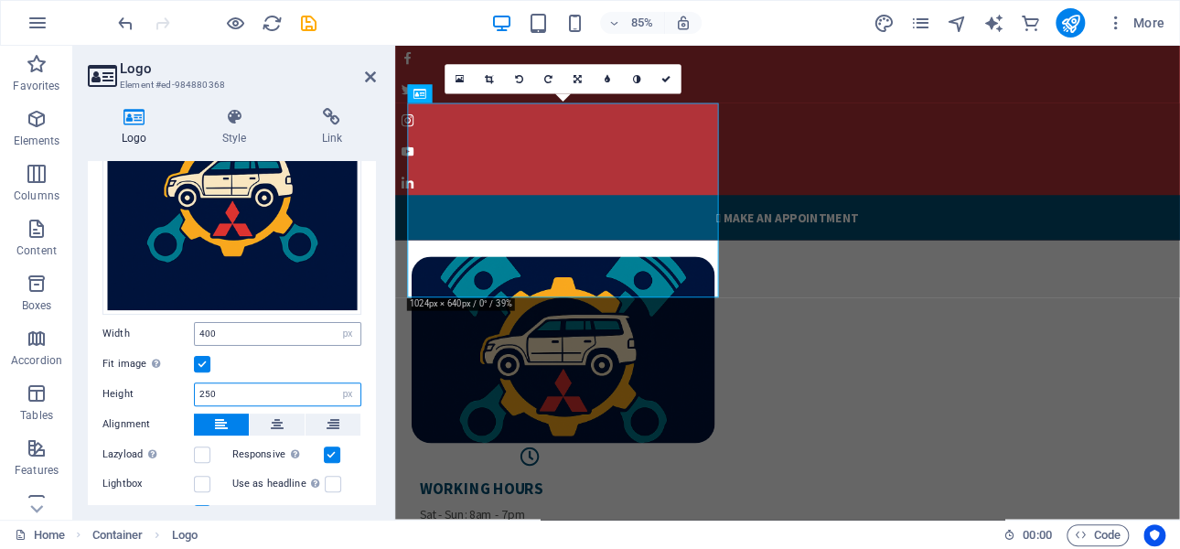
type input "250"
drag, startPoint x: 215, startPoint y: 330, endPoint x: 187, endPoint y: 330, distance: 28.4
click at [187, 330] on div "Width 400 Default auto px rem % em vh vw" at bounding box center [231, 334] width 259 height 24
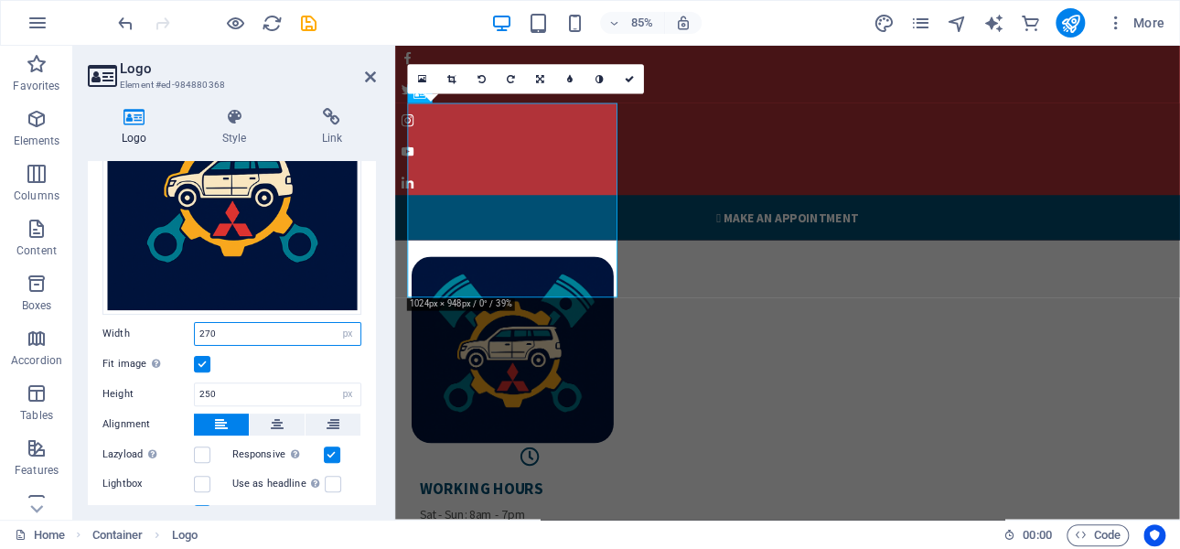
type input "400"
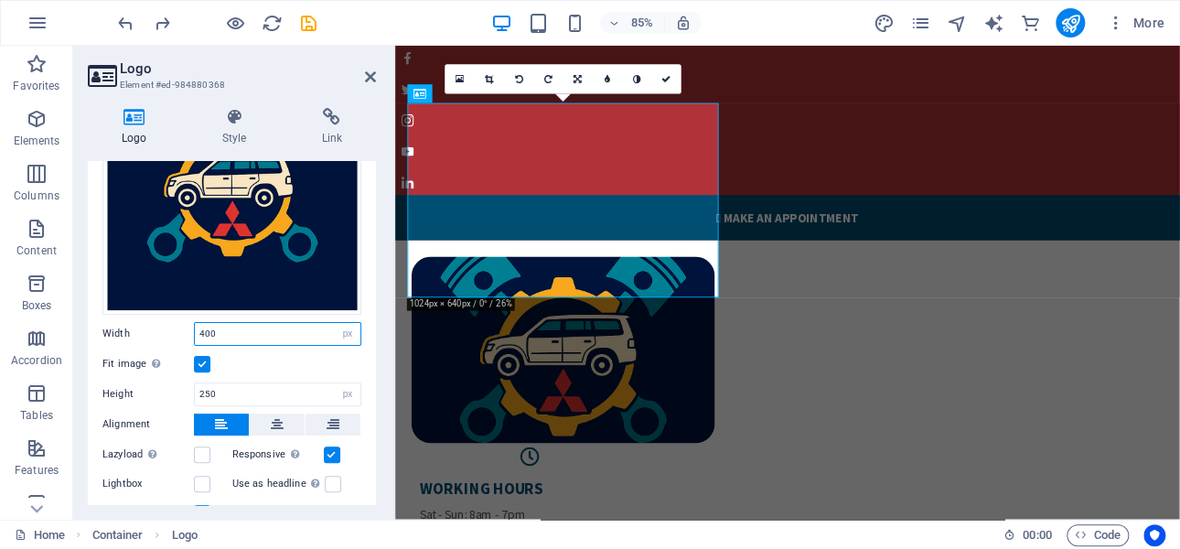
type input "300"
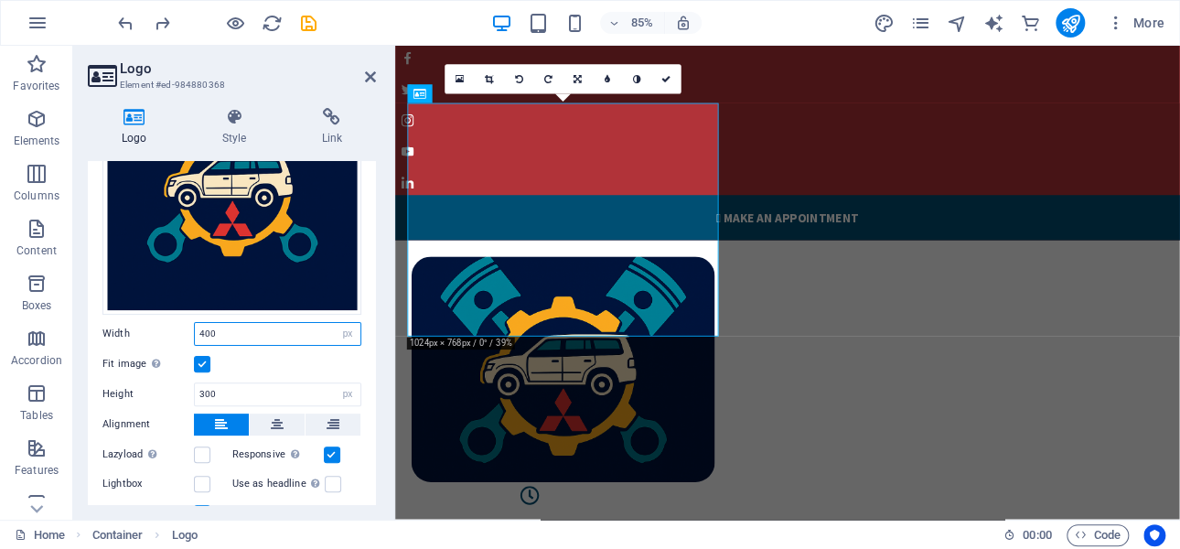
type input "500"
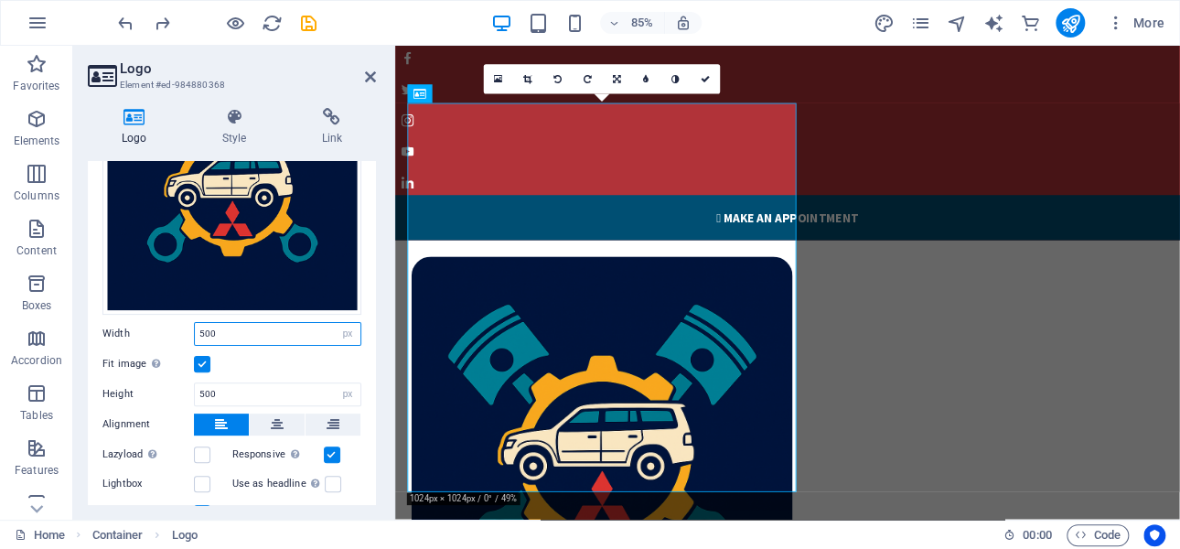
type input "250"
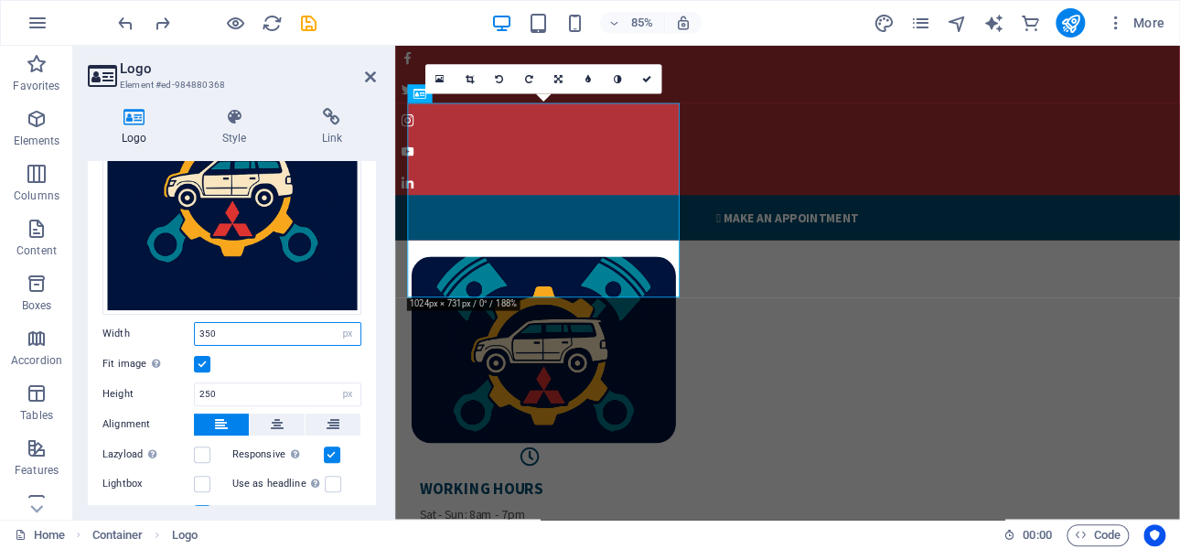
click at [200, 330] on input "350" at bounding box center [278, 334] width 166 height 22
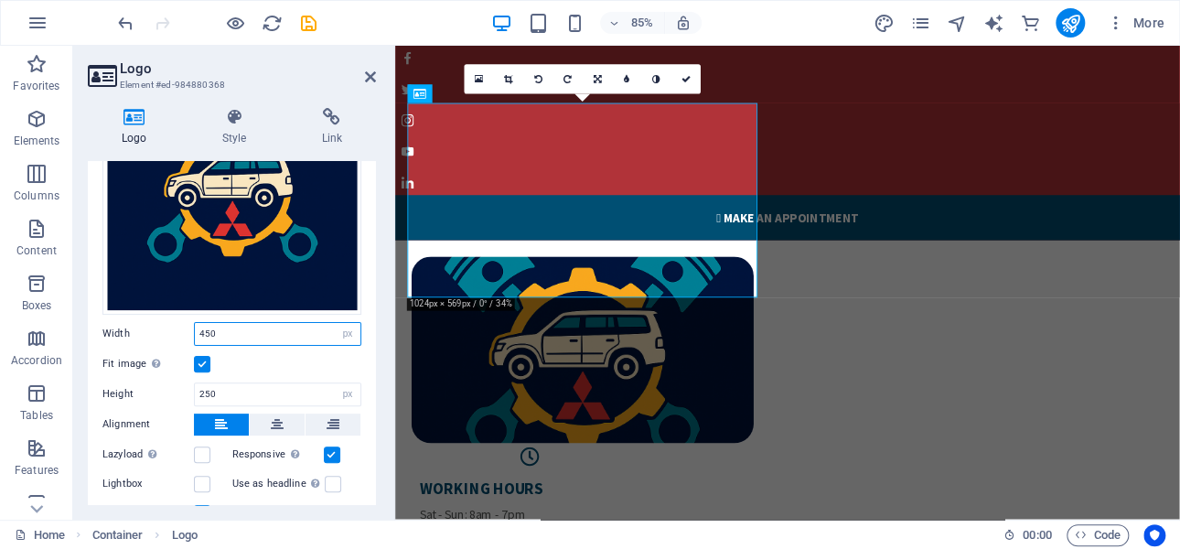
drag, startPoint x: 218, startPoint y: 329, endPoint x: 203, endPoint y: 329, distance: 14.6
click at [203, 329] on input "450" at bounding box center [278, 334] width 166 height 22
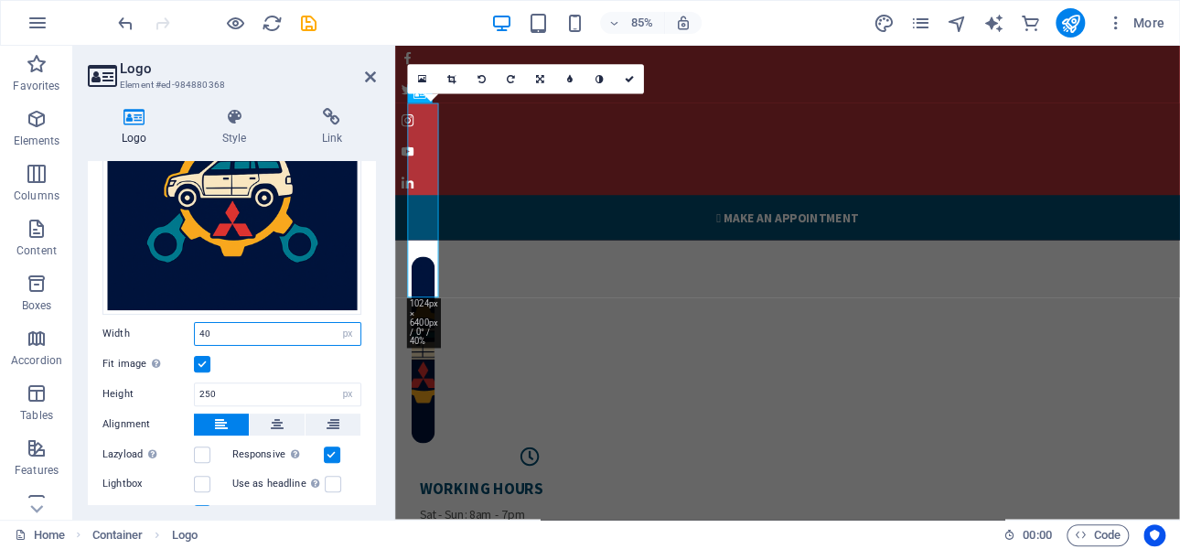
type input "4"
type input "350"
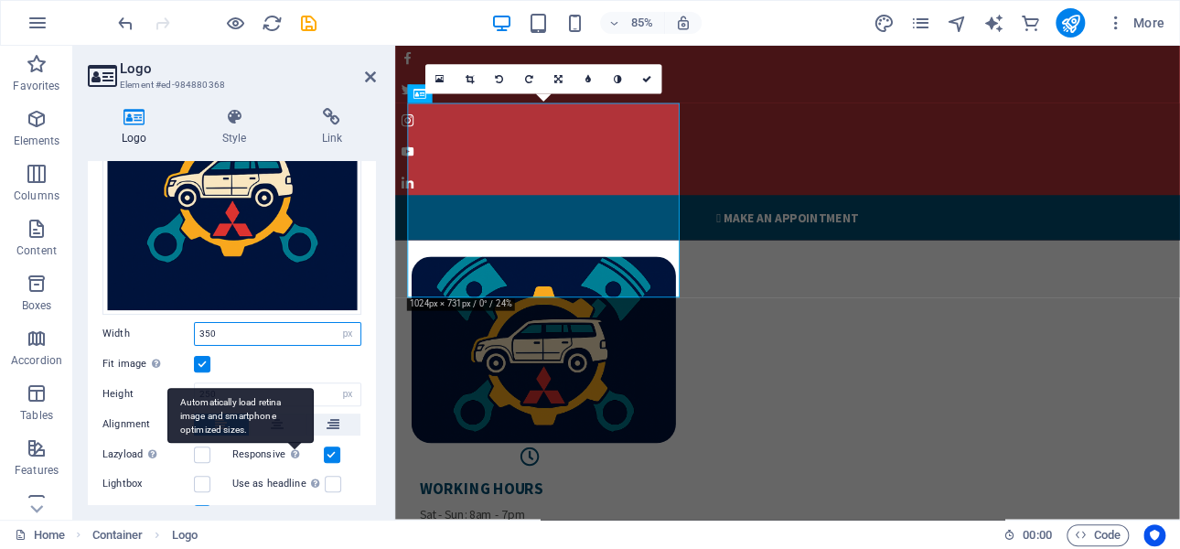
scroll to position [274, 0]
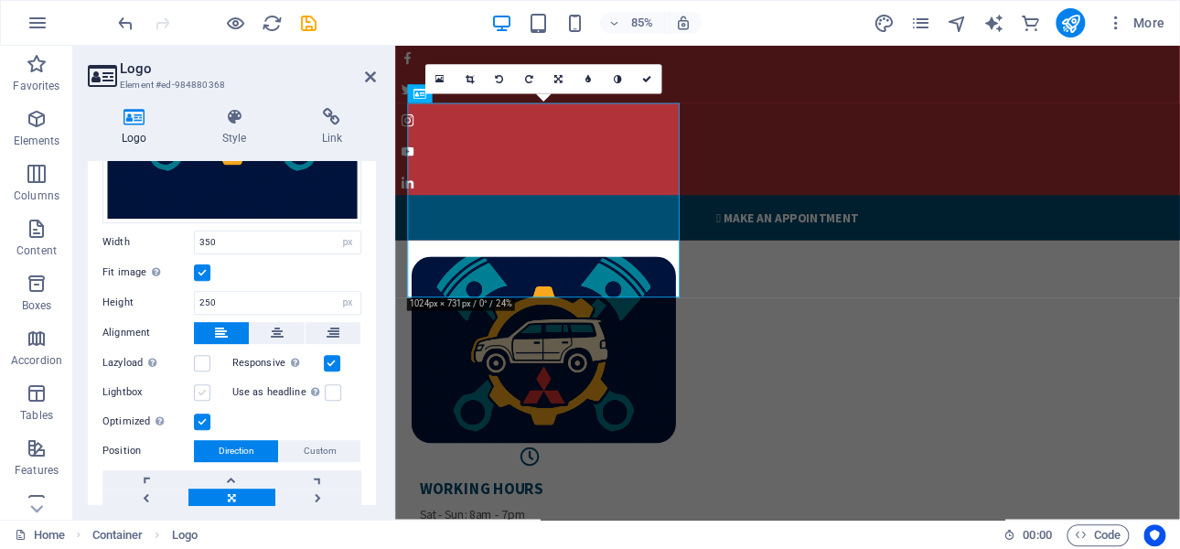
click at [204, 388] on label at bounding box center [202, 392] width 16 height 16
click at [0, 0] on input "Lightbox" at bounding box center [0, 0] width 0 height 0
click at [201, 388] on label at bounding box center [202, 392] width 16 height 16
click at [0, 0] on input "Lightbox" at bounding box center [0, 0] width 0 height 0
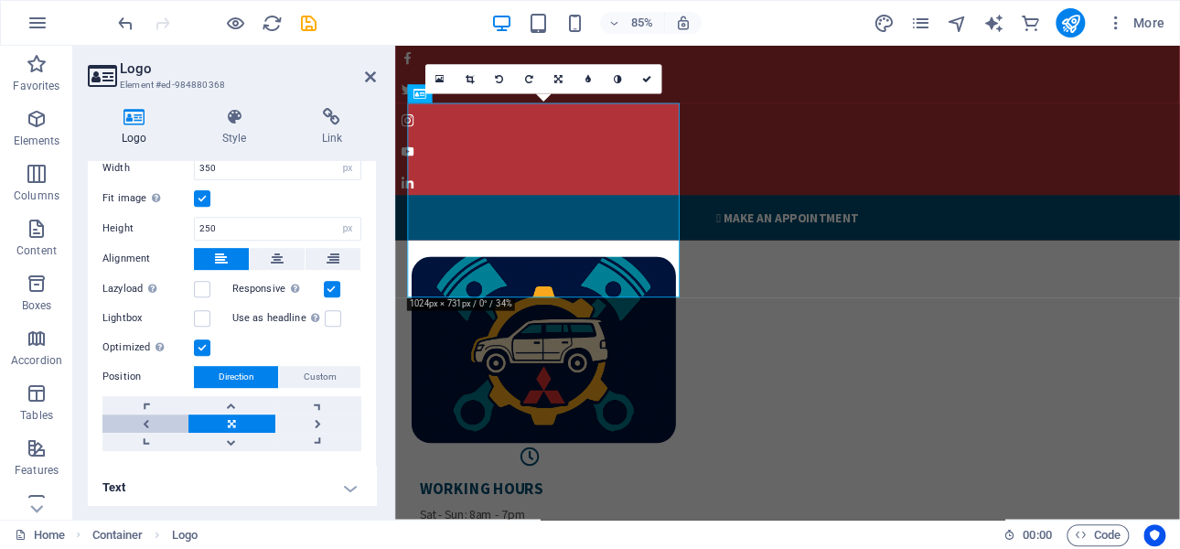
click at [145, 417] on link at bounding box center [145, 423] width 86 height 18
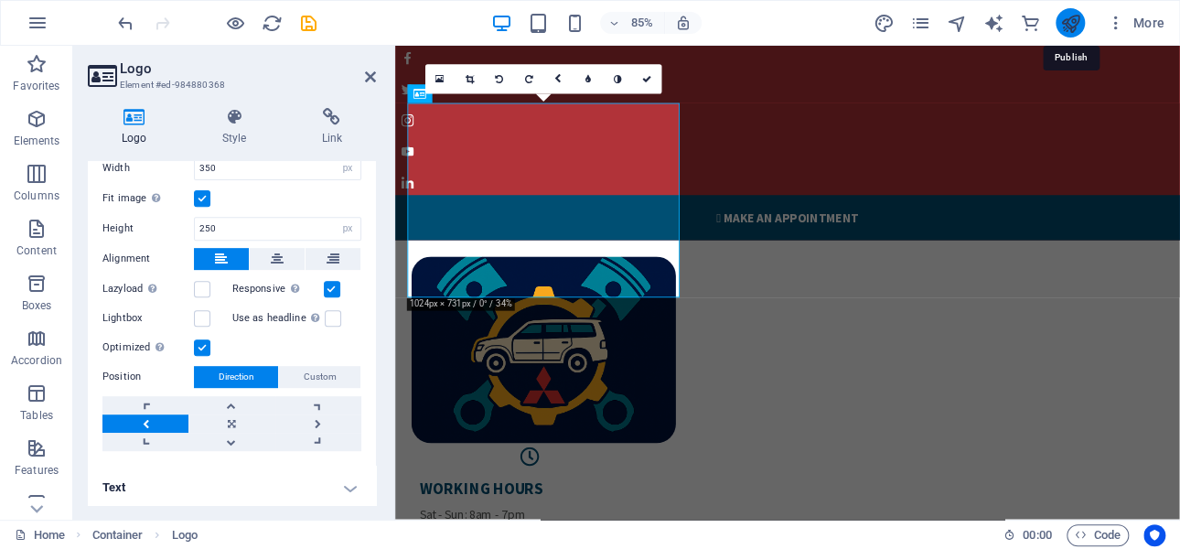
click at [1068, 24] on icon "publish" at bounding box center [1069, 23] width 21 height 21
checkbox input "false"
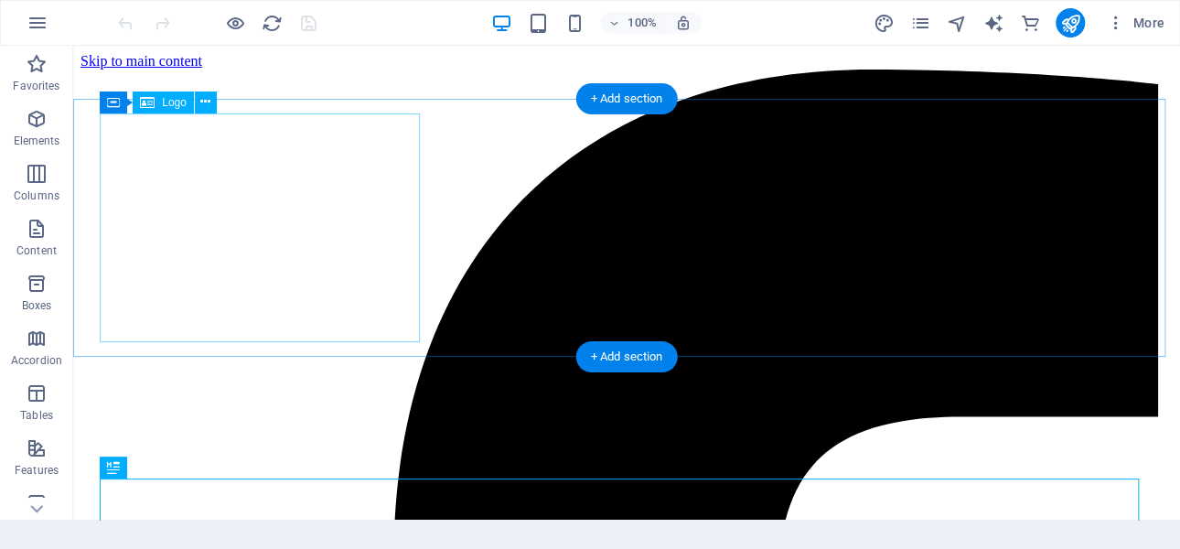
select select "px"
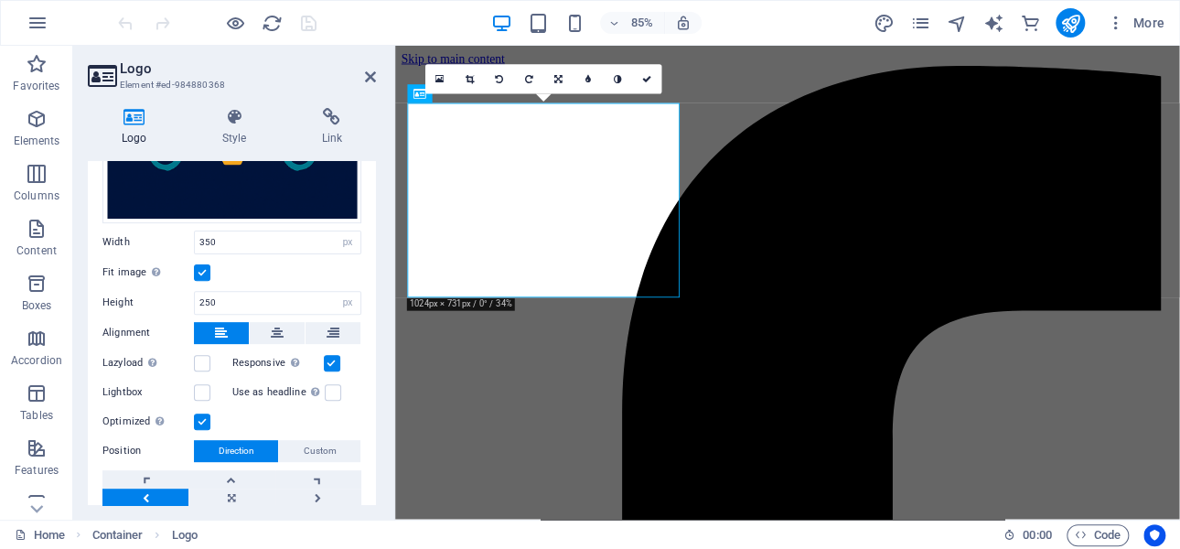
scroll to position [348, 0]
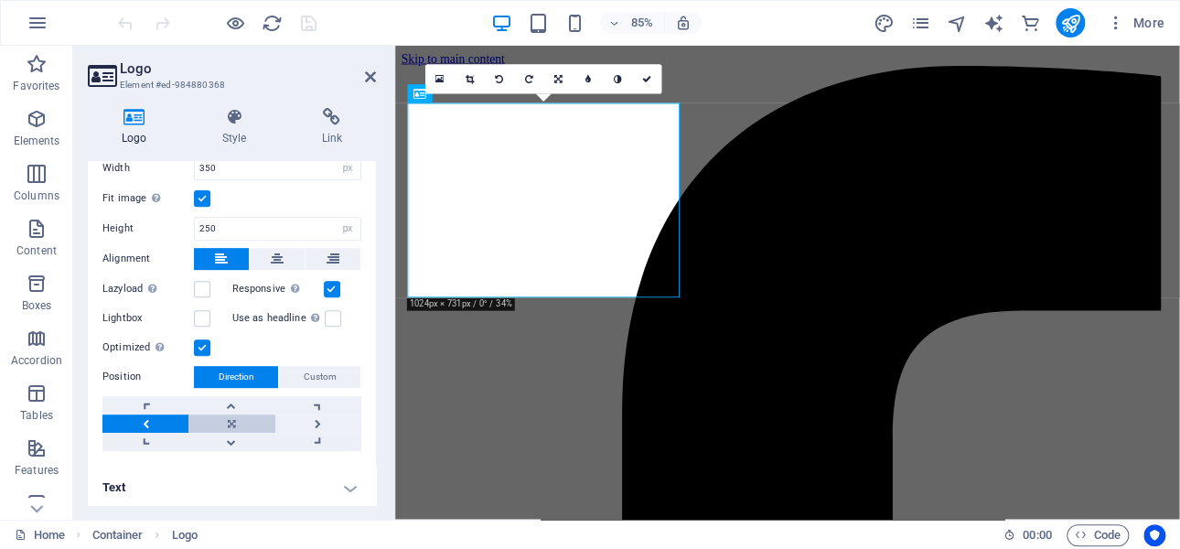
click at [232, 419] on link at bounding box center [231, 423] width 86 height 18
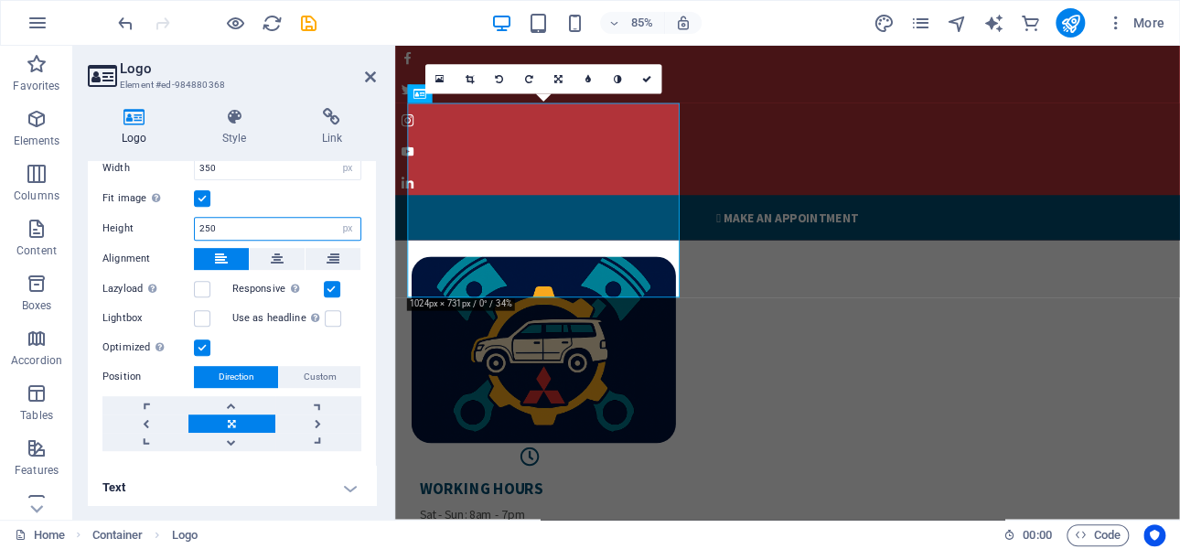
drag, startPoint x: 217, startPoint y: 222, endPoint x: 207, endPoint y: 222, distance: 10.1
click at [206, 222] on input "250" at bounding box center [278, 229] width 166 height 22
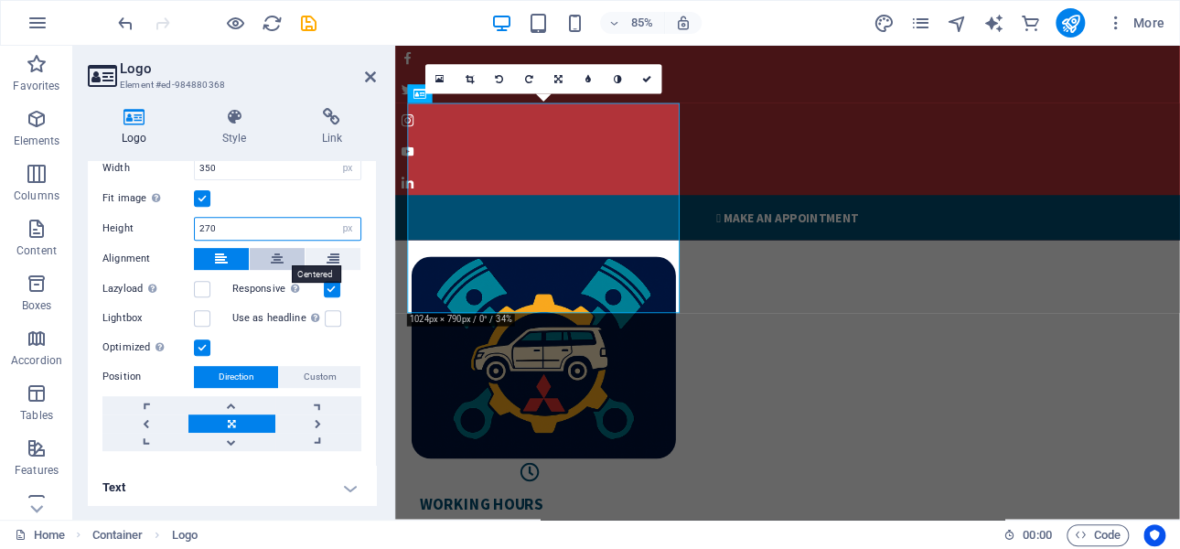
type input "270"
click at [274, 254] on icon at bounding box center [277, 259] width 13 height 22
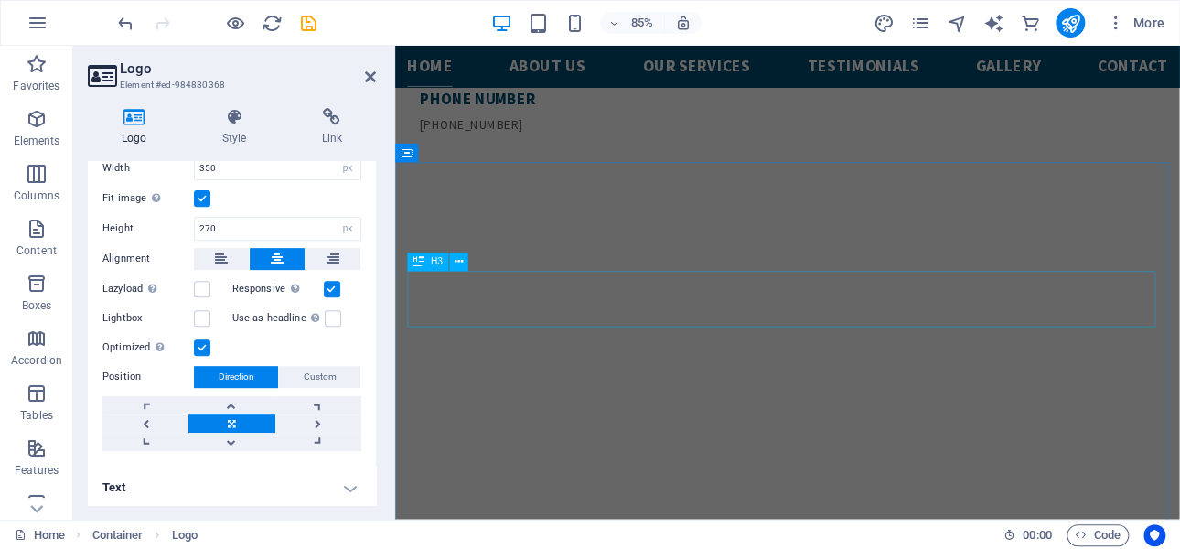
scroll to position [732, 0]
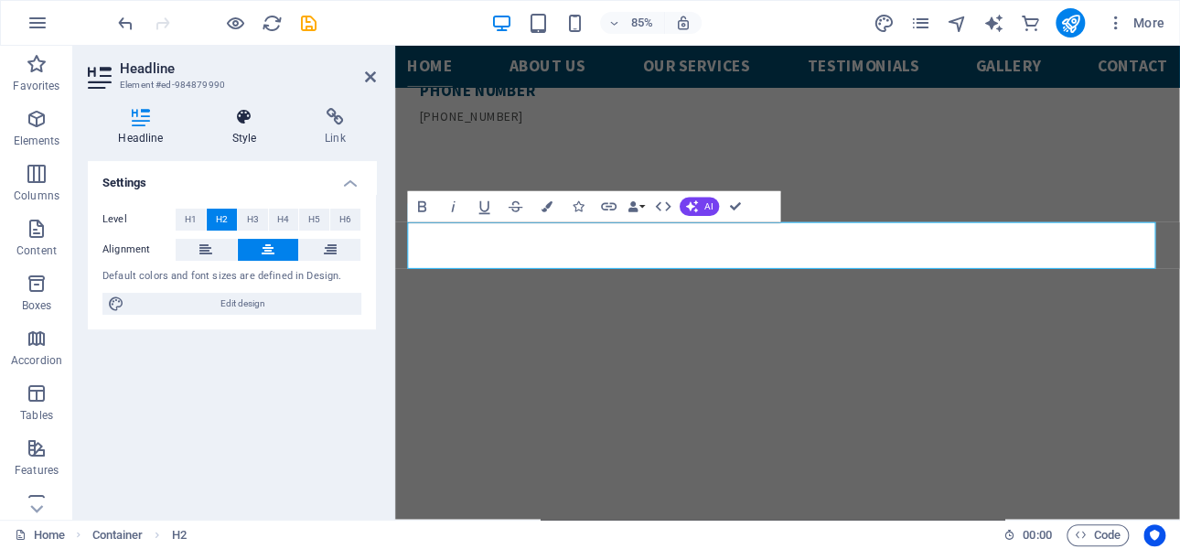
click at [247, 128] on h4 "Style" at bounding box center [247, 127] width 93 height 38
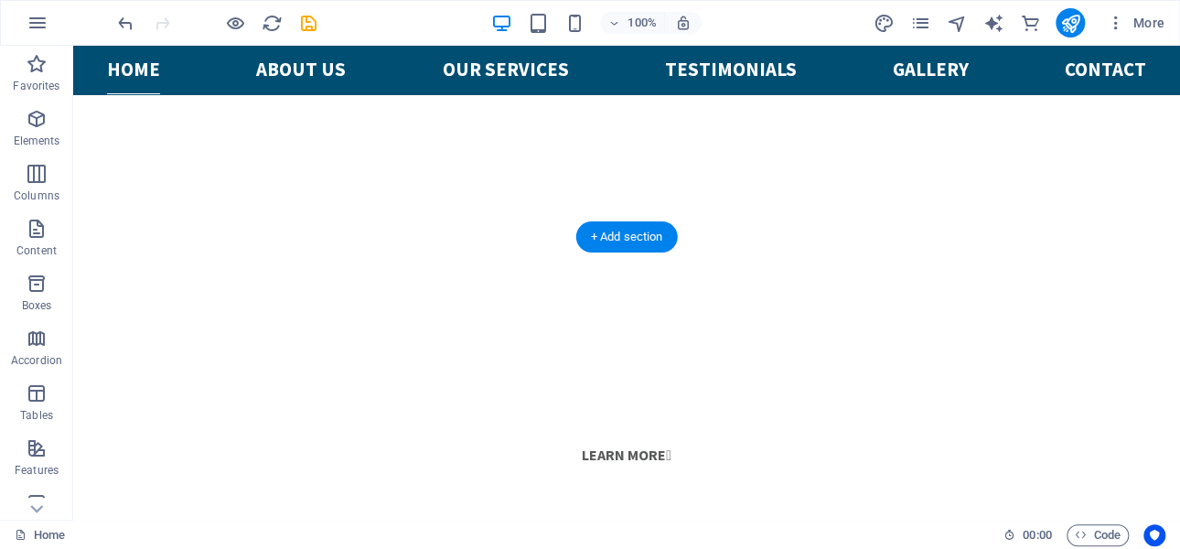
scroll to position [786, 0]
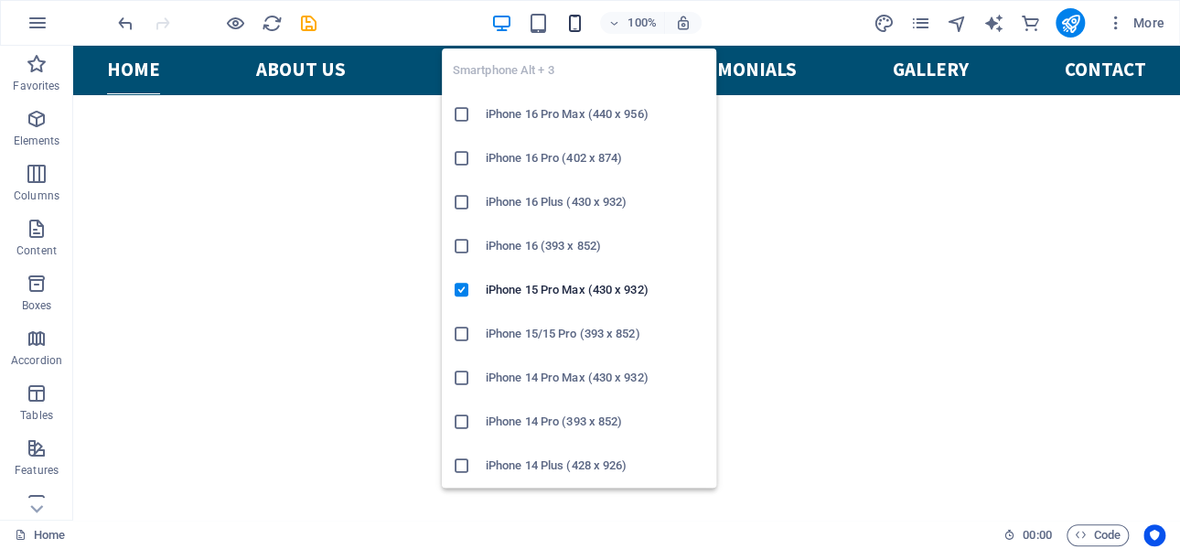
click at [574, 21] on icon "button" at bounding box center [573, 23] width 21 height 21
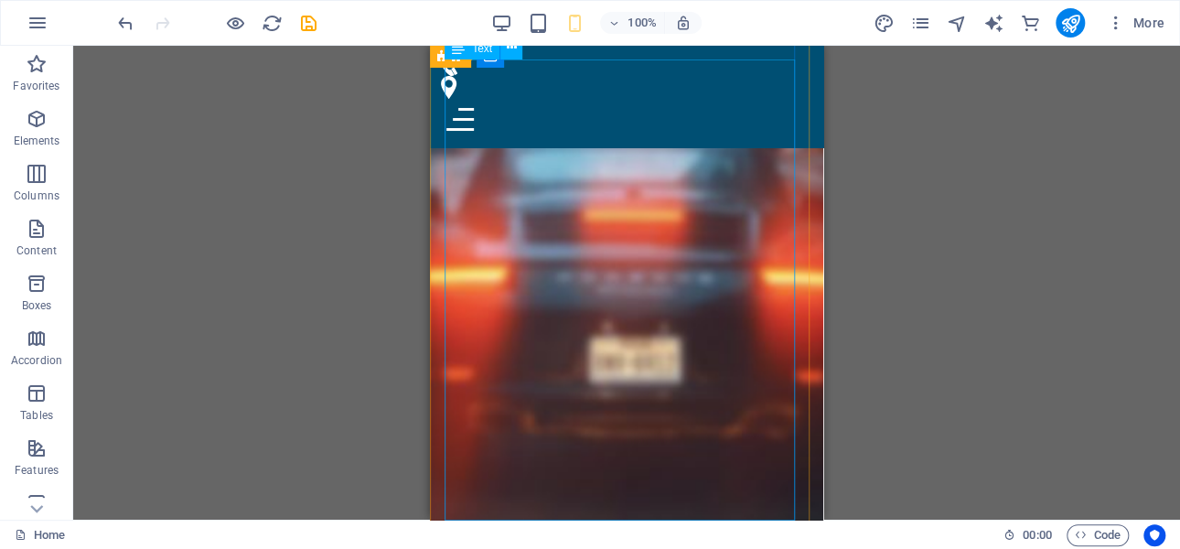
scroll to position [3658, 0]
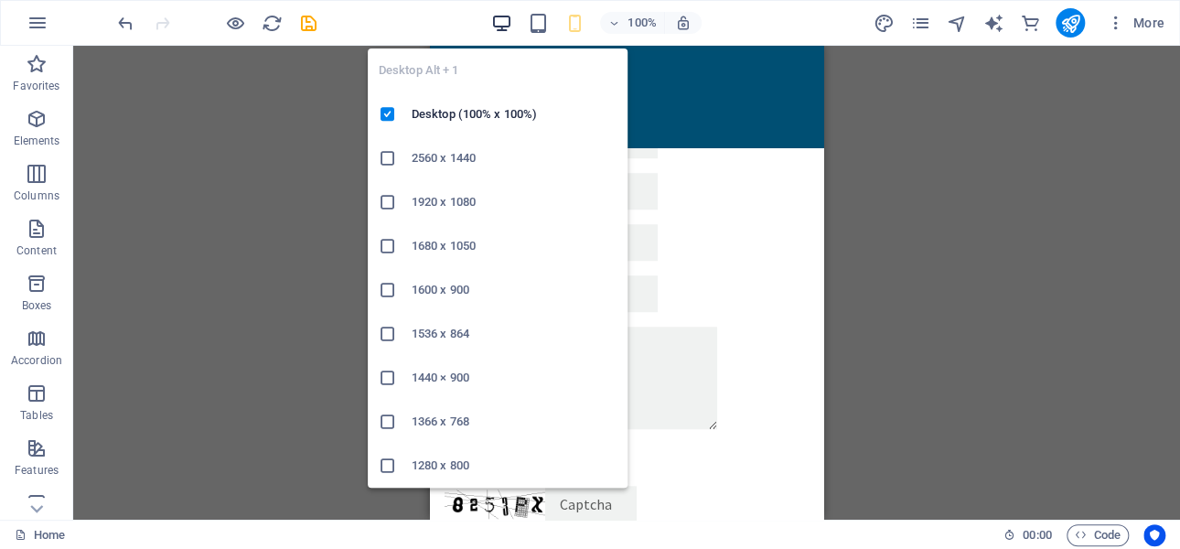
click at [502, 20] on icon "button" at bounding box center [500, 23] width 21 height 21
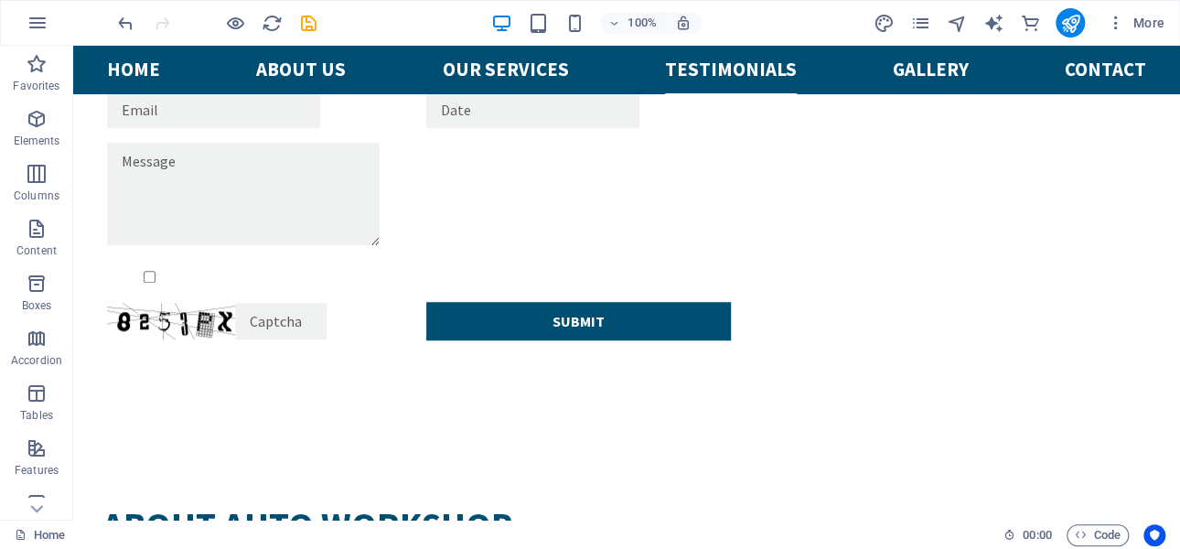
scroll to position [3650, 0]
drag, startPoint x: 1065, startPoint y: 21, endPoint x: 631, endPoint y: 135, distance: 448.3
click at [1065, 20] on icon "publish" at bounding box center [1069, 23] width 21 height 21
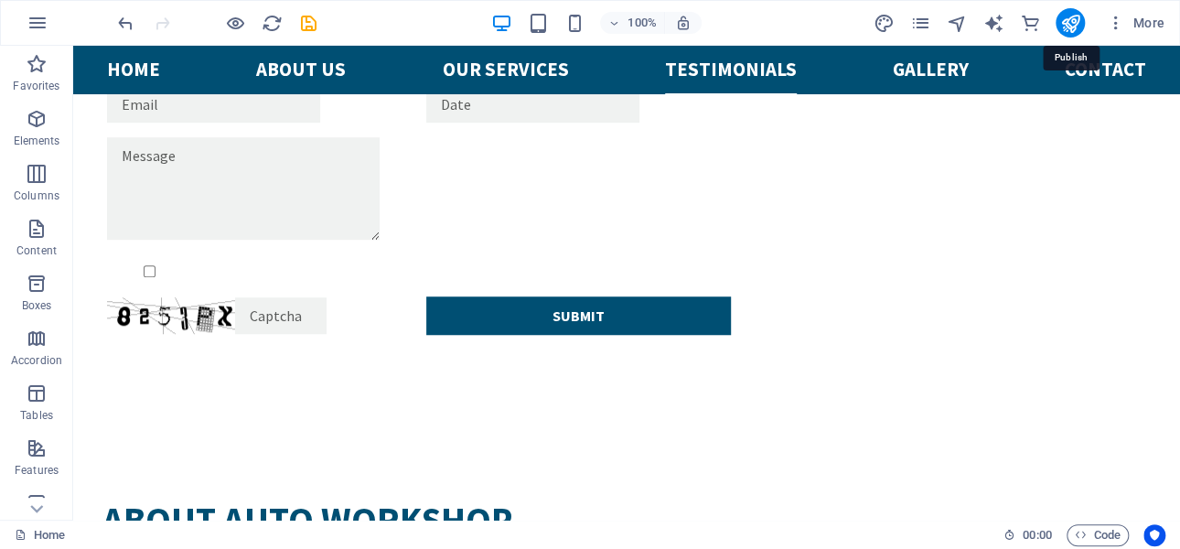
checkbox input "false"
